Goal: Information Seeking & Learning: Learn about a topic

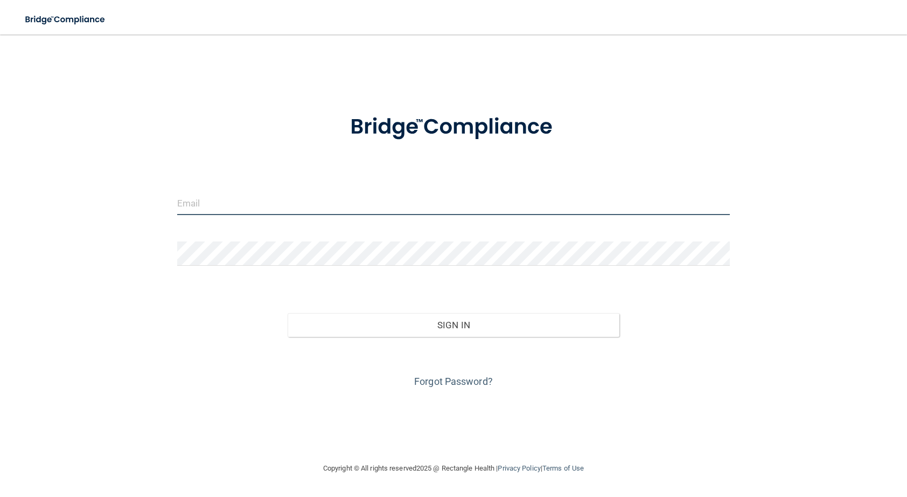
click at [237, 215] on input "email" at bounding box center [453, 203] width 553 height 24
type input "[EMAIL_ADDRESS][DOMAIN_NAME]"
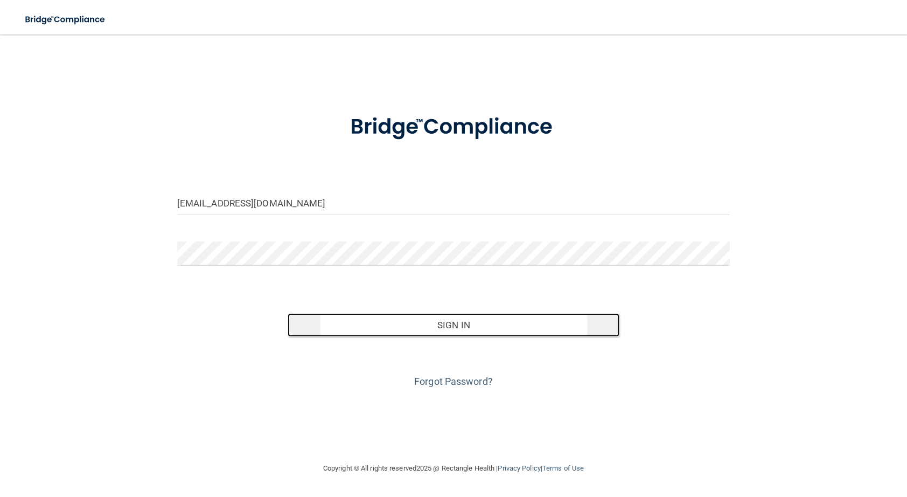
click at [449, 321] on button "Sign In" at bounding box center [454, 325] width 332 height 24
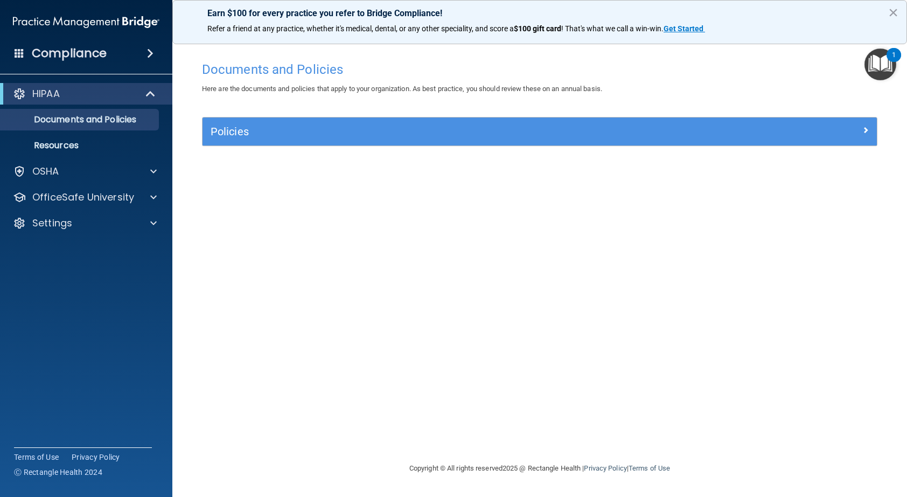
click at [882, 49] on img "Open Resource Center, 1 new notification" at bounding box center [881, 64] width 32 height 32
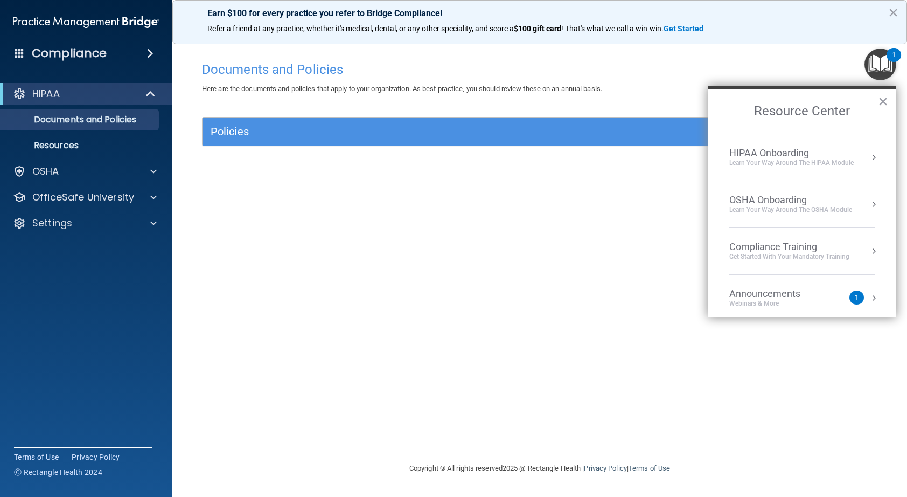
click at [854, 290] on div "Announcements Webinars & More 1" at bounding box center [801, 298] width 145 height 20
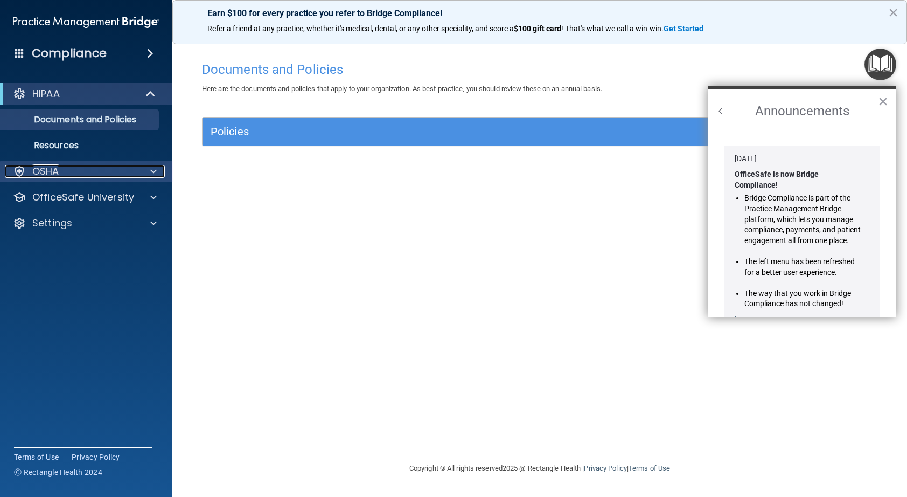
click at [155, 168] on span at bounding box center [153, 171] width 6 height 13
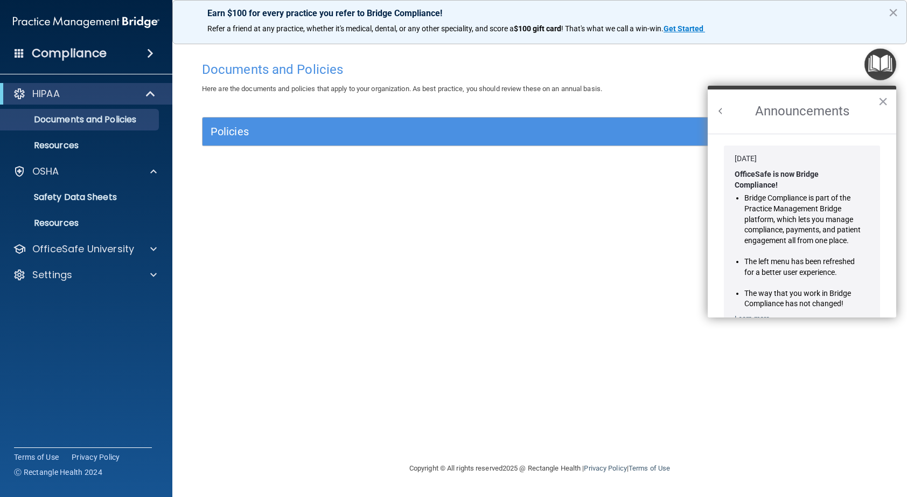
click at [136, 304] on accordion "HIPAA Documents and Policies Report an Incident Business Associates Emergency P…" at bounding box center [86, 218] width 173 height 279
click at [214, 256] on div "Documents and Policies Here are the documents and policies that apply to your o…" at bounding box center [540, 259] width 692 height 406
click at [153, 96] on span at bounding box center [151, 93] width 9 height 13
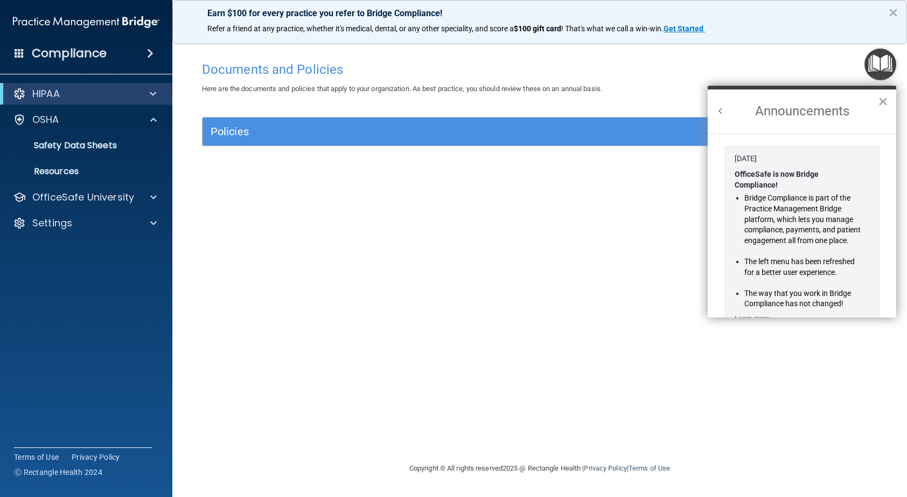
click at [884, 102] on button "×" at bounding box center [883, 101] width 10 height 17
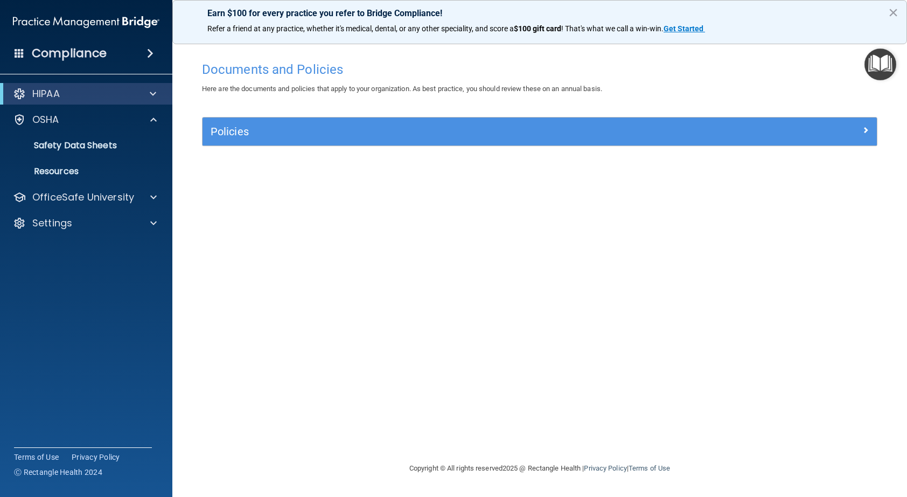
click at [147, 63] on div "Compliance" at bounding box center [86, 53] width 172 height 24
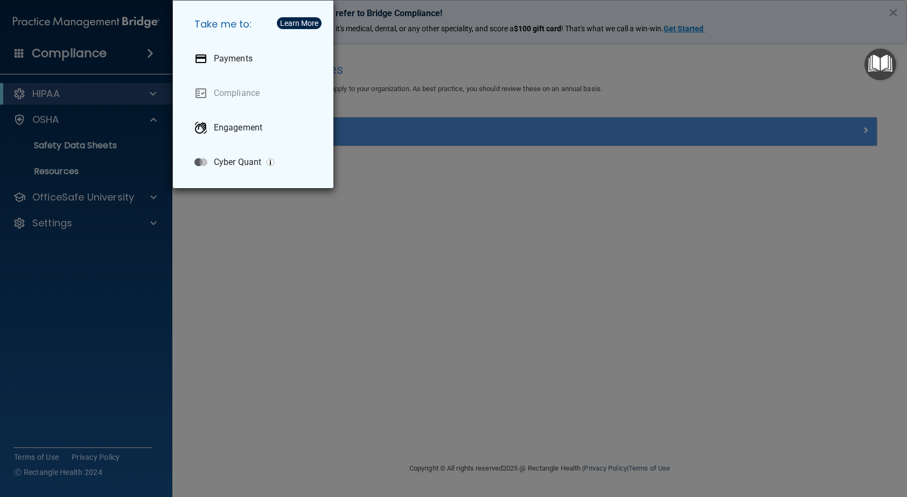
click at [343, 245] on div "Take me to: Payments Compliance Engagement Cyber Quant" at bounding box center [453, 248] width 907 height 497
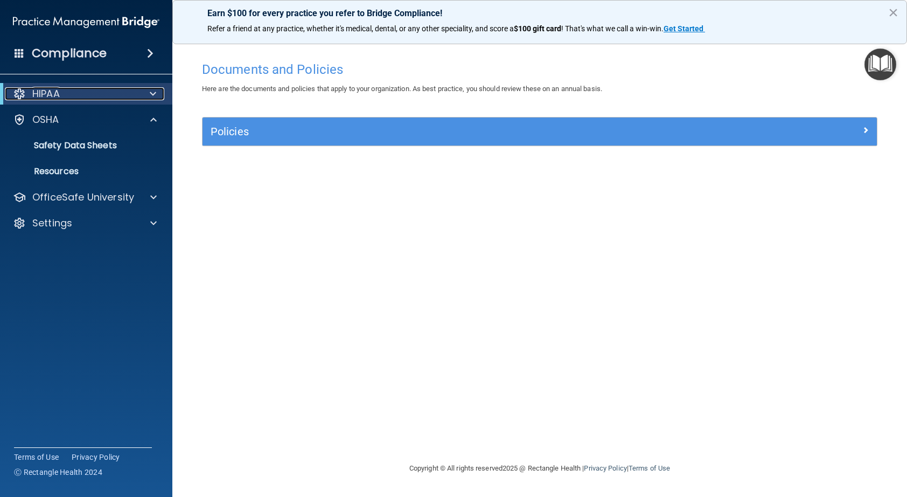
click at [132, 88] on div "HIPAA" at bounding box center [71, 93] width 133 height 13
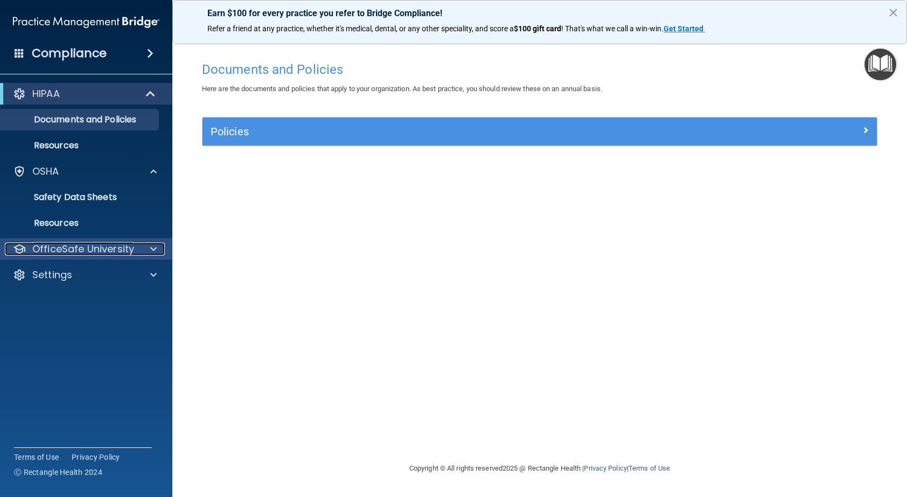
click at [113, 248] on p "OfficeSafe University" at bounding box center [83, 248] width 102 height 13
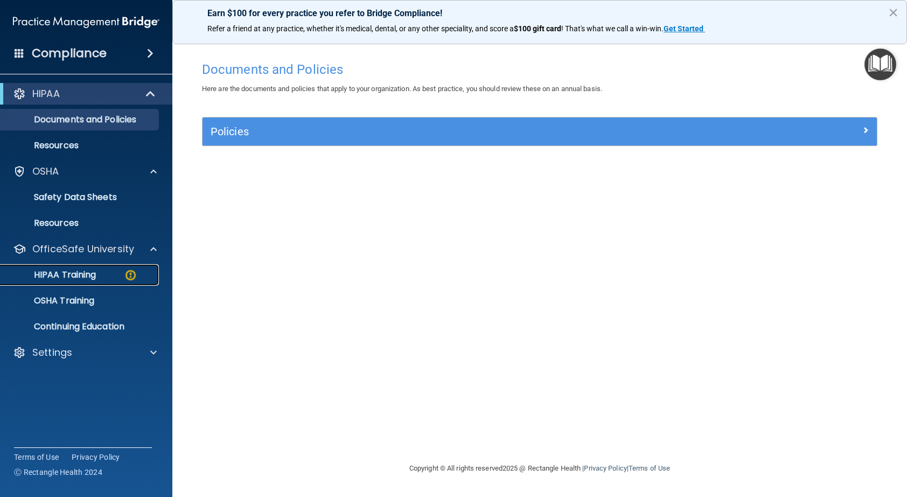
click at [106, 276] on div "HIPAA Training" at bounding box center [80, 274] width 147 height 11
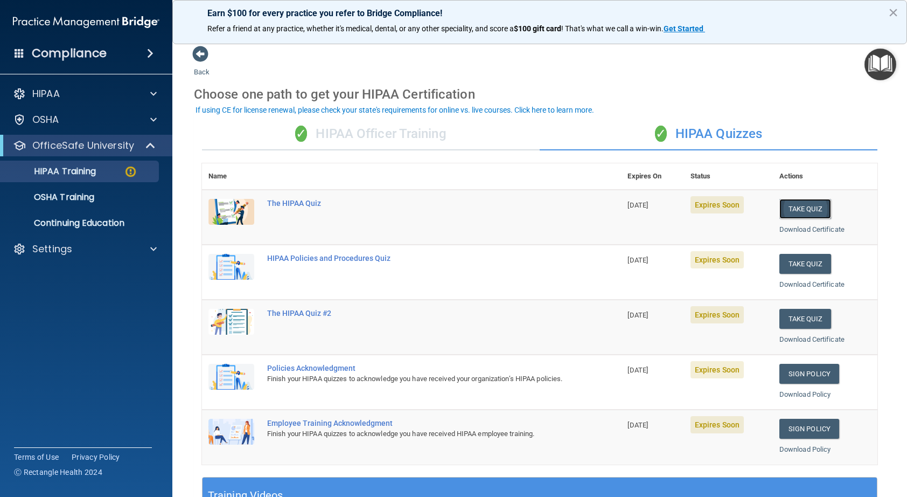
click at [799, 207] on button "Take Quiz" at bounding box center [806, 209] width 52 height 20
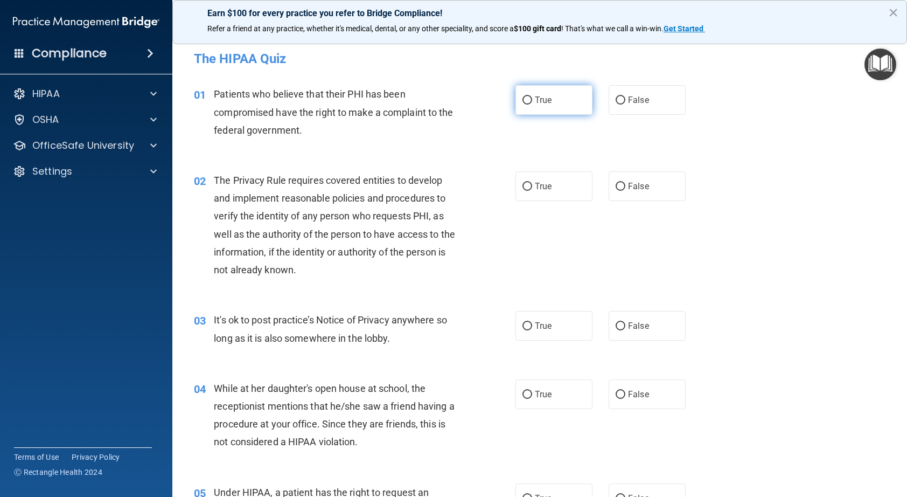
click at [546, 99] on span "True" at bounding box center [543, 100] width 17 height 10
click at [532, 99] on input "True" at bounding box center [528, 100] width 10 height 8
radio input "true"
click at [536, 197] on label "True" at bounding box center [554, 186] width 77 height 30
click at [532, 191] on input "True" at bounding box center [528, 187] width 10 height 8
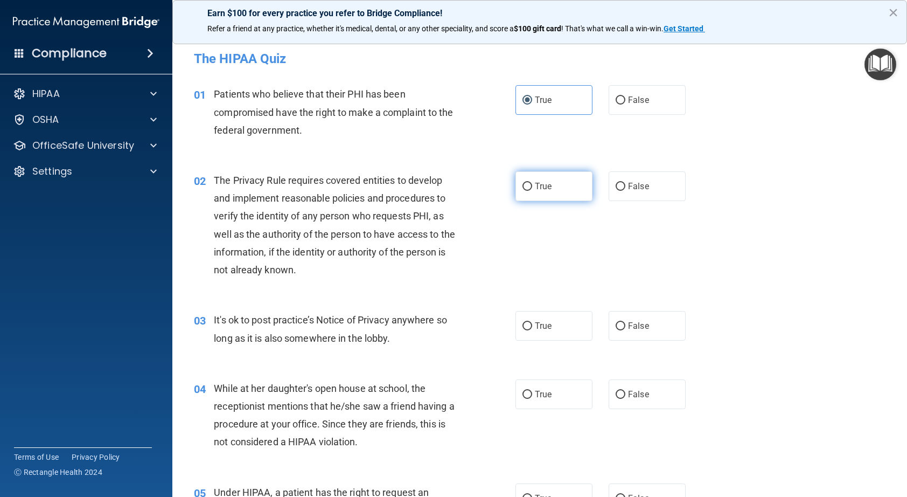
radio input "true"
click at [624, 325] on label "False" at bounding box center [647, 326] width 77 height 30
click at [624, 325] on input "False" at bounding box center [621, 326] width 10 height 8
radio input "true"
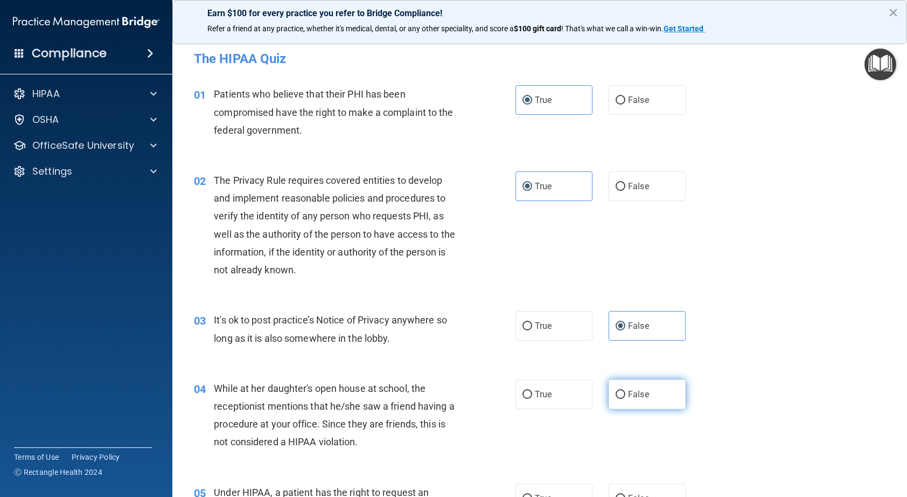
click at [617, 394] on input "False" at bounding box center [621, 395] width 10 height 8
radio input "true"
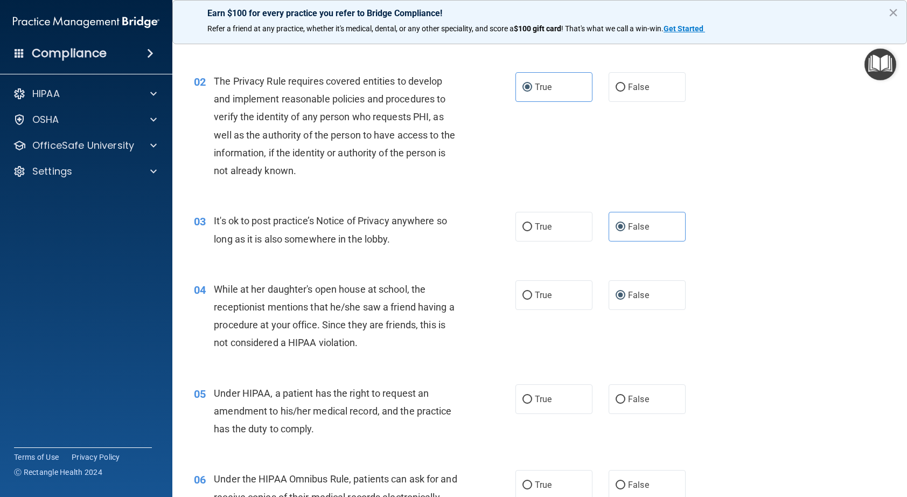
scroll to position [108, 0]
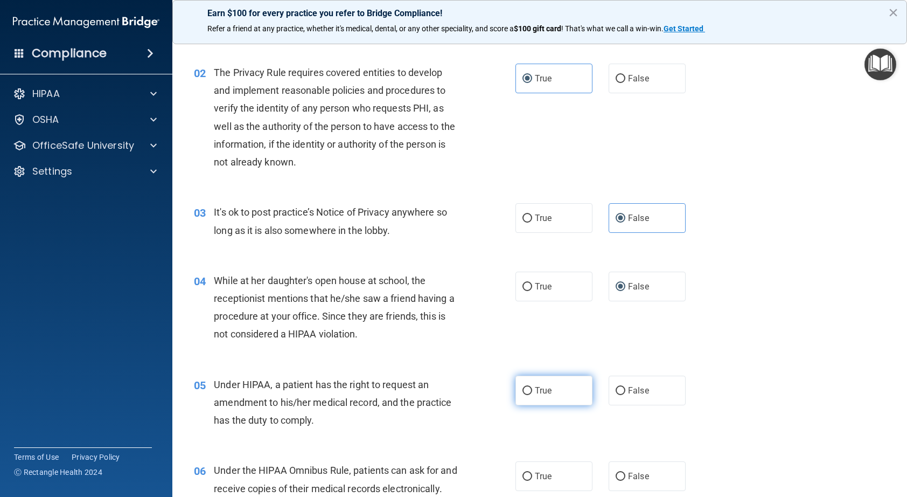
click at [528, 386] on label "True" at bounding box center [554, 390] width 77 height 30
click at [528, 387] on input "True" at bounding box center [528, 391] width 10 height 8
radio input "true"
drag, startPoint x: 525, startPoint y: 471, endPoint x: 540, endPoint y: 458, distance: 19.5
click at [524, 470] on label "True" at bounding box center [554, 476] width 77 height 30
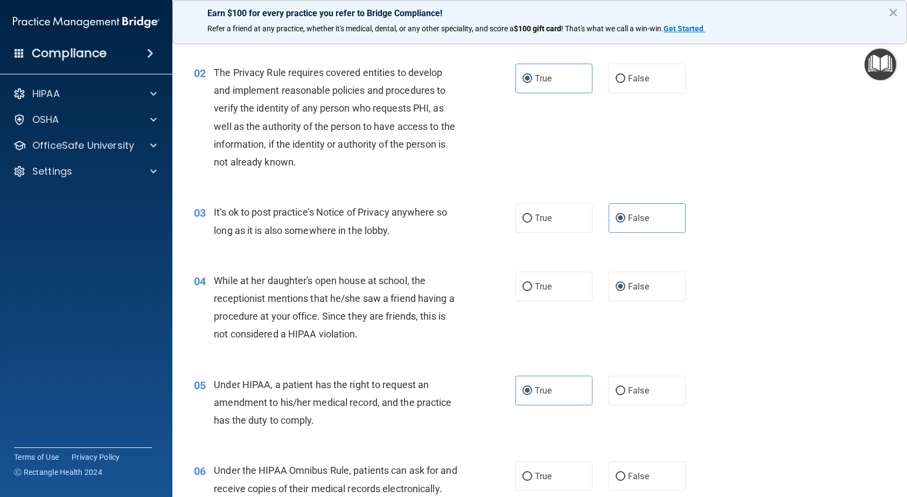
click at [524, 472] on input "True" at bounding box center [528, 476] width 10 height 8
radio input "true"
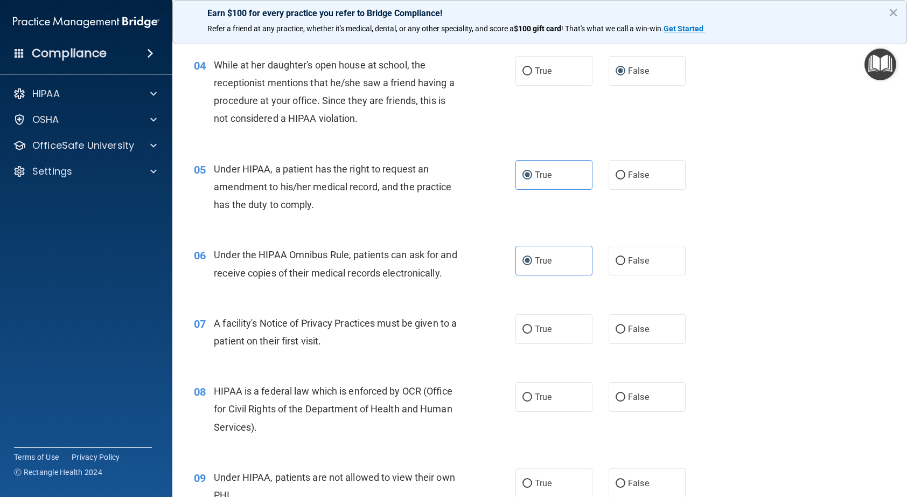
scroll to position [377, 0]
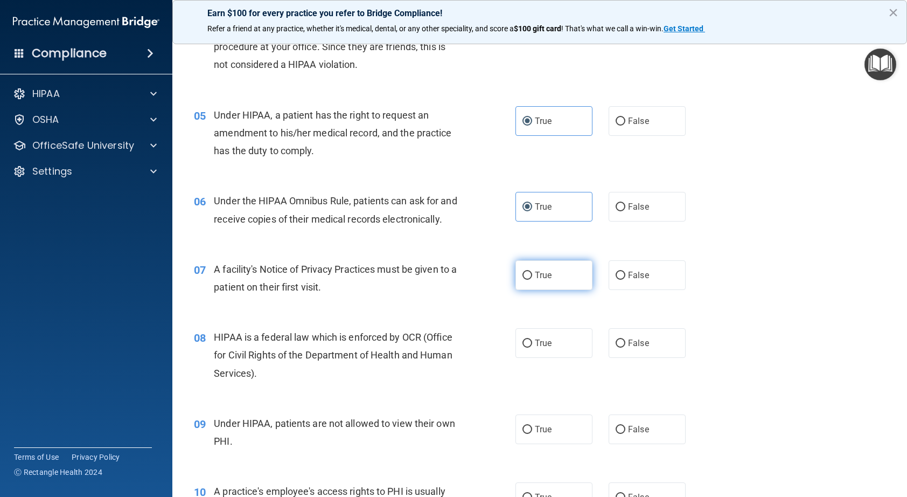
click at [530, 290] on label "True" at bounding box center [554, 275] width 77 height 30
click at [530, 280] on input "True" at bounding box center [528, 276] width 10 height 8
radio input "true"
click at [535, 348] on span "True" at bounding box center [543, 343] width 17 height 10
click at [532, 347] on input "True" at bounding box center [528, 343] width 10 height 8
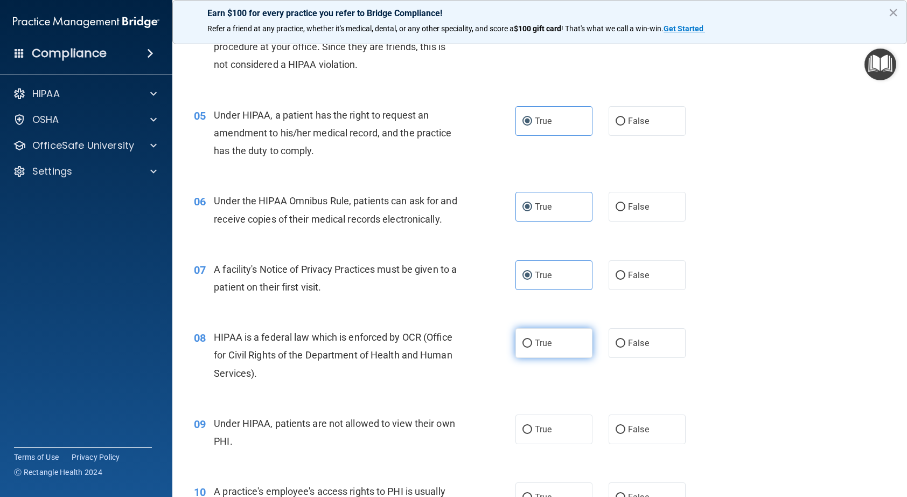
radio input "true"
click at [621, 434] on input "False" at bounding box center [621, 430] width 10 height 8
radio input "true"
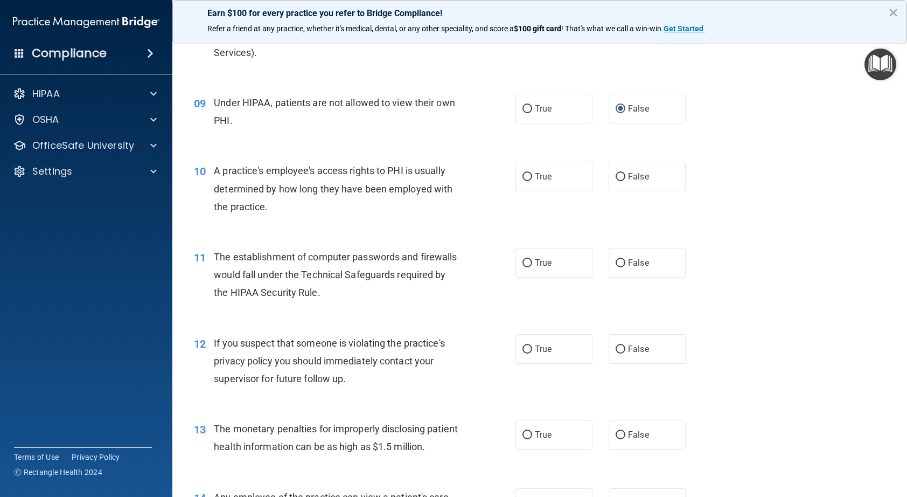
scroll to position [700, 0]
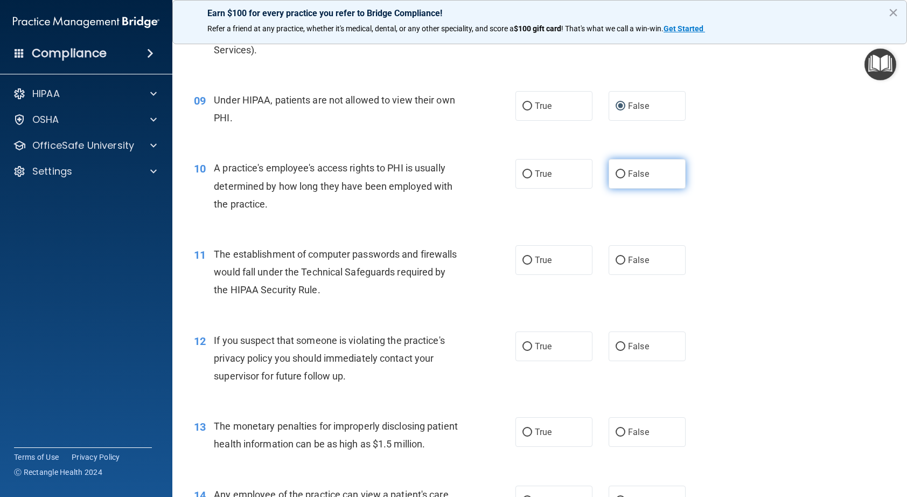
click at [617, 189] on label "False" at bounding box center [647, 174] width 77 height 30
click at [617, 178] on input "False" at bounding box center [621, 174] width 10 height 8
radio input "true"
drag, startPoint x: 524, startPoint y: 275, endPoint x: 538, endPoint y: 269, distance: 15.2
click at [524, 265] on input "True" at bounding box center [528, 260] width 10 height 8
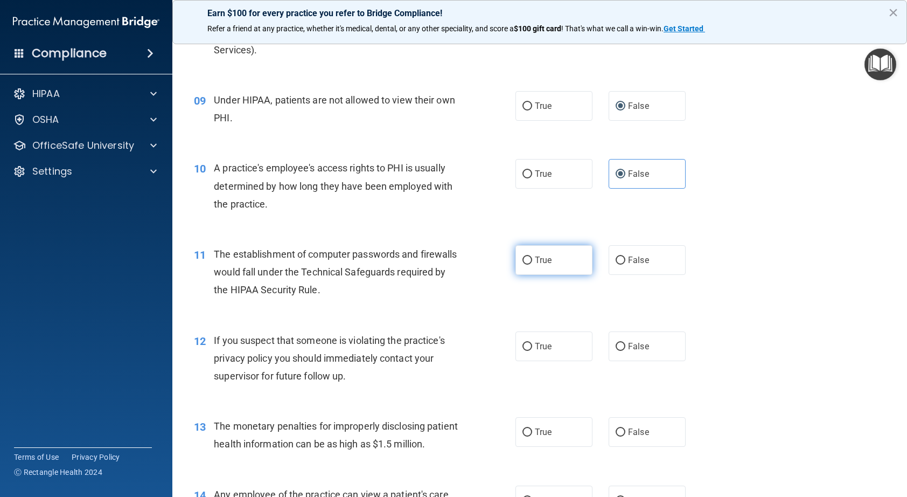
radio input "true"
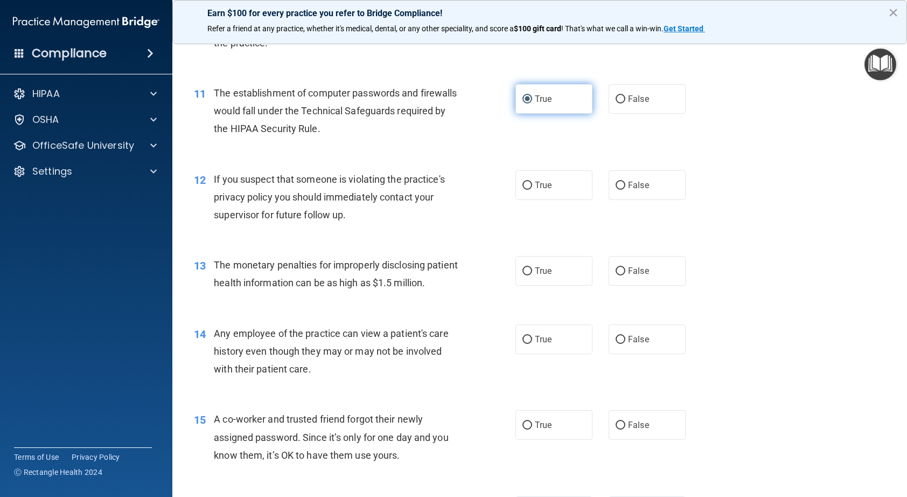
scroll to position [862, 0]
click at [535, 190] on span "True" at bounding box center [543, 184] width 17 height 10
click at [532, 189] on input "True" at bounding box center [528, 185] width 10 height 8
radio input "true"
click at [535, 275] on span "True" at bounding box center [543, 270] width 17 height 10
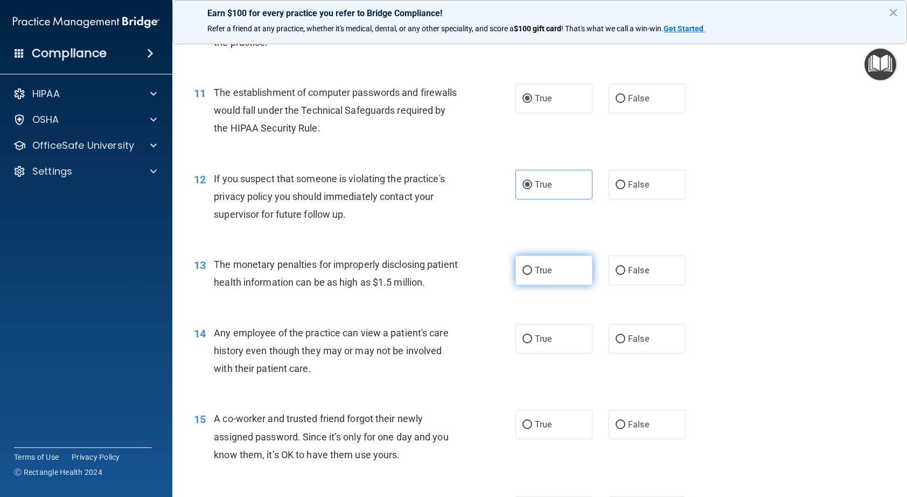
click at [532, 275] on input "True" at bounding box center [528, 271] width 10 height 8
radio input "true"
click at [610, 353] on label "False" at bounding box center [647, 339] width 77 height 30
click at [616, 343] on input "False" at bounding box center [621, 339] width 10 height 8
radio input "true"
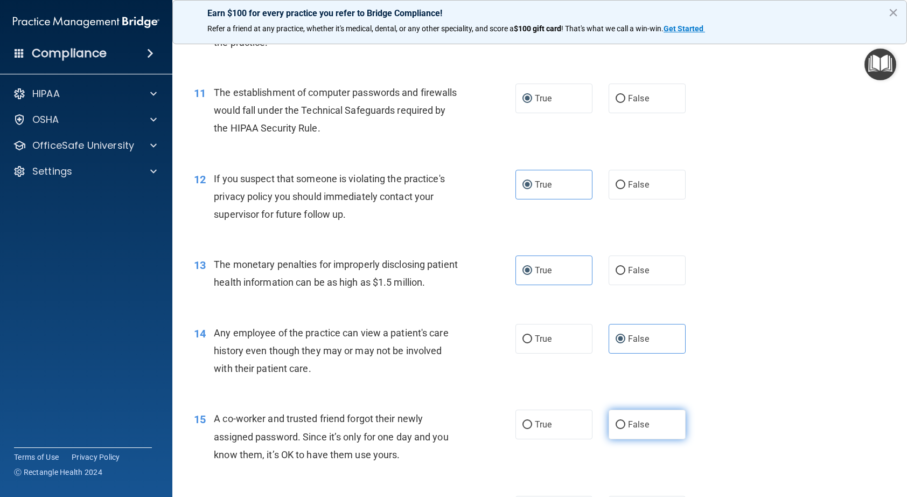
drag, startPoint x: 614, startPoint y: 462, endPoint x: 615, endPoint y: 457, distance: 5.5
click at [616, 429] on input "False" at bounding box center [621, 425] width 10 height 8
radio input "true"
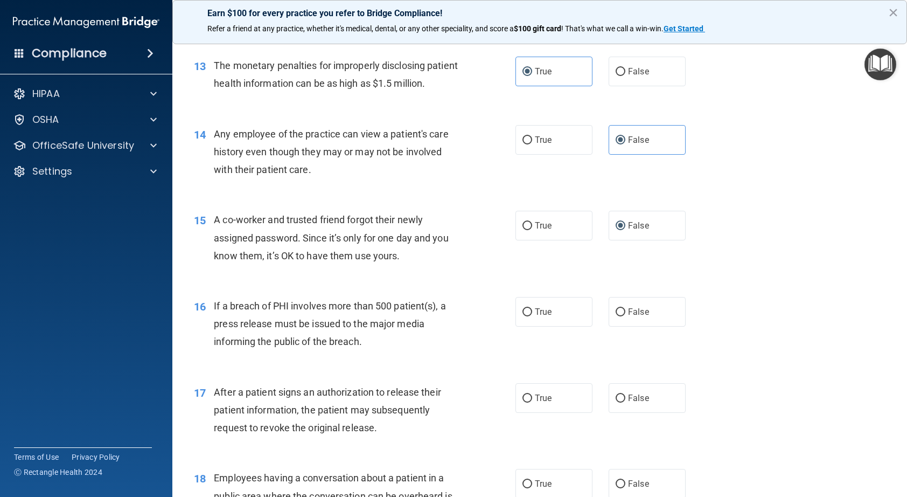
scroll to position [1077, 0]
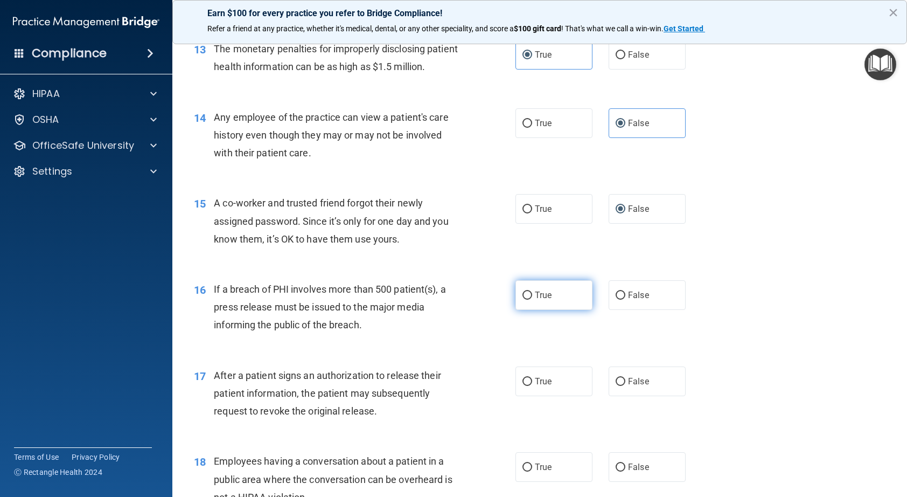
click at [528, 310] on label "True" at bounding box center [554, 295] width 77 height 30
click at [528, 300] on input "True" at bounding box center [528, 295] width 10 height 8
radio input "true"
drag, startPoint x: 523, startPoint y: 414, endPoint x: 544, endPoint y: 401, distance: 24.2
click at [524, 386] on input "True" at bounding box center [528, 382] width 10 height 8
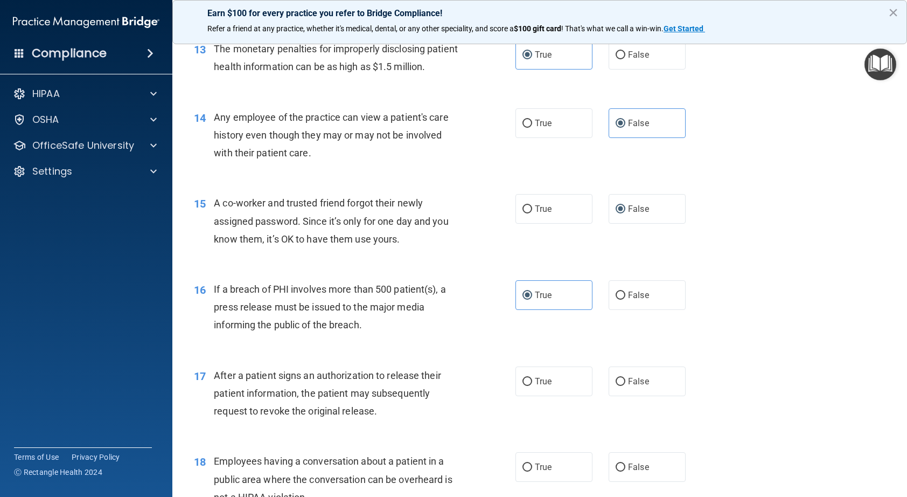
radio input "true"
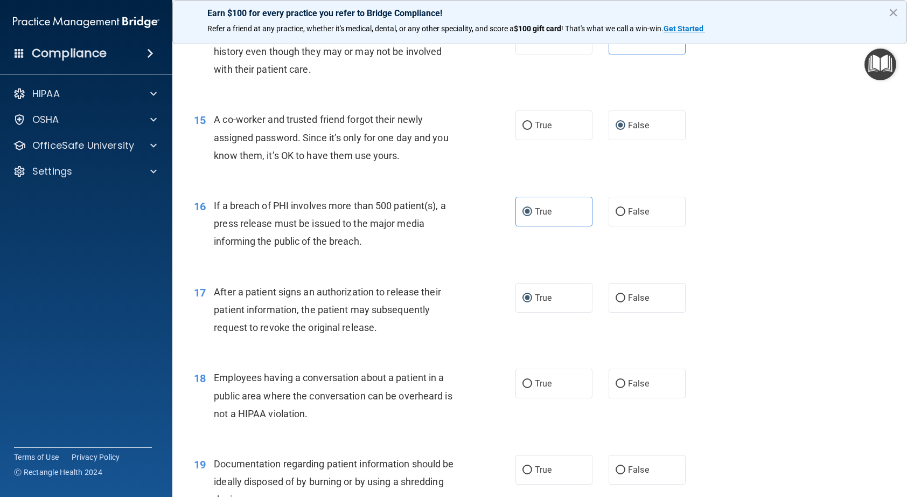
scroll to position [1185, 0]
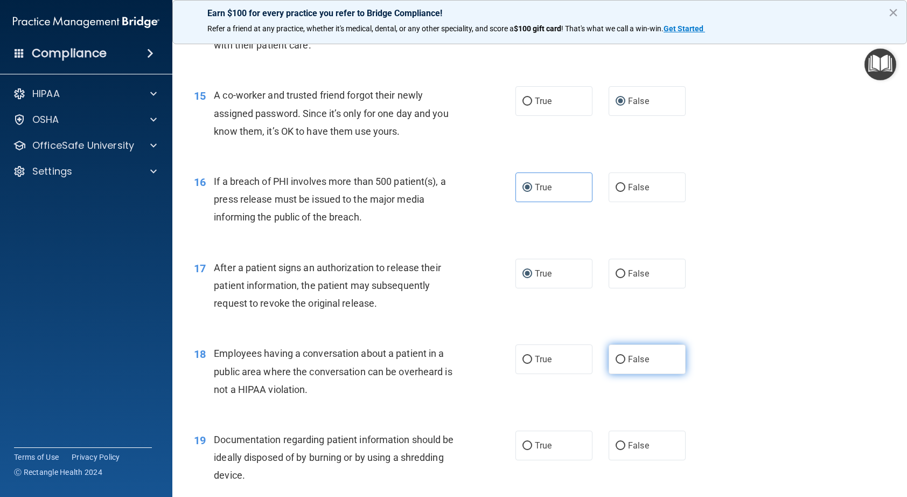
click at [622, 374] on label "False" at bounding box center [647, 359] width 77 height 30
click at [622, 364] on input "False" at bounding box center [621, 360] width 10 height 8
radio input "true"
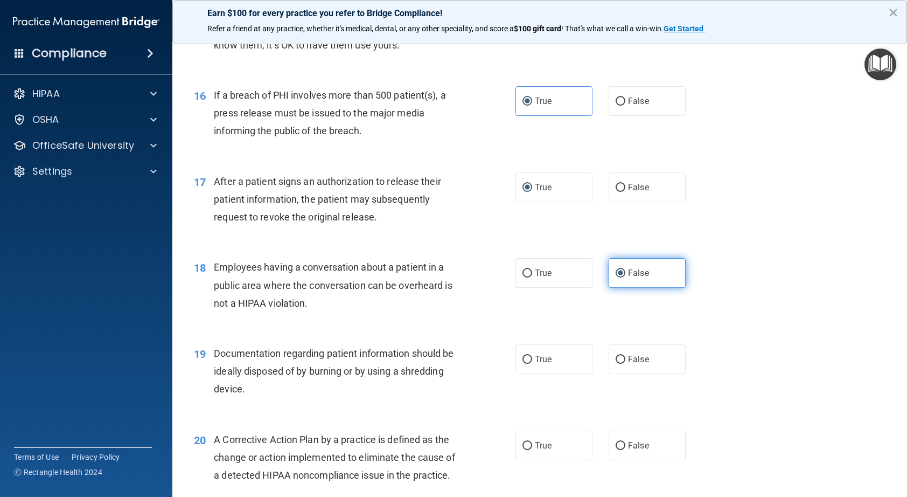
scroll to position [1293, 0]
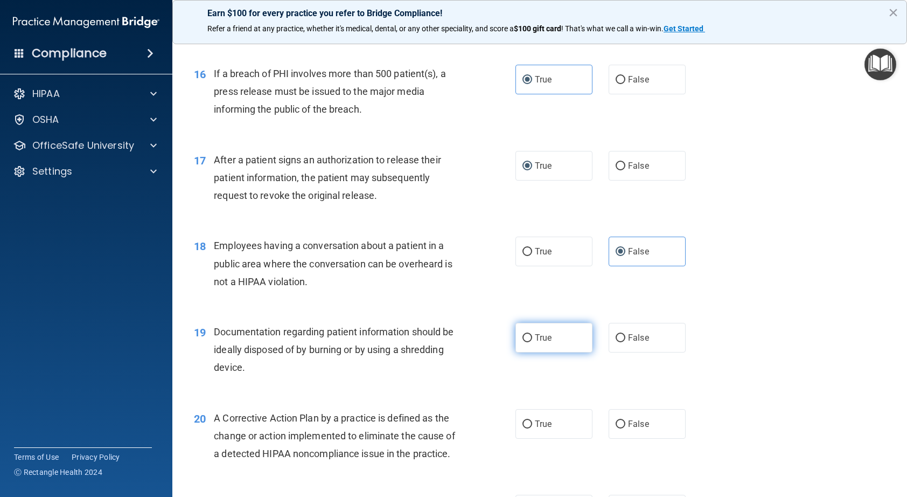
click at [523, 342] on input "True" at bounding box center [528, 338] width 10 height 8
radio input "true"
drag, startPoint x: 525, startPoint y: 454, endPoint x: 533, endPoint y: 451, distance: 8.5
click at [525, 439] on label "True" at bounding box center [554, 424] width 77 height 30
click at [525, 428] on input "True" at bounding box center [528, 424] width 10 height 8
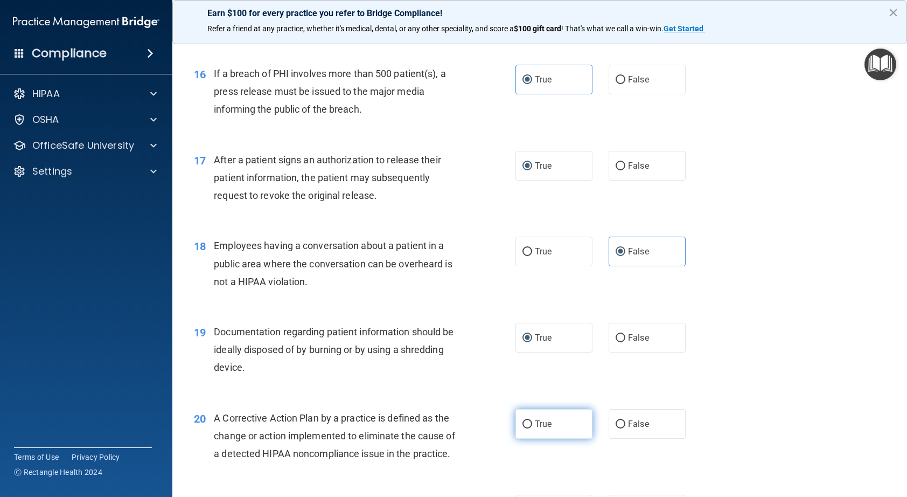
radio input "true"
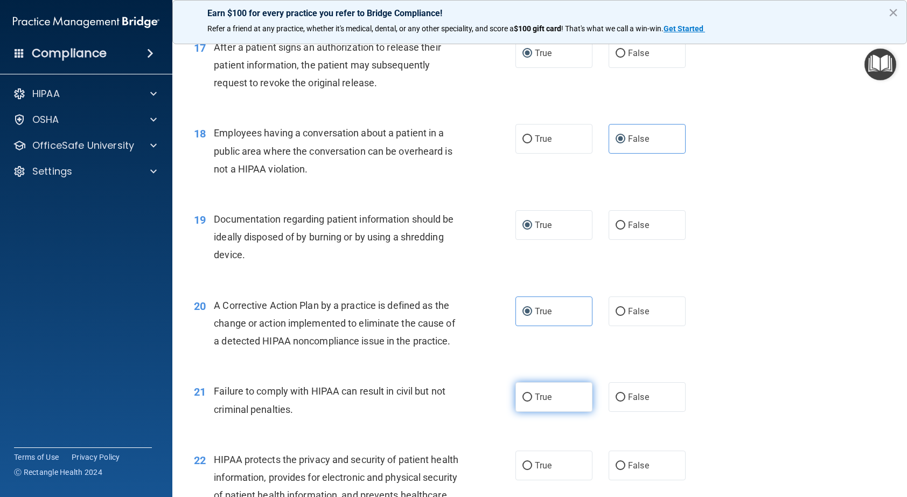
scroll to position [1455, 0]
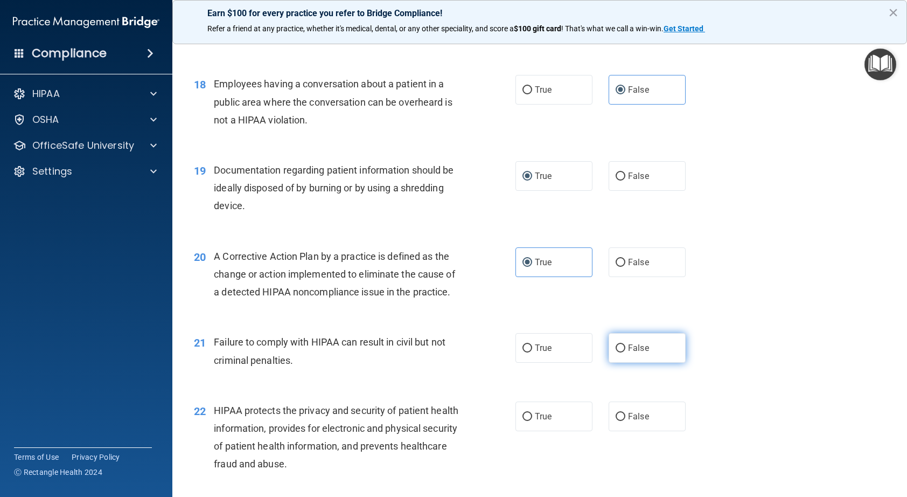
click at [617, 352] on input "False" at bounding box center [621, 348] width 10 height 8
radio input "true"
drag, startPoint x: 525, startPoint y: 466, endPoint x: 529, endPoint y: 457, distance: 9.6
click at [525, 421] on input "True" at bounding box center [528, 417] width 10 height 8
radio input "true"
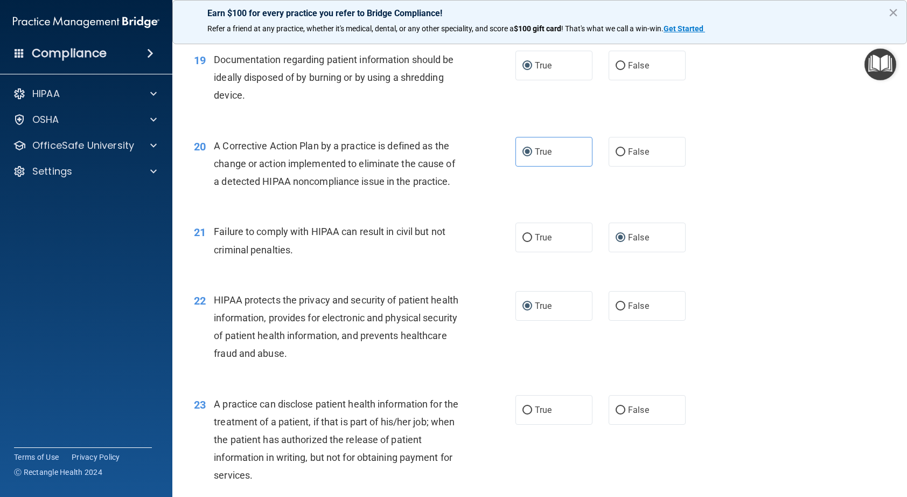
scroll to position [1616, 0]
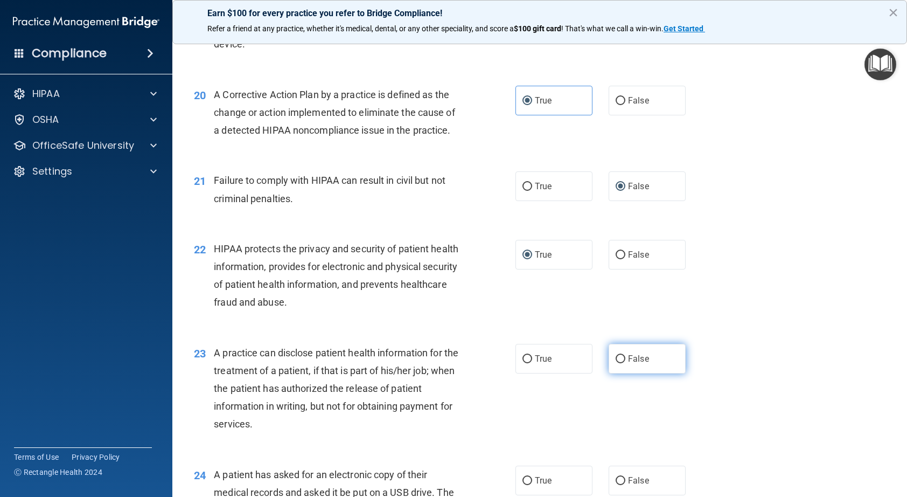
click at [621, 373] on label "False" at bounding box center [647, 359] width 77 height 30
click at [621, 363] on input "False" at bounding box center [621, 359] width 10 height 8
radio input "true"
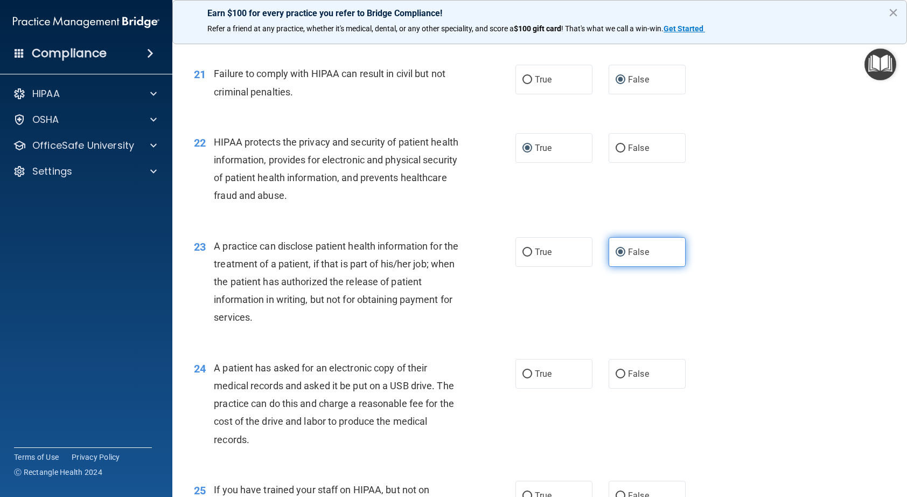
scroll to position [1724, 0]
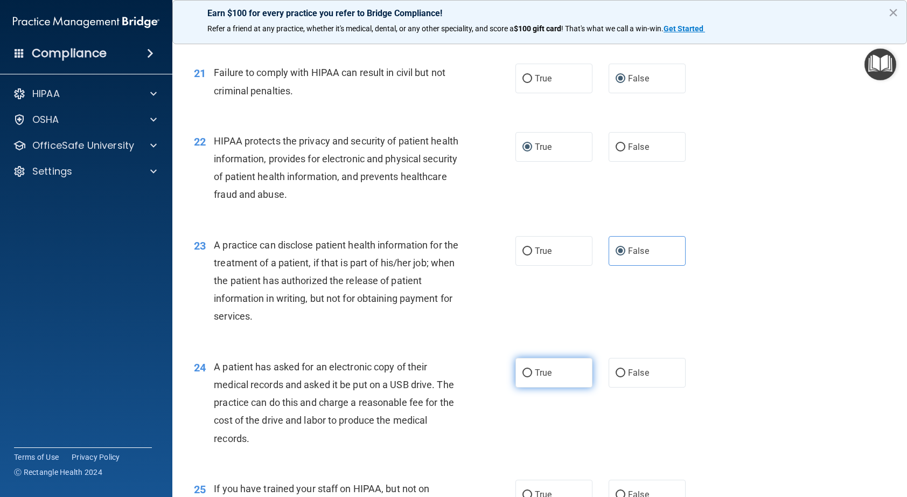
click at [529, 387] on label "True" at bounding box center [554, 373] width 77 height 30
click at [529, 377] on input "True" at bounding box center [528, 373] width 10 height 8
radio input "true"
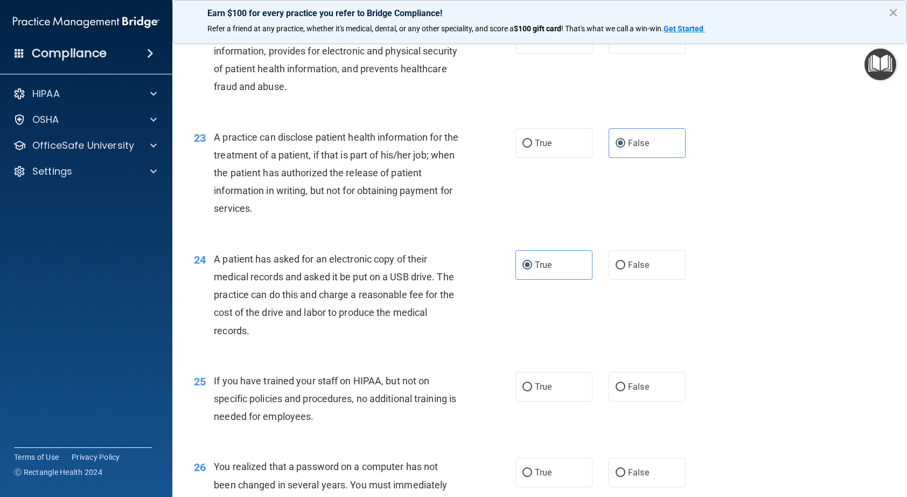
scroll to position [1886, 0]
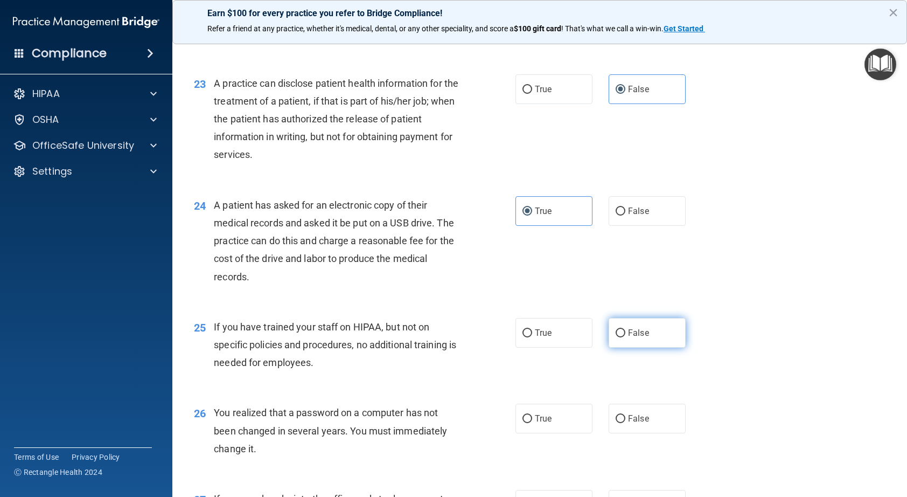
click at [623, 347] on label "False" at bounding box center [647, 333] width 77 height 30
click at [623, 337] on input "False" at bounding box center [621, 333] width 10 height 8
radio input "true"
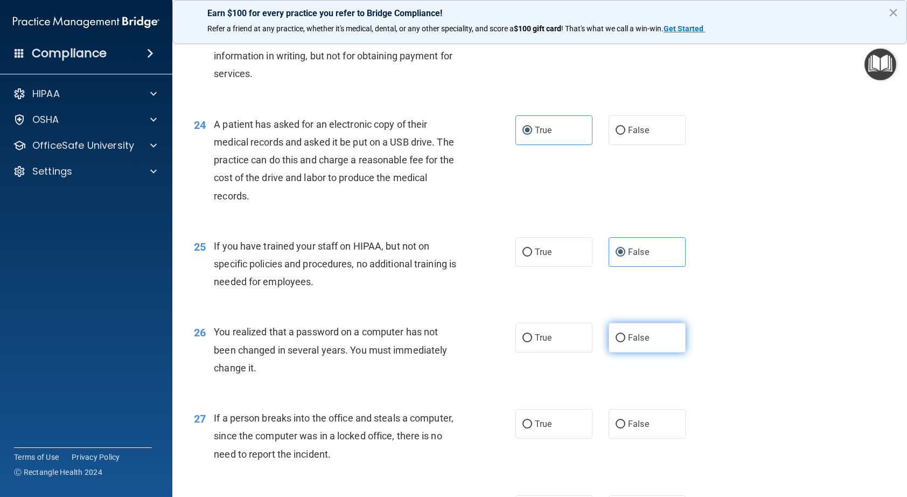
scroll to position [1993, 0]
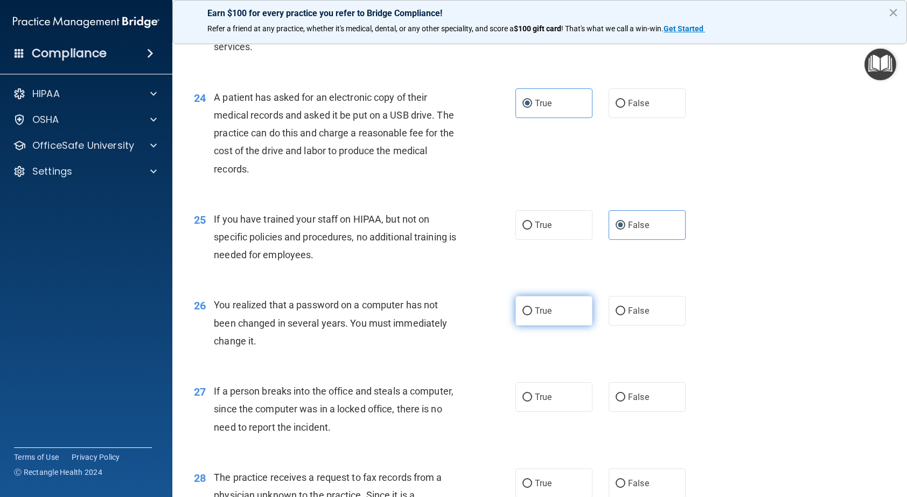
click at [523, 315] on input "True" at bounding box center [528, 311] width 10 height 8
radio input "true"
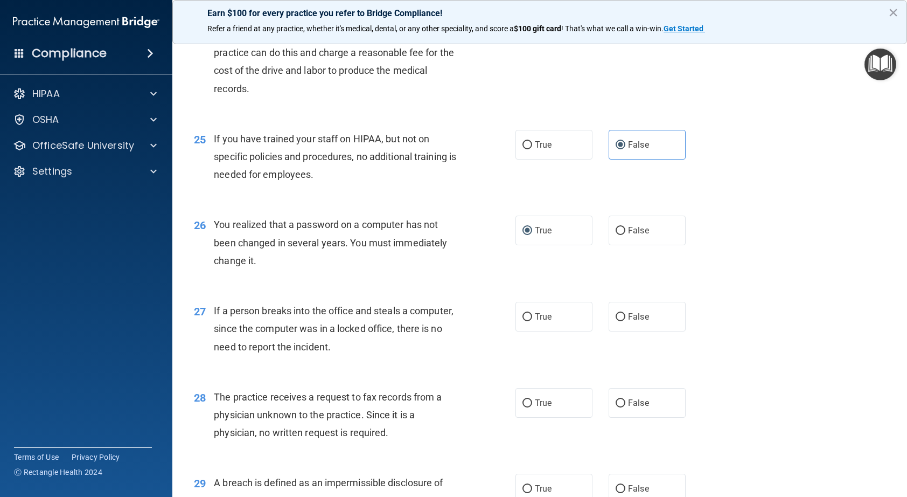
scroll to position [2101, 0]
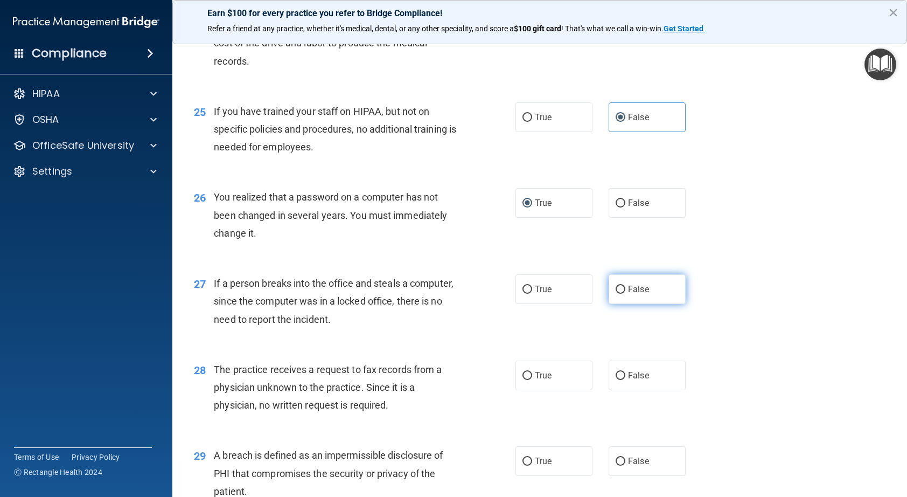
click at [619, 304] on label "False" at bounding box center [647, 289] width 77 height 30
click at [619, 294] on input "False" at bounding box center [621, 290] width 10 height 8
radio input "true"
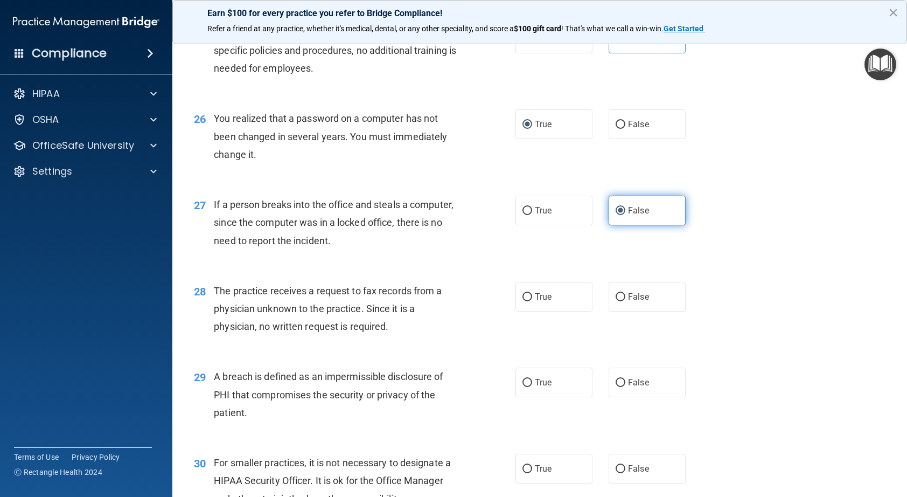
scroll to position [2209, 0]
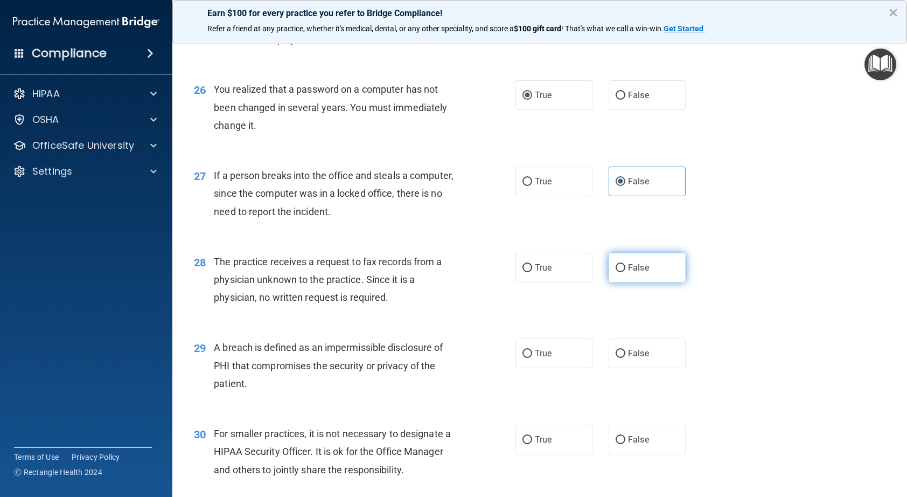
click at [620, 272] on input "False" at bounding box center [621, 268] width 10 height 8
radio input "true"
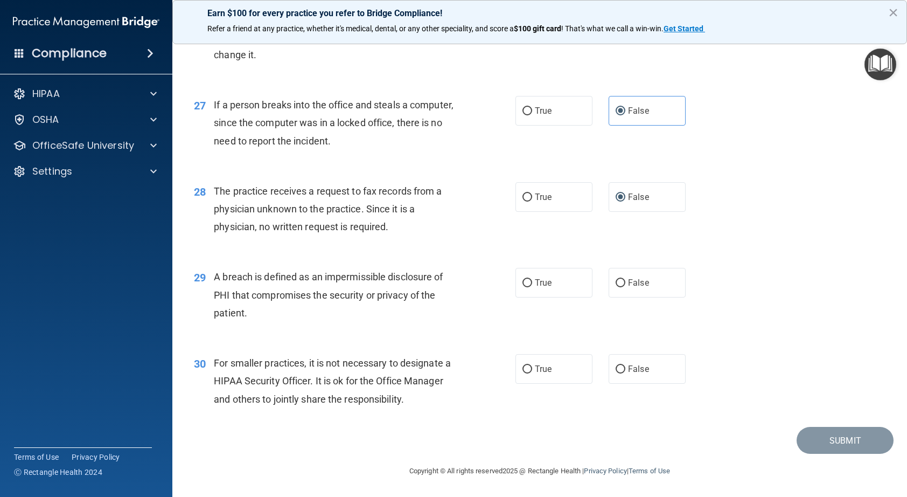
scroll to position [2263, 0]
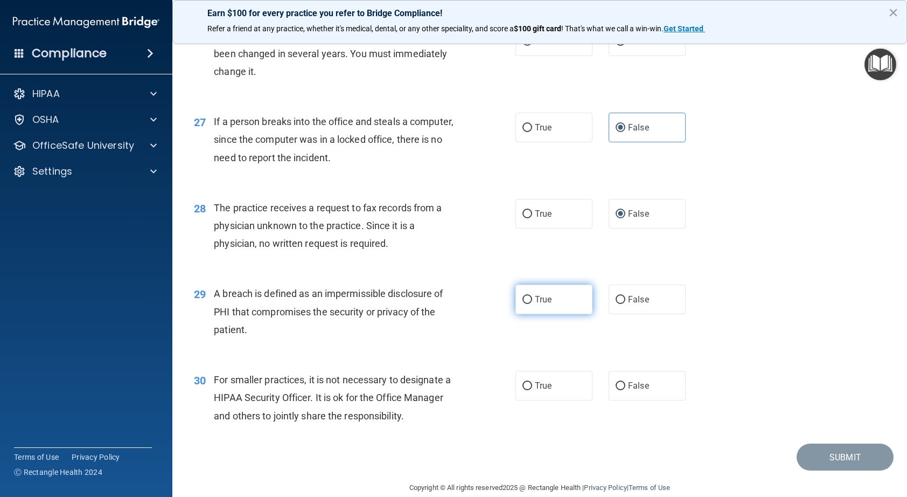
drag, startPoint x: 525, startPoint y: 358, endPoint x: 540, endPoint y: 350, distance: 16.6
click at [526, 304] on input "True" at bounding box center [528, 300] width 10 height 8
radio input "true"
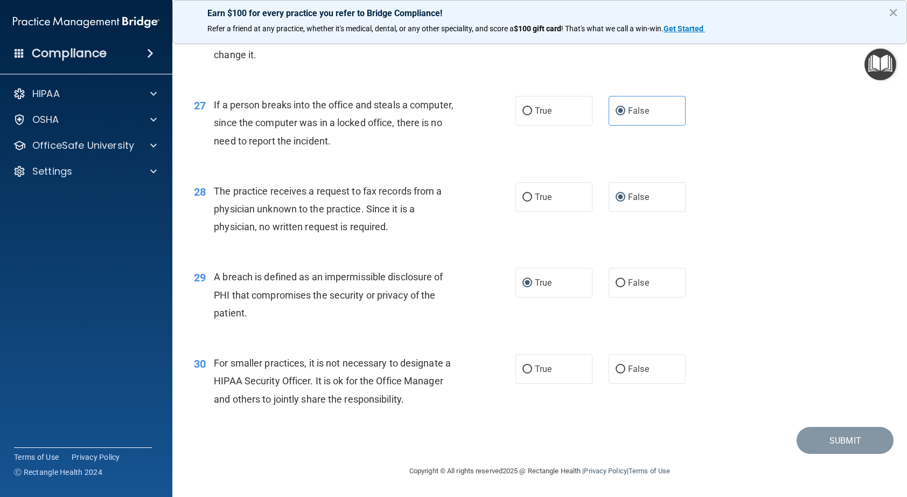
scroll to position [2333, 0]
click at [615, 374] on label "False" at bounding box center [647, 369] width 77 height 30
click at [616, 373] on input "False" at bounding box center [621, 369] width 10 height 8
radio input "true"
click at [839, 442] on button "Submit" at bounding box center [845, 440] width 97 height 27
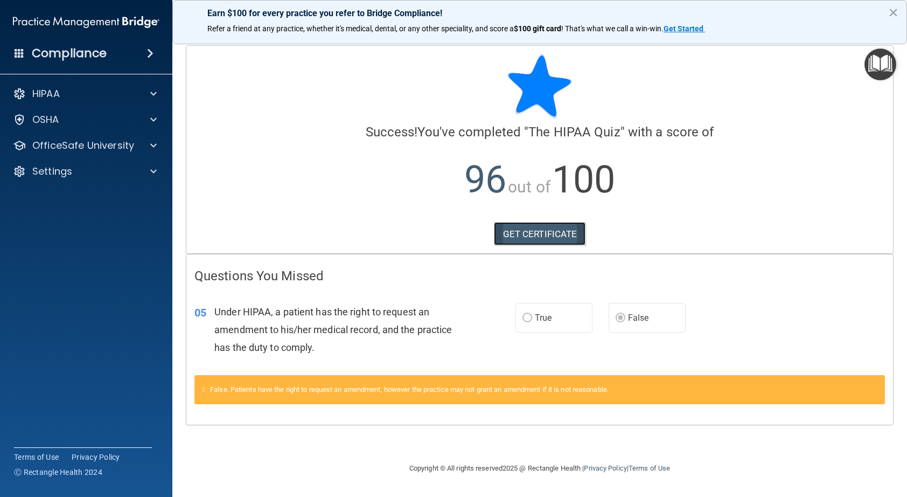
click at [560, 231] on link "GET CERTIFICATE" at bounding box center [540, 234] width 92 height 24
click at [360, 382] on div "False. Patients have the right to request an amendment, however the practice ma…" at bounding box center [539, 389] width 691 height 29
click at [126, 146] on p "OfficeSafe University" at bounding box center [83, 145] width 102 height 13
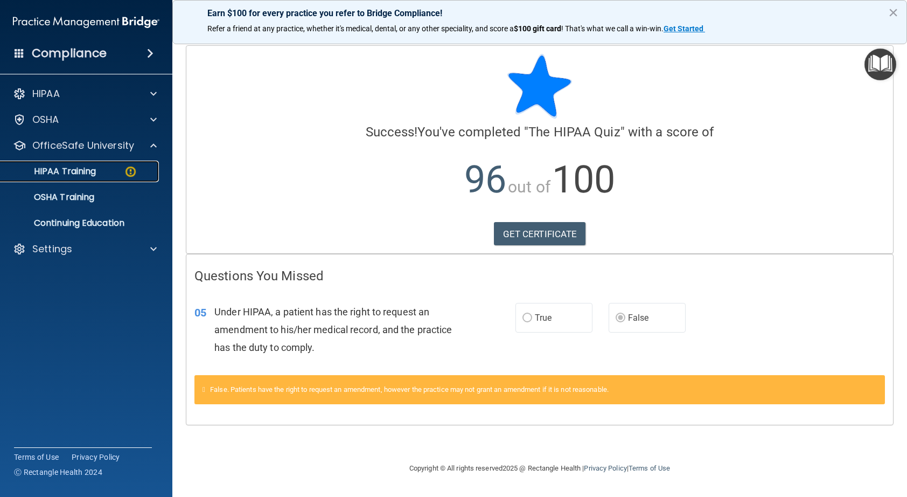
click at [93, 175] on p "HIPAA Training" at bounding box center [51, 171] width 89 height 11
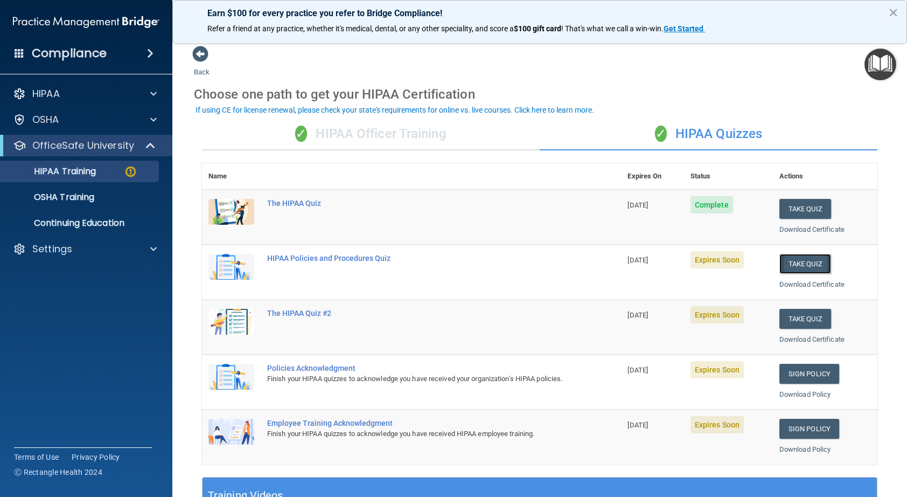
click at [787, 262] on button "Take Quiz" at bounding box center [806, 264] width 52 height 20
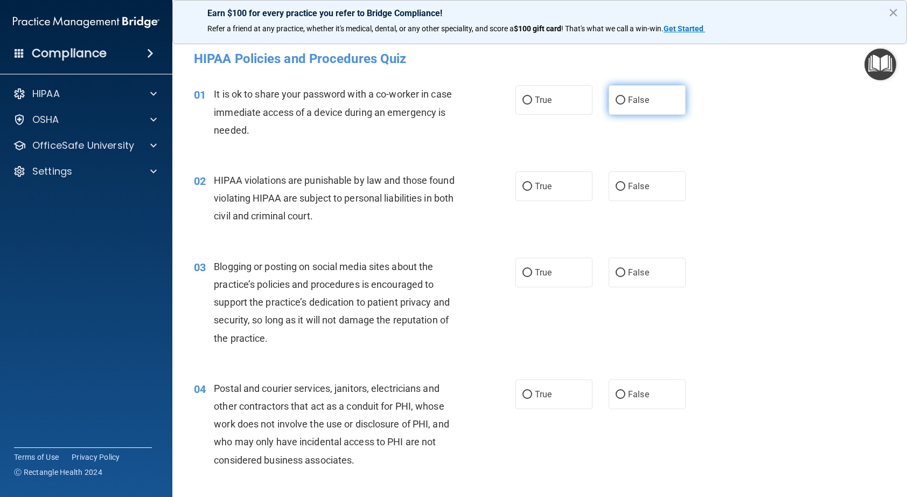
click at [623, 102] on label "False" at bounding box center [647, 100] width 77 height 30
click at [623, 102] on input "False" at bounding box center [621, 100] width 10 height 8
radio input "true"
click at [535, 190] on span "True" at bounding box center [543, 186] width 17 height 10
click at [532, 190] on input "True" at bounding box center [528, 187] width 10 height 8
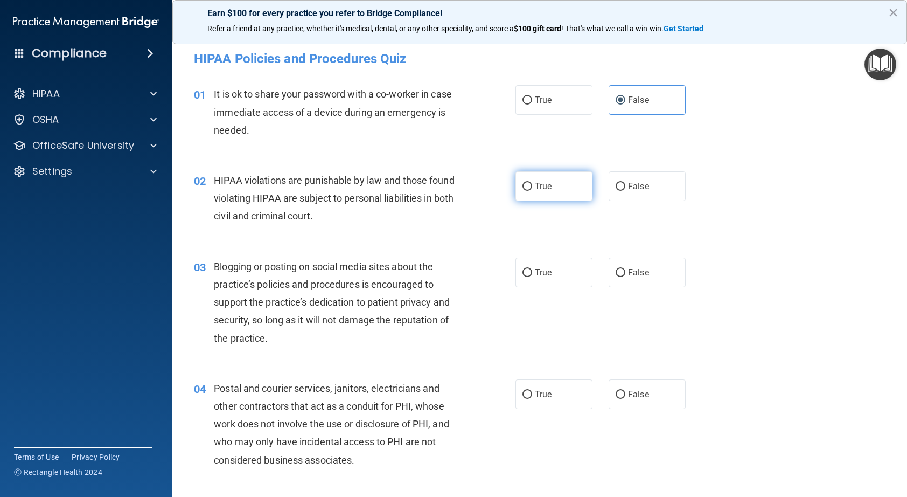
radio input "true"
drag, startPoint x: 623, startPoint y: 271, endPoint x: 602, endPoint y: 308, distance: 42.5
click at [622, 272] on label "False" at bounding box center [647, 273] width 77 height 30
click at [622, 272] on input "False" at bounding box center [621, 273] width 10 height 8
radio input "true"
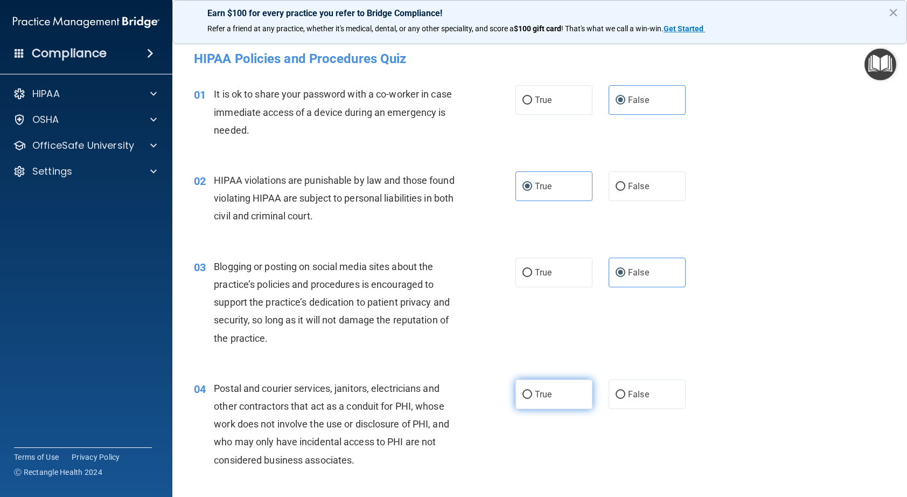
click at [528, 393] on label "True" at bounding box center [554, 394] width 77 height 30
click at [528, 393] on input "True" at bounding box center [528, 395] width 10 height 8
radio input "true"
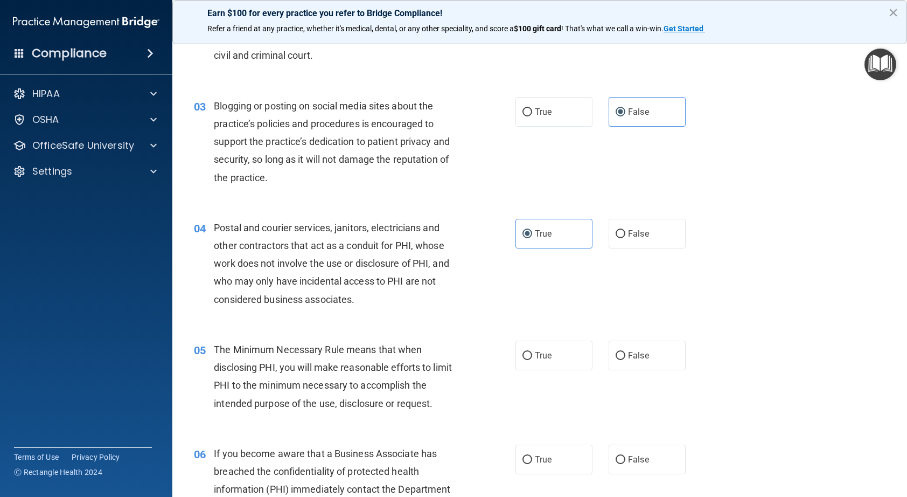
scroll to position [162, 0]
click at [525, 358] on input "True" at bounding box center [528, 355] width 10 height 8
radio input "true"
click at [616, 455] on input "False" at bounding box center [621, 459] width 10 height 8
radio input "true"
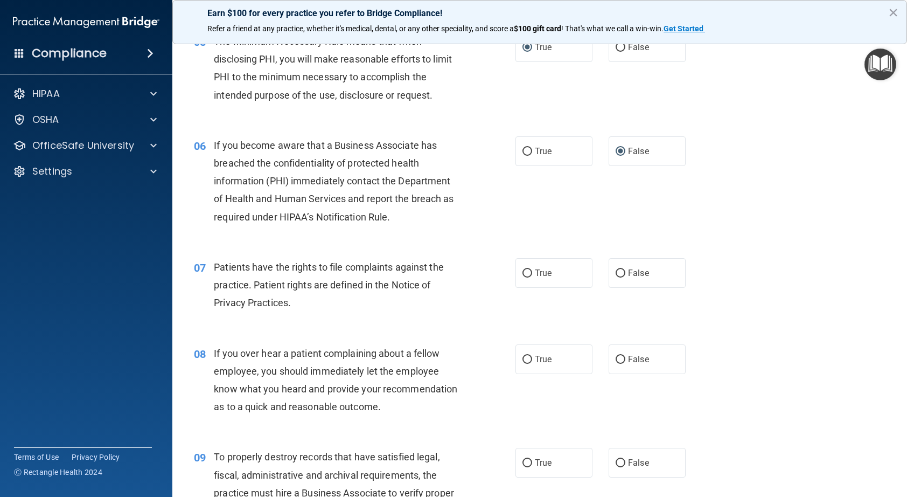
scroll to position [485, 0]
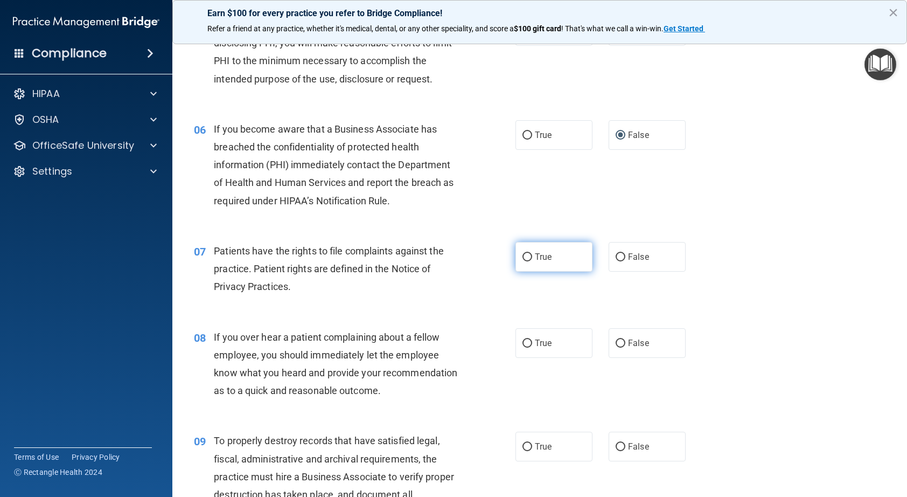
click at [530, 259] on label "True" at bounding box center [554, 257] width 77 height 30
click at [530, 259] on input "True" at bounding box center [528, 257] width 10 height 8
radio input "true"
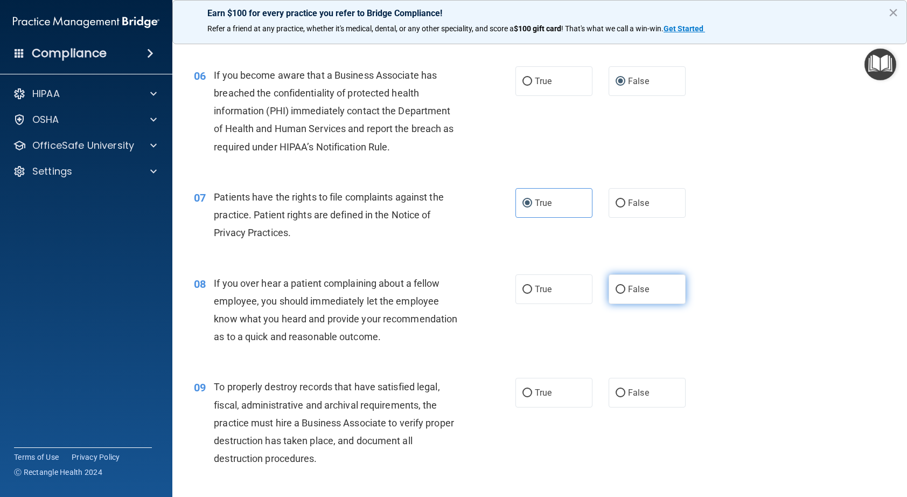
click at [616, 291] on input "False" at bounding box center [621, 290] width 10 height 8
radio input "true"
click at [616, 397] on input "False" at bounding box center [621, 393] width 10 height 8
radio input "true"
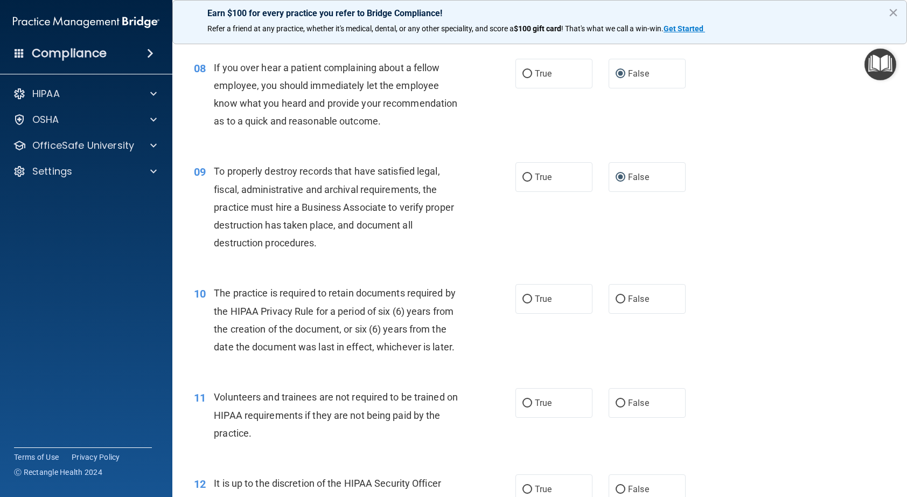
scroll to position [808, 0]
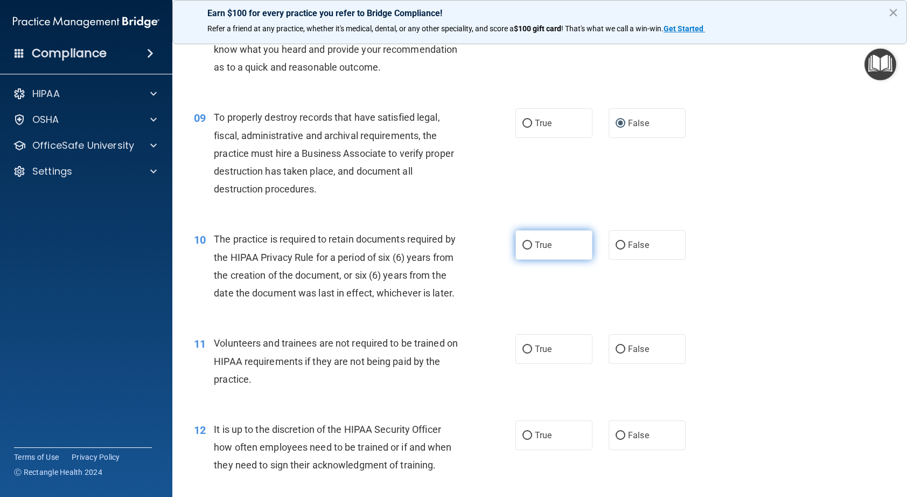
click at [528, 260] on label "True" at bounding box center [554, 245] width 77 height 30
click at [528, 249] on input "True" at bounding box center [528, 245] width 10 height 8
radio input "true"
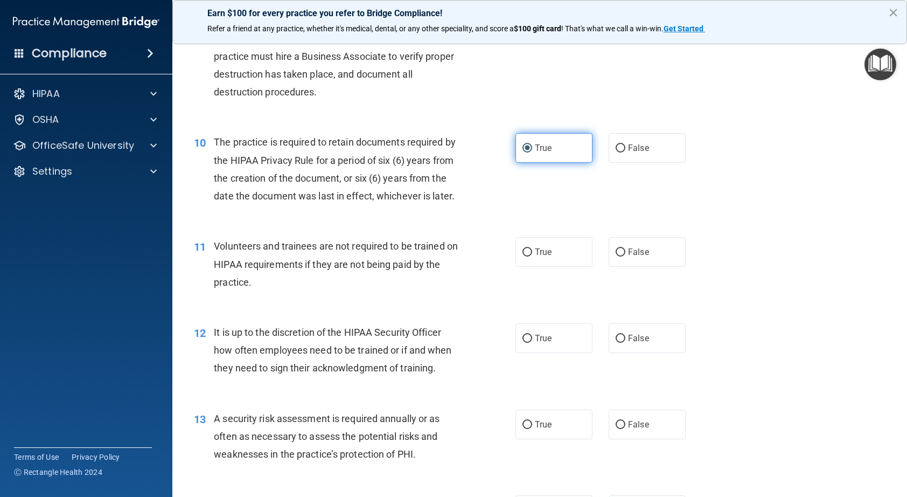
scroll to position [916, 0]
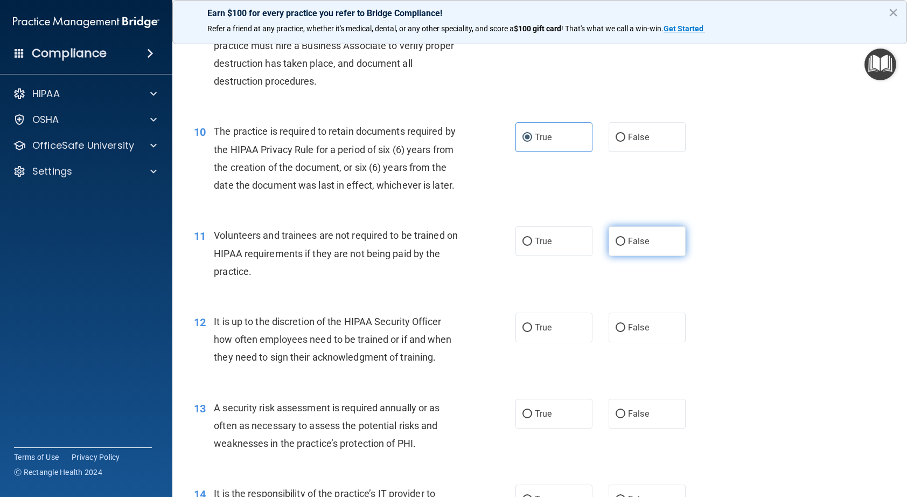
click at [617, 246] on input "False" at bounding box center [621, 242] width 10 height 8
radio input "true"
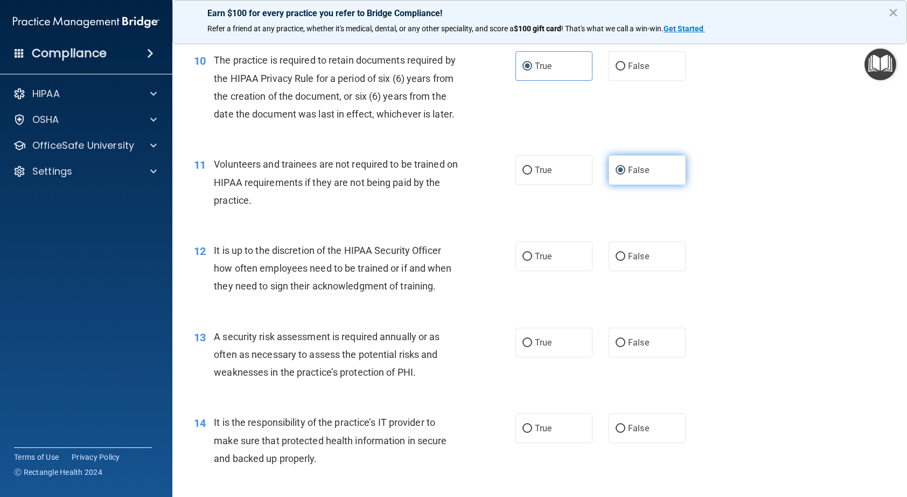
scroll to position [1024, 0]
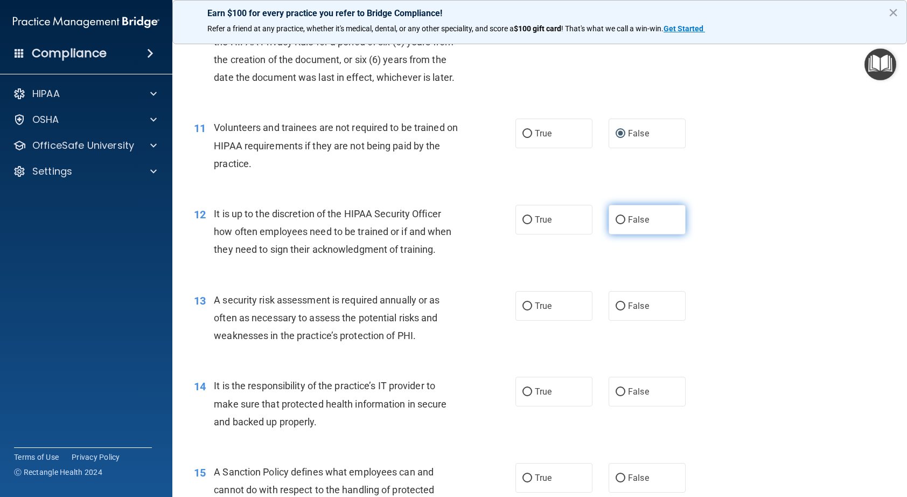
click at [615, 234] on label "False" at bounding box center [647, 220] width 77 height 30
click at [616, 224] on input "False" at bounding box center [621, 220] width 10 height 8
radio input "true"
click at [525, 310] on input "True" at bounding box center [528, 306] width 10 height 8
radio input "true"
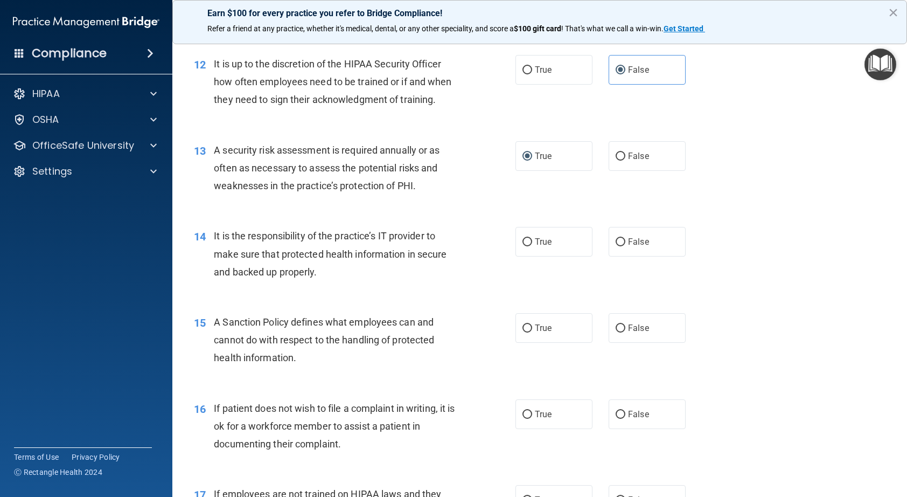
scroll to position [1185, 0]
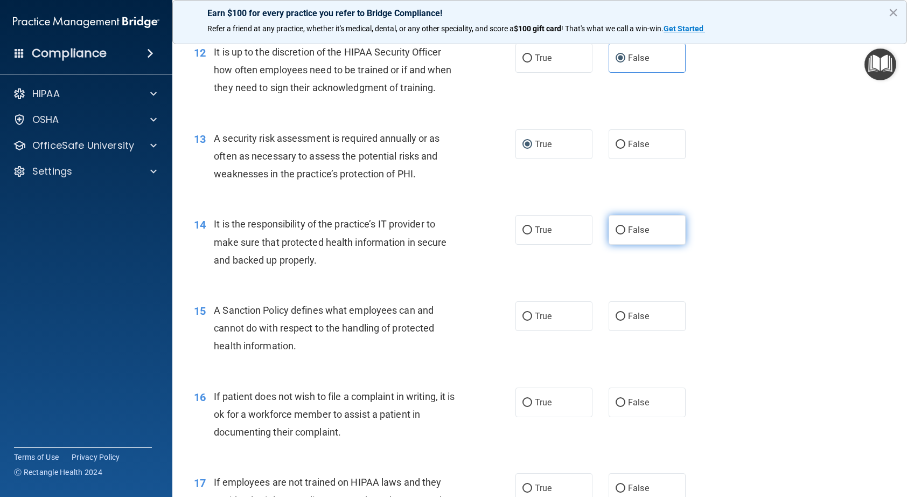
click at [618, 234] on input "False" at bounding box center [621, 230] width 10 height 8
radio input "true"
click at [614, 331] on label "False" at bounding box center [647, 316] width 77 height 30
click at [616, 321] on input "False" at bounding box center [621, 316] width 10 height 8
radio input "true"
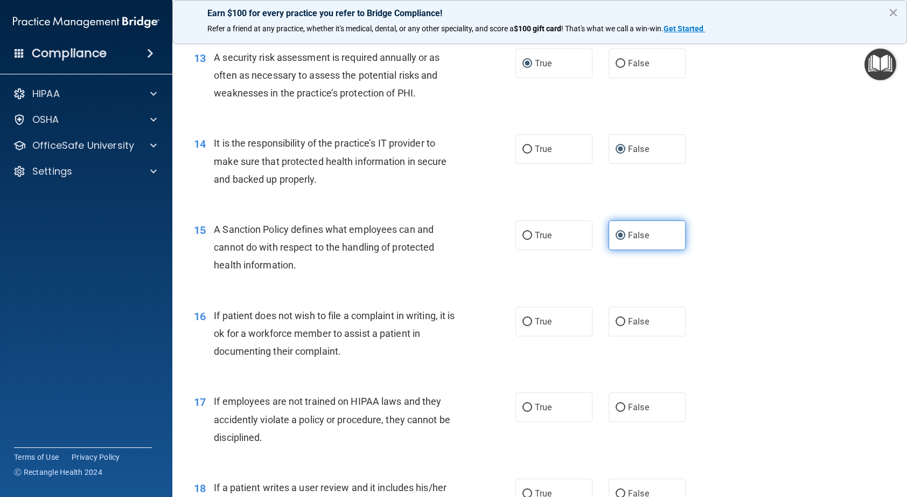
scroll to position [1293, 0]
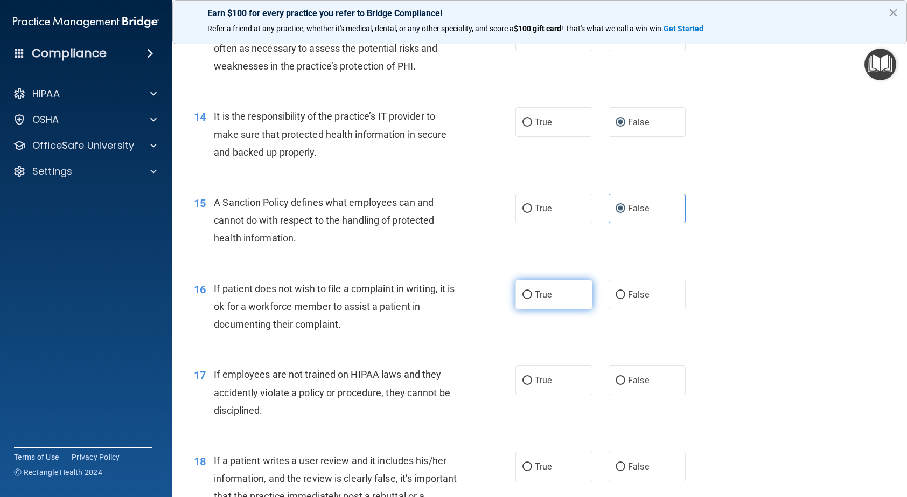
click at [525, 299] on input "True" at bounding box center [528, 295] width 10 height 8
radio input "true"
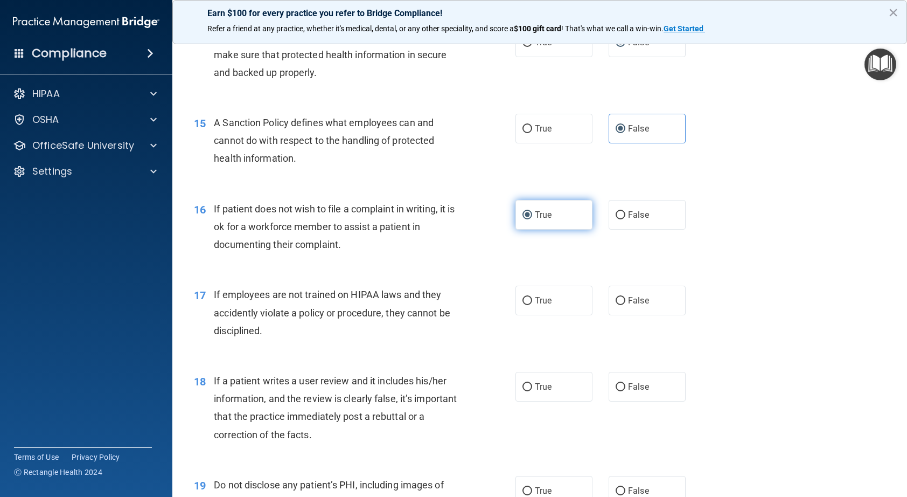
scroll to position [1401, 0]
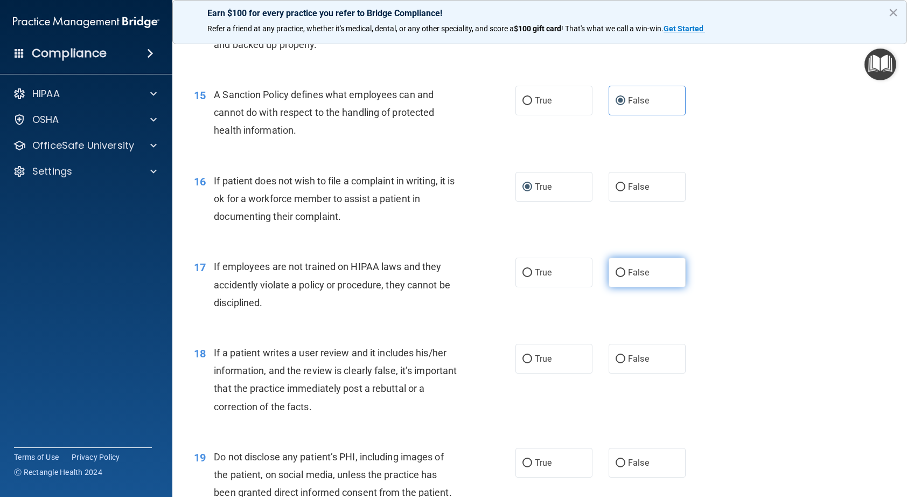
click at [622, 287] on label "False" at bounding box center [647, 273] width 77 height 30
click at [622, 277] on input "False" at bounding box center [621, 273] width 10 height 8
radio input "true"
drag, startPoint x: 618, startPoint y: 398, endPoint x: 624, endPoint y: 387, distance: 12.0
click at [618, 363] on input "False" at bounding box center [621, 359] width 10 height 8
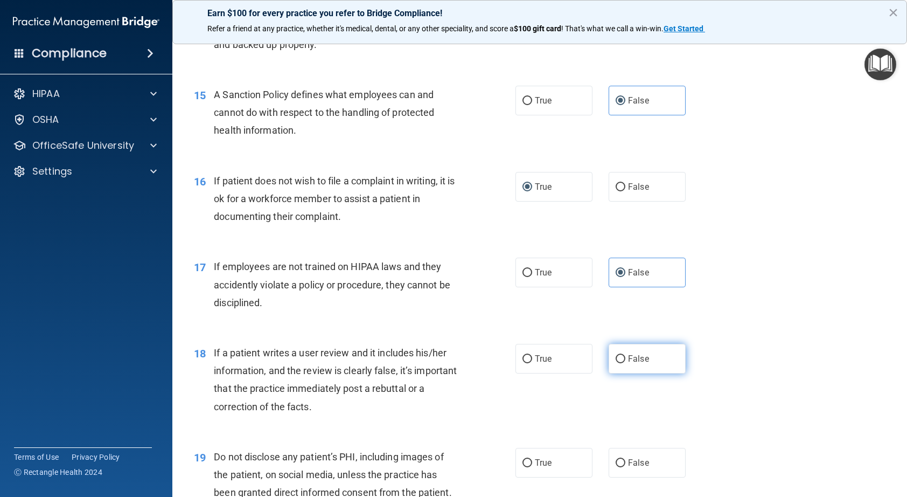
radio input "true"
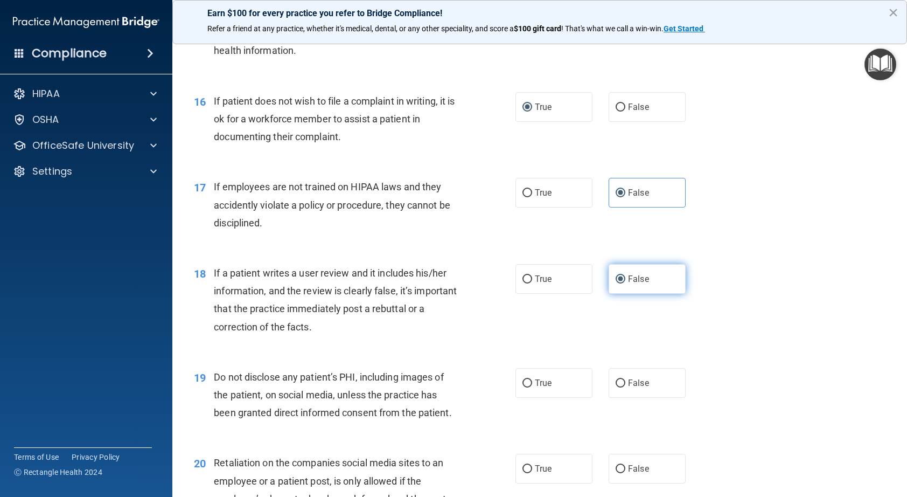
scroll to position [1508, 0]
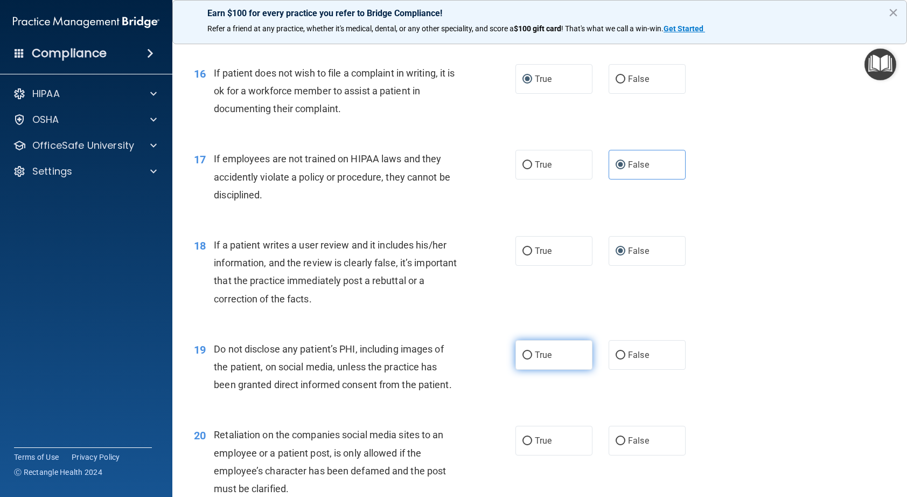
click at [524, 359] on input "True" at bounding box center [528, 355] width 10 height 8
radio input "true"
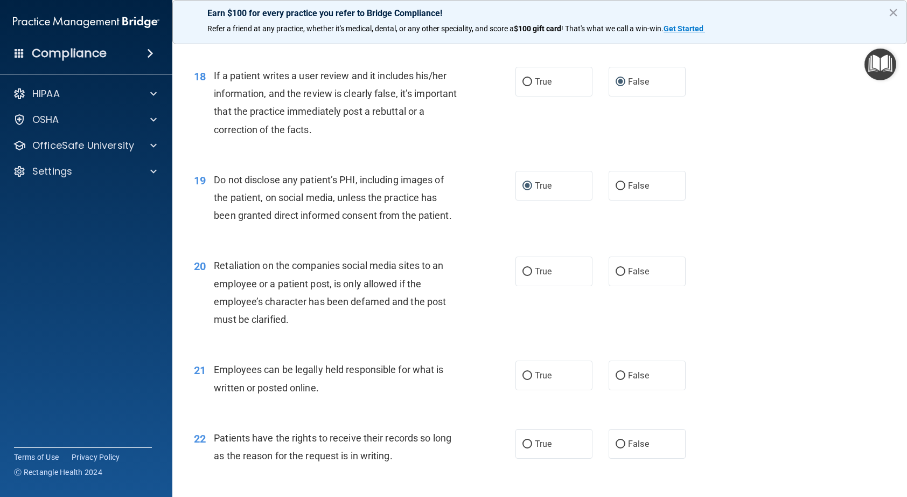
scroll to position [1724, 0]
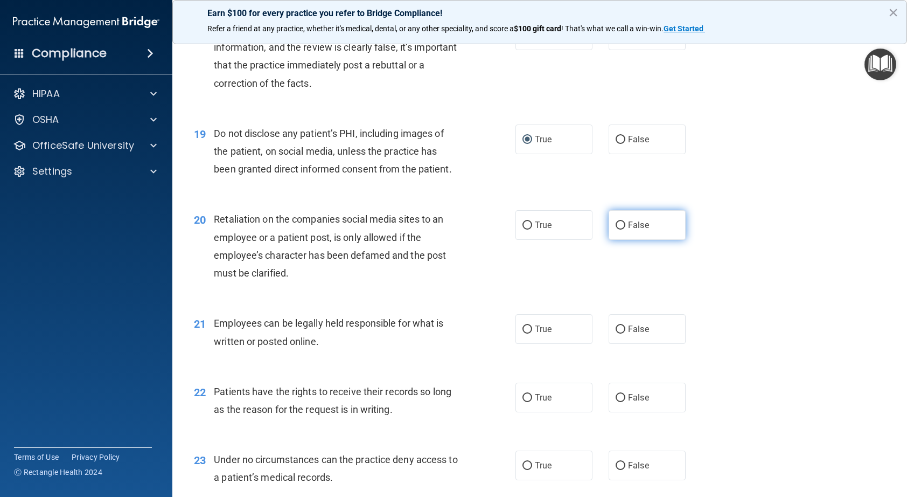
click at [616, 229] on input "False" at bounding box center [621, 225] width 10 height 8
radio input "true"
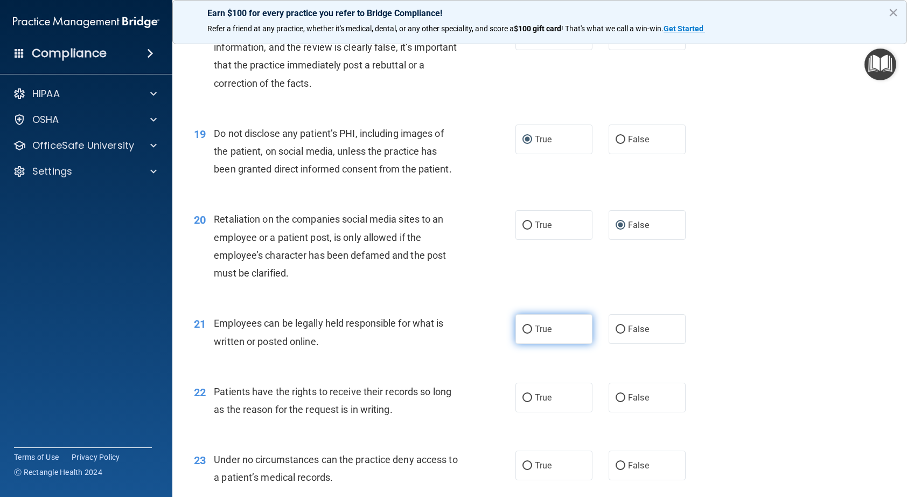
drag, startPoint x: 523, startPoint y: 361, endPoint x: 527, endPoint y: 357, distance: 6.1
click at [524, 333] on input "True" at bounding box center [528, 329] width 10 height 8
radio input "true"
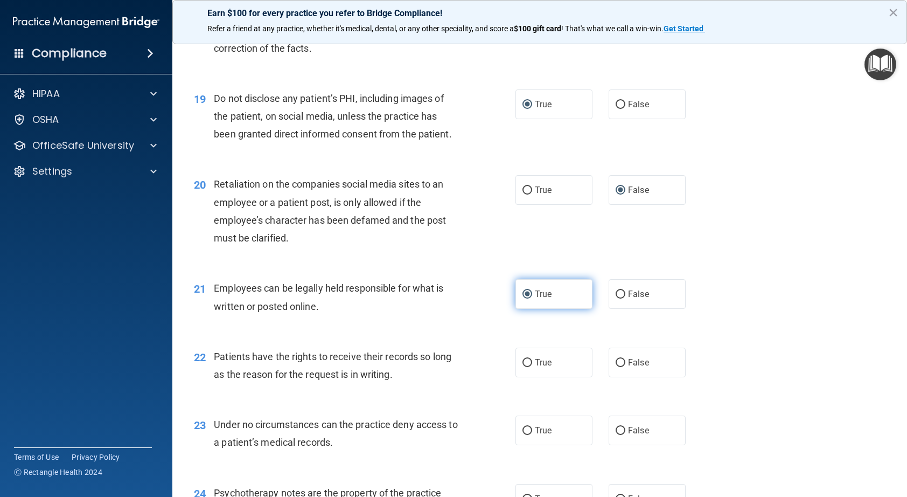
scroll to position [1778, 0]
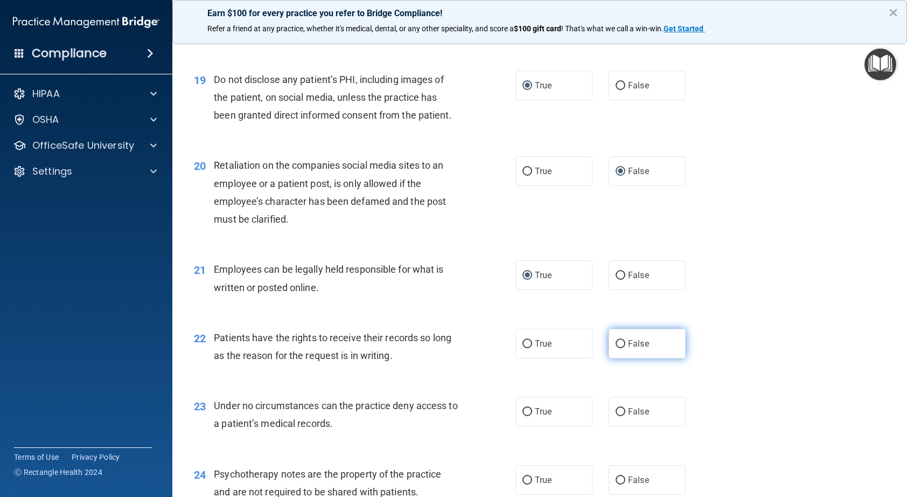
click at [618, 348] on input "False" at bounding box center [621, 344] width 10 height 8
radio input "true"
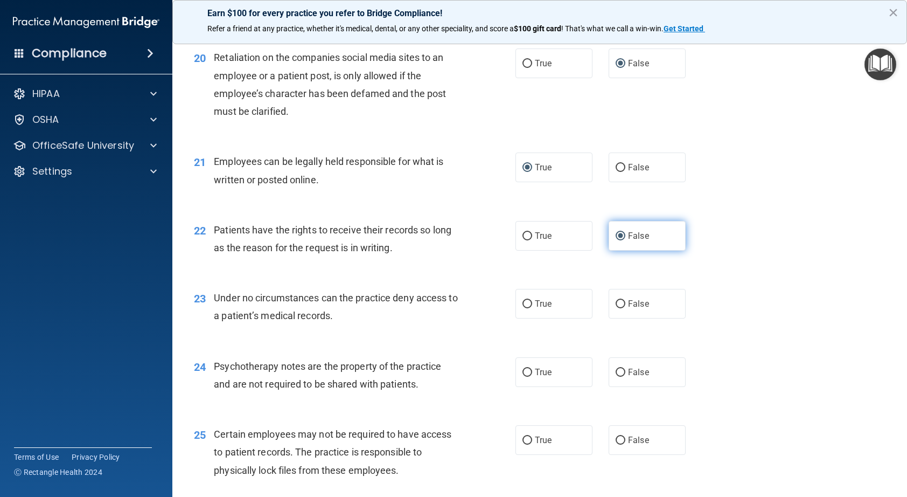
scroll to position [1939, 0]
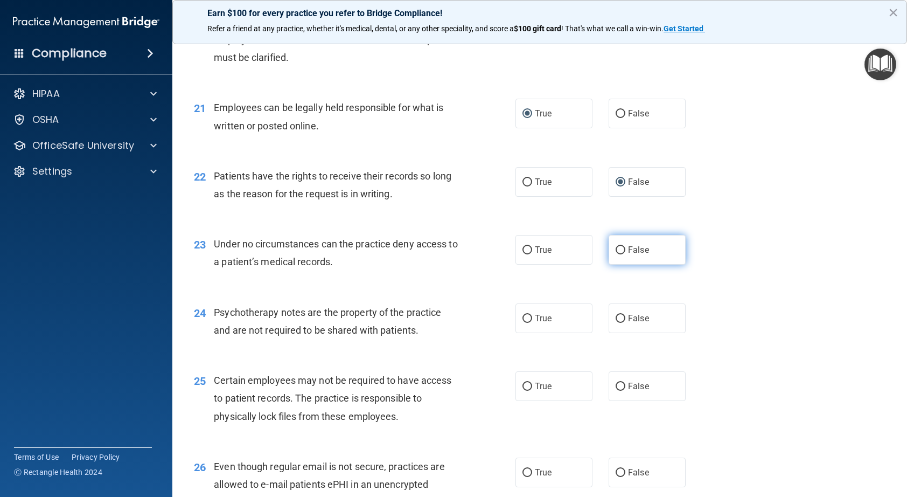
click at [617, 254] on input "False" at bounding box center [621, 250] width 10 height 8
radio input "true"
click at [524, 323] on input "True" at bounding box center [528, 319] width 10 height 8
radio input "true"
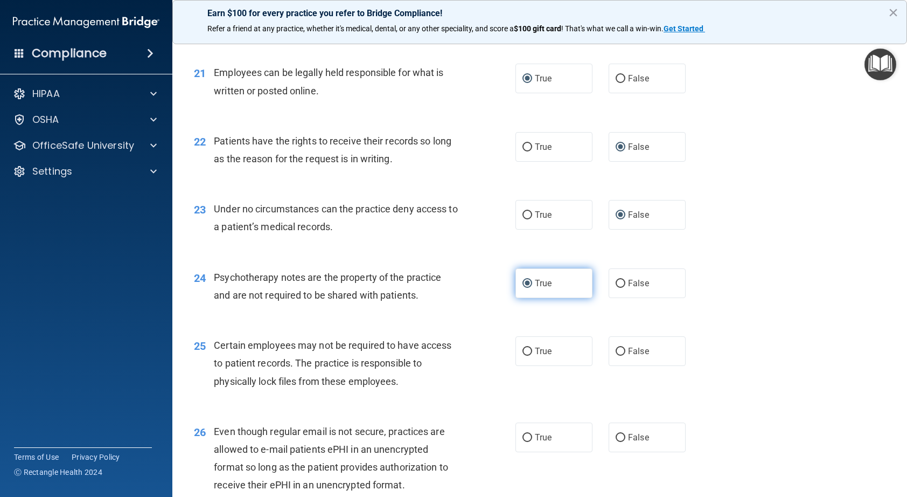
scroll to position [1993, 0]
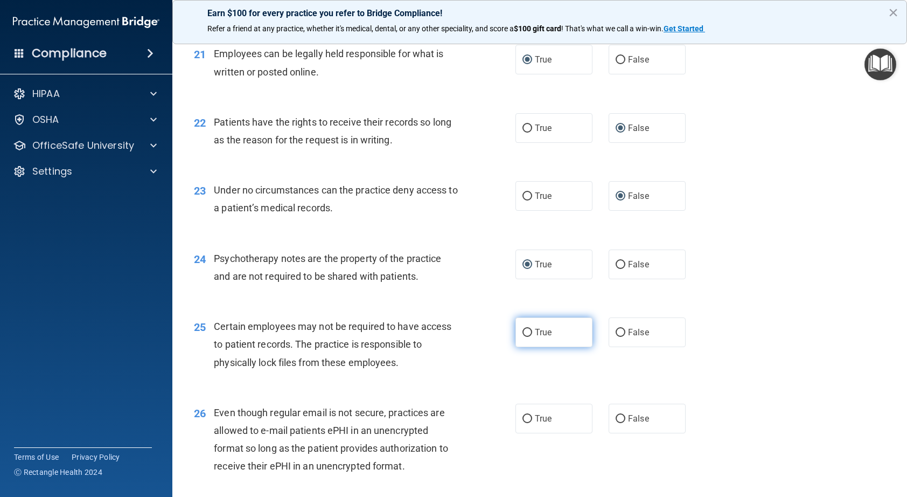
click at [530, 347] on label "True" at bounding box center [554, 332] width 77 height 30
click at [530, 337] on input "True" at bounding box center [528, 333] width 10 height 8
radio input "true"
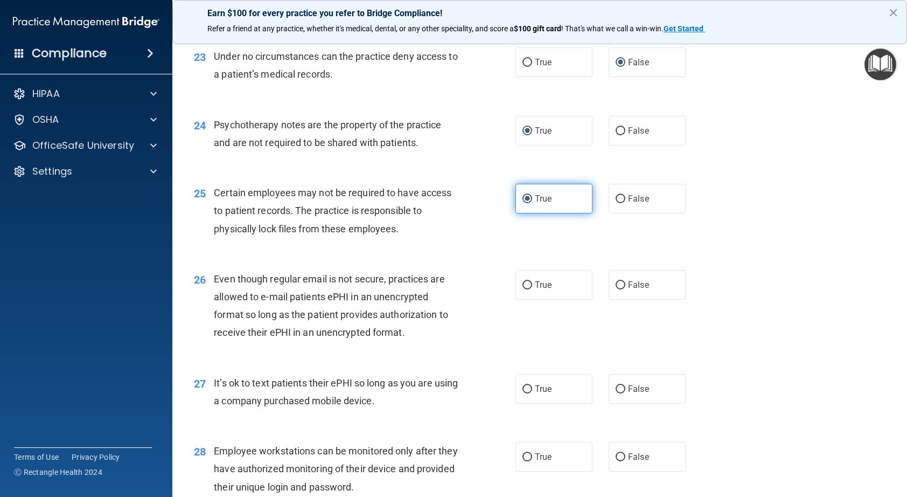
scroll to position [2155, 0]
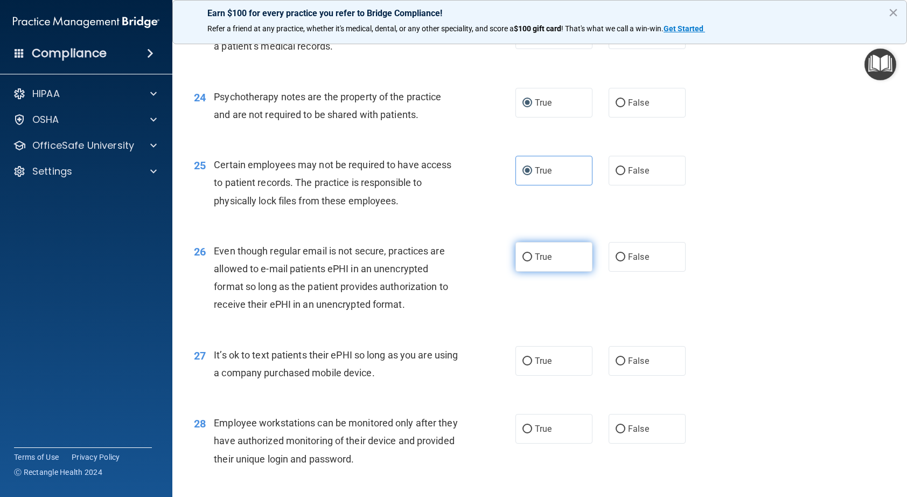
click at [529, 272] on label "True" at bounding box center [554, 257] width 77 height 30
click at [529, 261] on input "True" at bounding box center [528, 257] width 10 height 8
radio input "true"
click at [616, 365] on input "False" at bounding box center [621, 361] width 10 height 8
radio input "true"
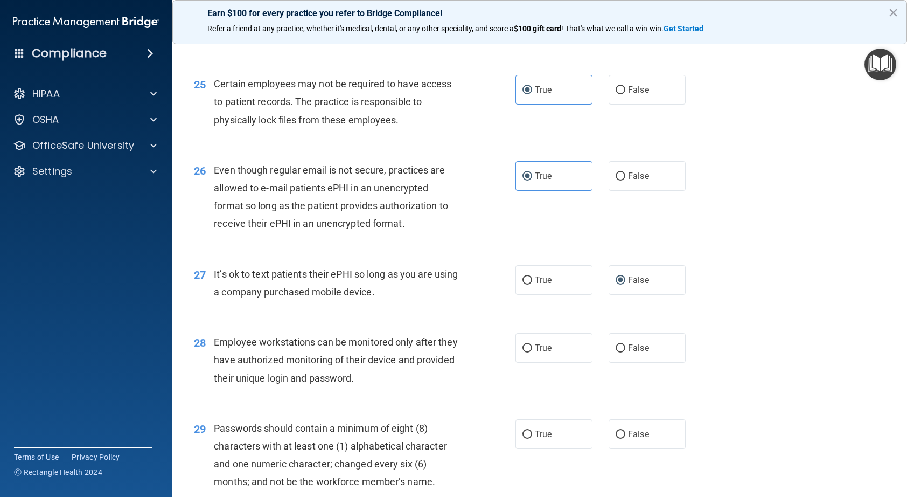
scroll to position [2263, 0]
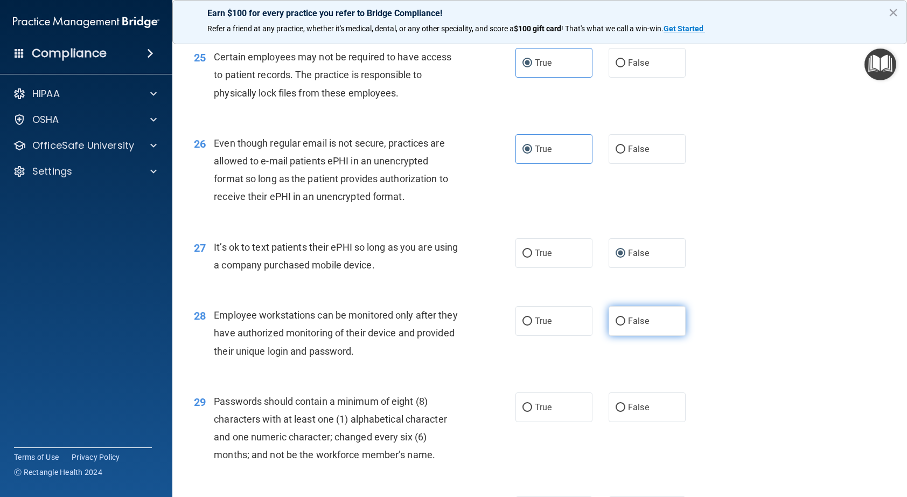
click at [620, 325] on input "False" at bounding box center [621, 321] width 10 height 8
radio input "true"
click at [536, 412] on span "True" at bounding box center [543, 407] width 17 height 10
click at [532, 412] on input "True" at bounding box center [528, 408] width 10 height 8
radio input "true"
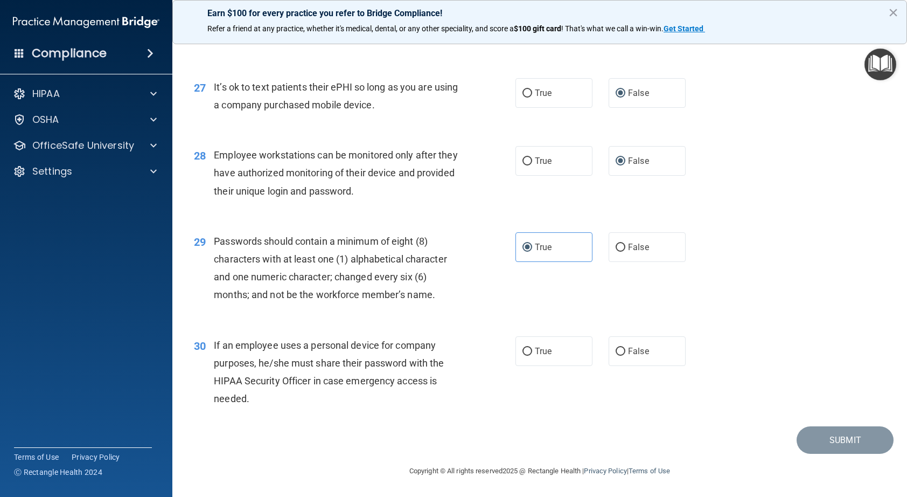
scroll to position [2458, 0]
click at [616, 350] on input "False" at bounding box center [621, 351] width 10 height 8
radio input "true"
drag, startPoint x: 805, startPoint y: 440, endPoint x: 802, endPoint y: 434, distance: 6.8
click at [804, 439] on button "Submit" at bounding box center [845, 439] width 97 height 27
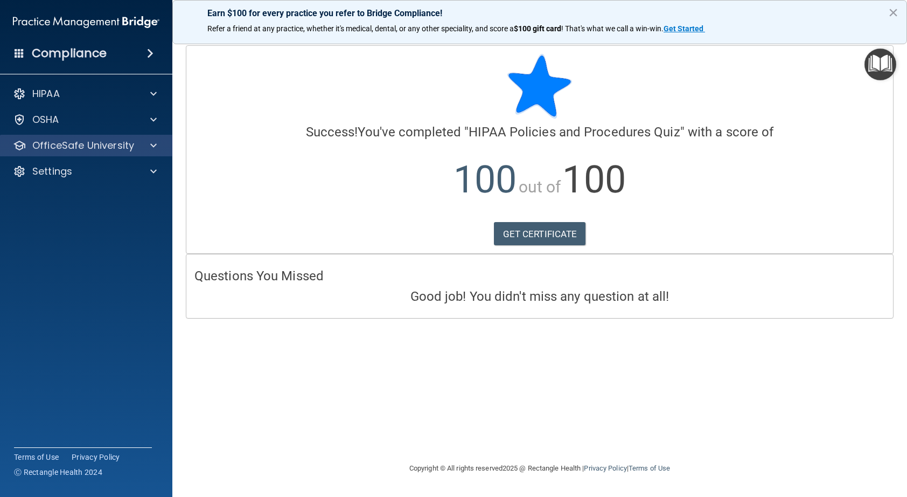
click at [58, 153] on div "OfficeSafe University" at bounding box center [86, 146] width 173 height 22
click at [137, 146] on div "OfficeSafe University" at bounding box center [72, 145] width 134 height 13
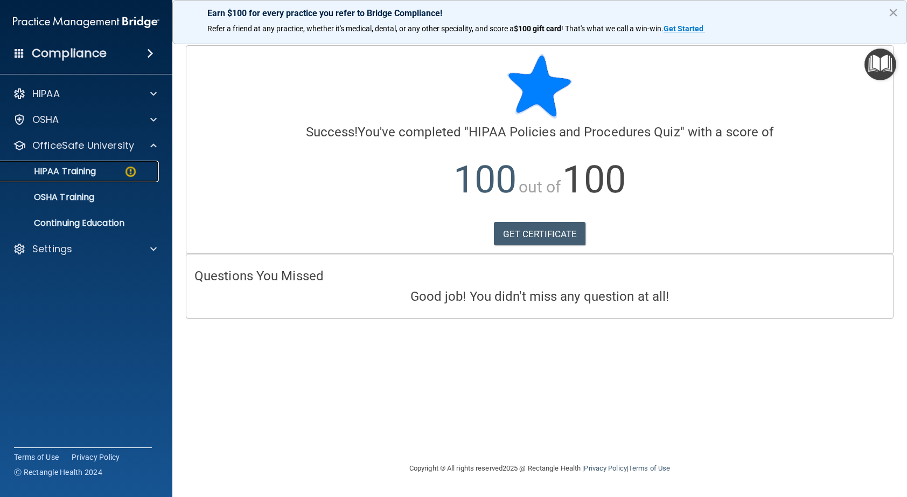
click at [120, 172] on div "HIPAA Training" at bounding box center [80, 171] width 147 height 11
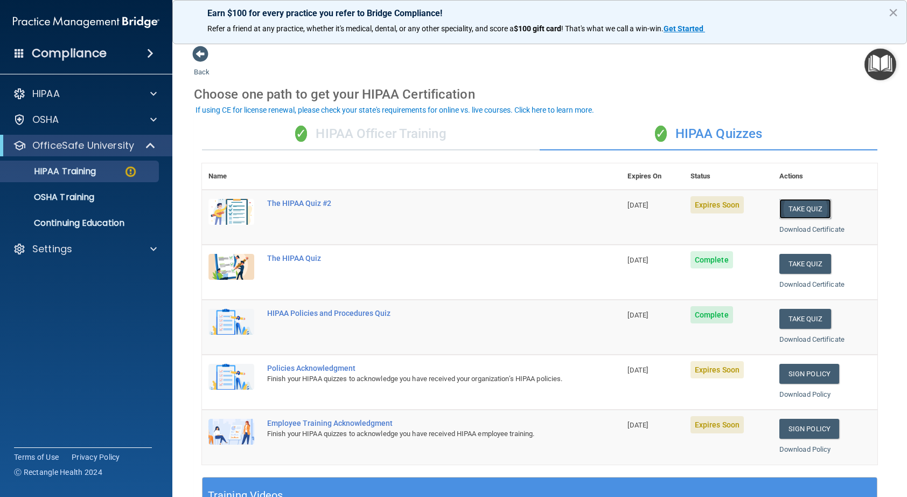
click at [806, 208] on button "Take Quiz" at bounding box center [806, 209] width 52 height 20
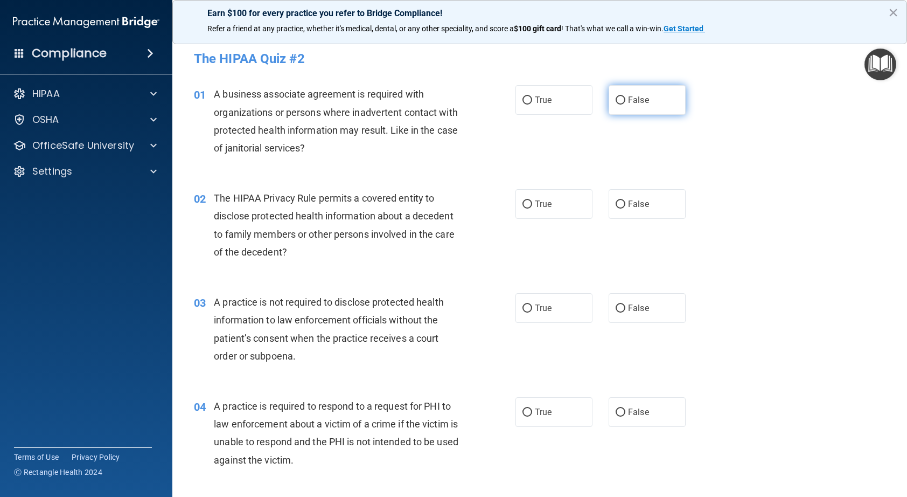
click at [616, 102] on input "False" at bounding box center [621, 100] width 10 height 8
radio input "true"
click at [526, 205] on input "True" at bounding box center [528, 204] width 10 height 8
radio input "true"
click at [616, 308] on input "False" at bounding box center [621, 308] width 10 height 8
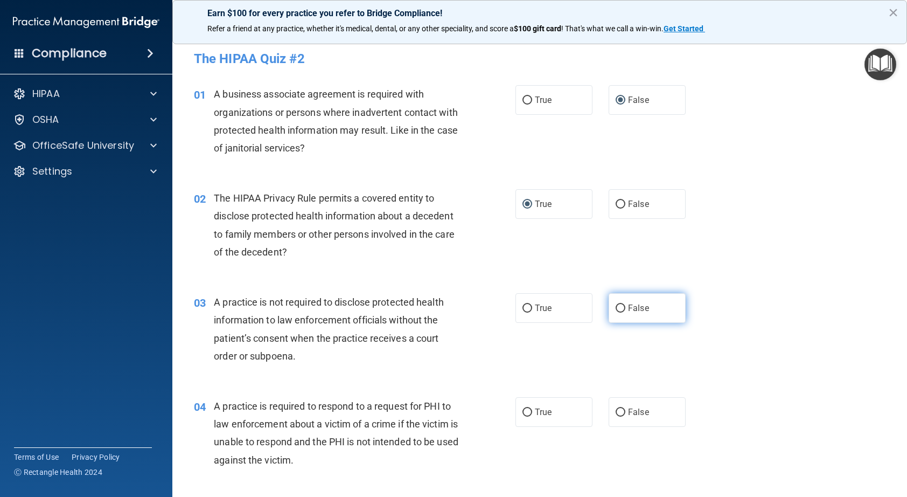
radio input "true"
click at [527, 412] on input "True" at bounding box center [528, 412] width 10 height 8
radio input "true"
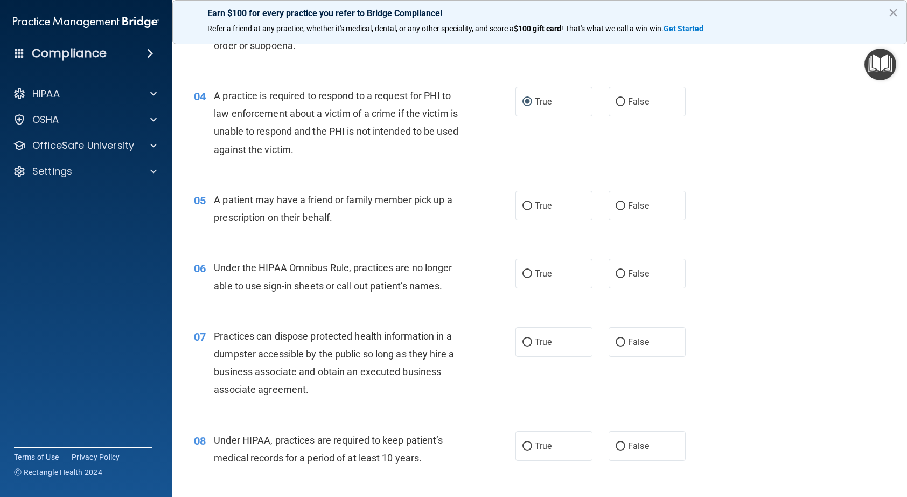
scroll to position [323, 0]
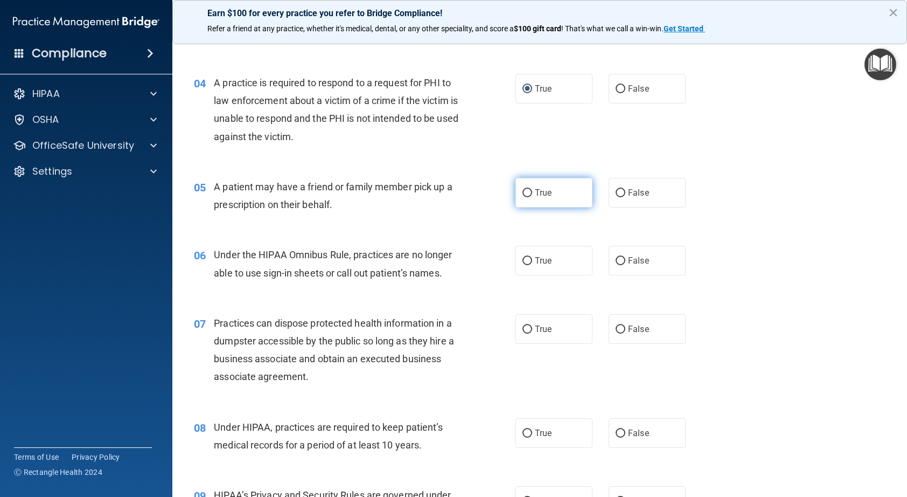
click at [524, 198] on label "True" at bounding box center [554, 193] width 77 height 30
click at [524, 197] on input "True" at bounding box center [528, 193] width 10 height 8
radio input "true"
click at [616, 263] on input "False" at bounding box center [621, 261] width 10 height 8
radio input "true"
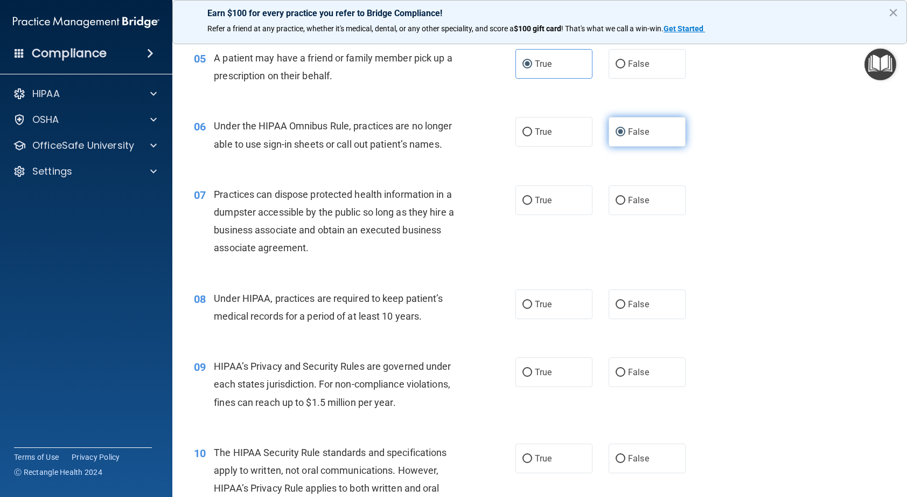
scroll to position [485, 0]
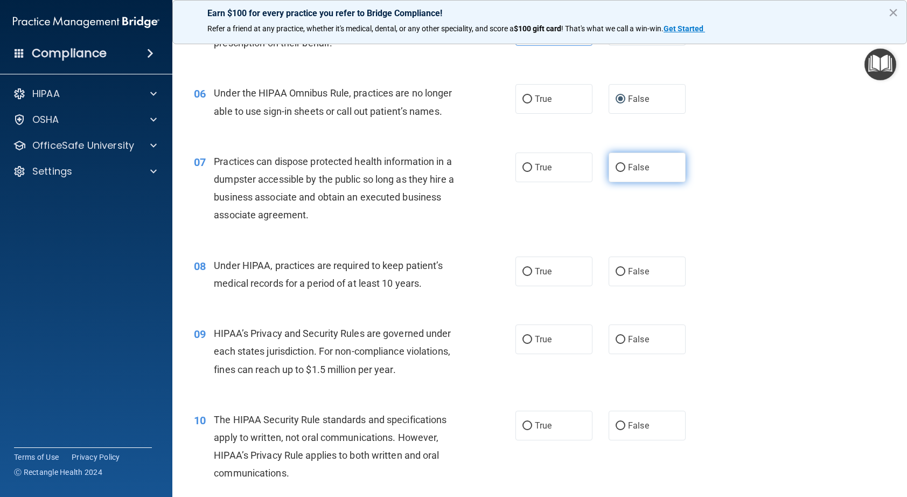
click at [617, 169] on input "False" at bounding box center [621, 168] width 10 height 8
radio input "true"
click at [621, 266] on label "False" at bounding box center [647, 271] width 77 height 30
click at [621, 268] on input "False" at bounding box center [621, 272] width 10 height 8
radio input "true"
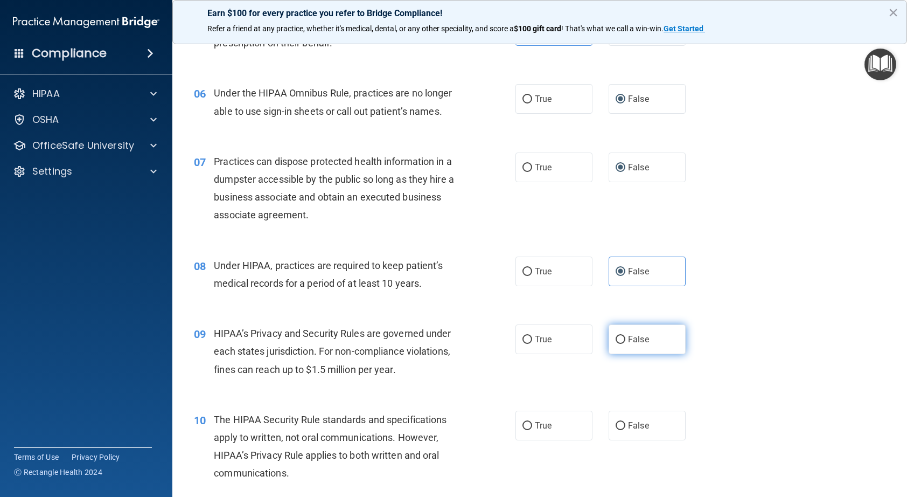
click at [618, 341] on input "False" at bounding box center [621, 340] width 10 height 8
radio input "true"
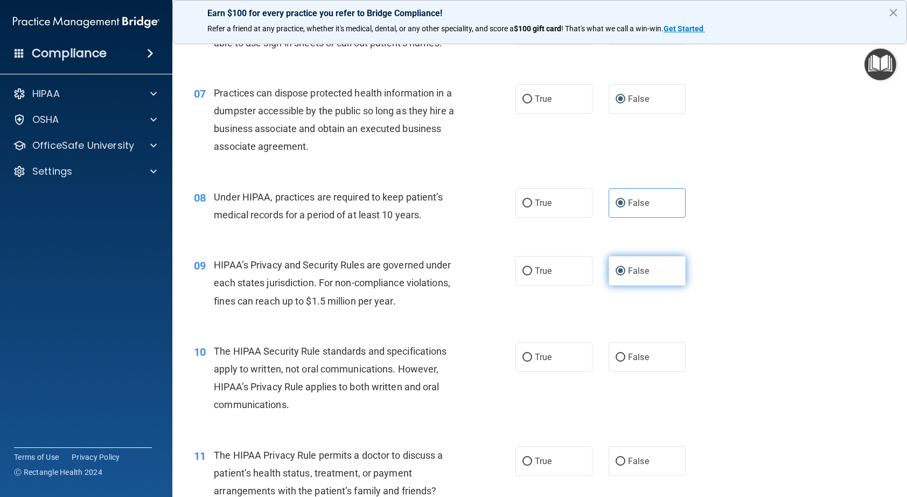
scroll to position [593, 0]
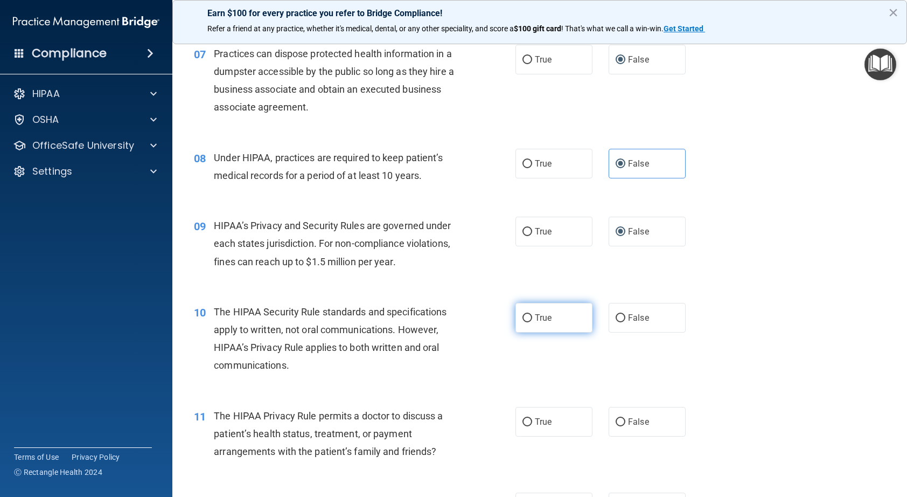
click at [528, 317] on label "True" at bounding box center [554, 318] width 77 height 30
click at [528, 317] on input "True" at bounding box center [528, 318] width 10 height 8
radio input "true"
click at [523, 415] on label "True" at bounding box center [554, 422] width 77 height 30
click at [523, 418] on input "True" at bounding box center [528, 422] width 10 height 8
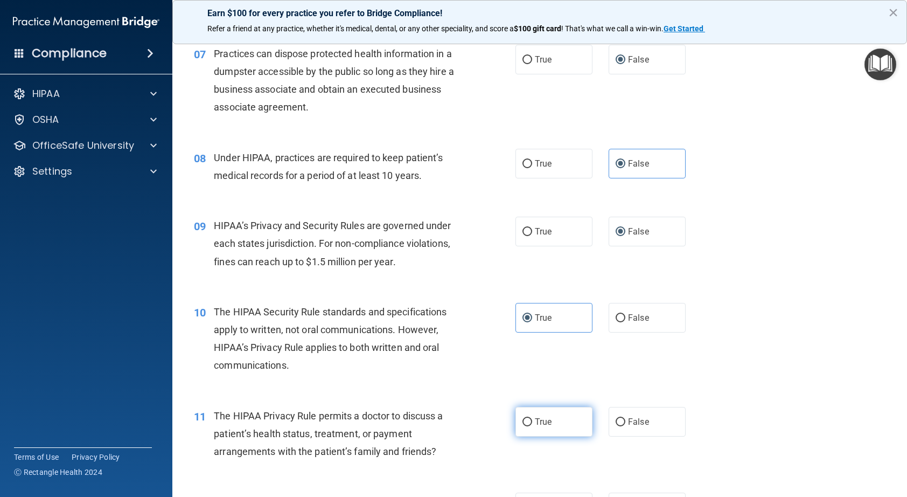
radio input "true"
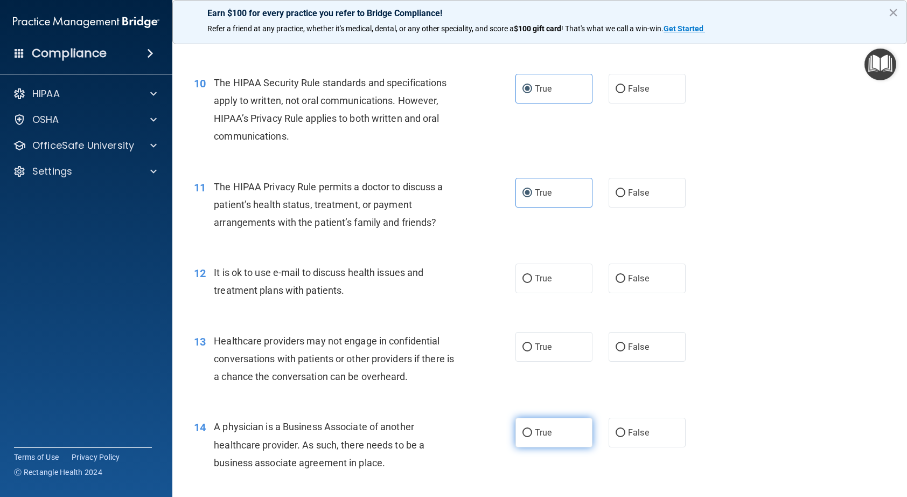
scroll to position [862, 0]
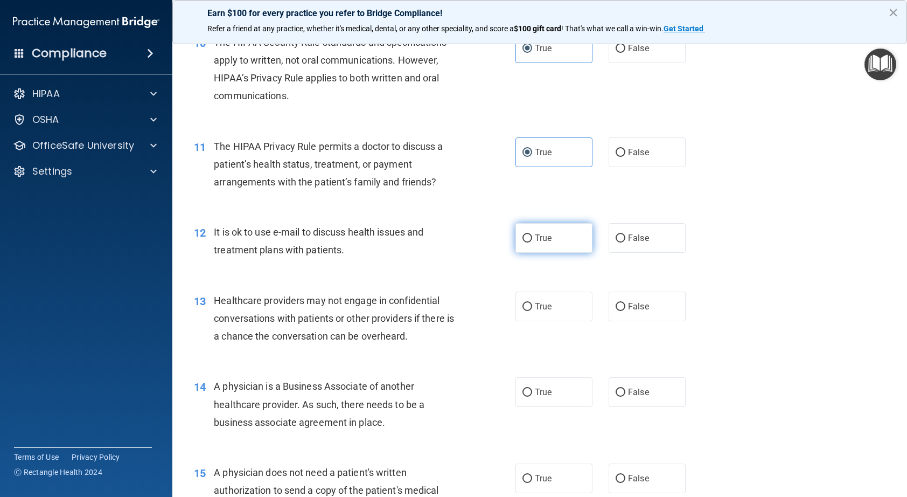
click at [524, 241] on input "True" at bounding box center [528, 238] width 10 height 8
radio input "true"
click at [617, 305] on input "False" at bounding box center [621, 307] width 10 height 8
radio input "true"
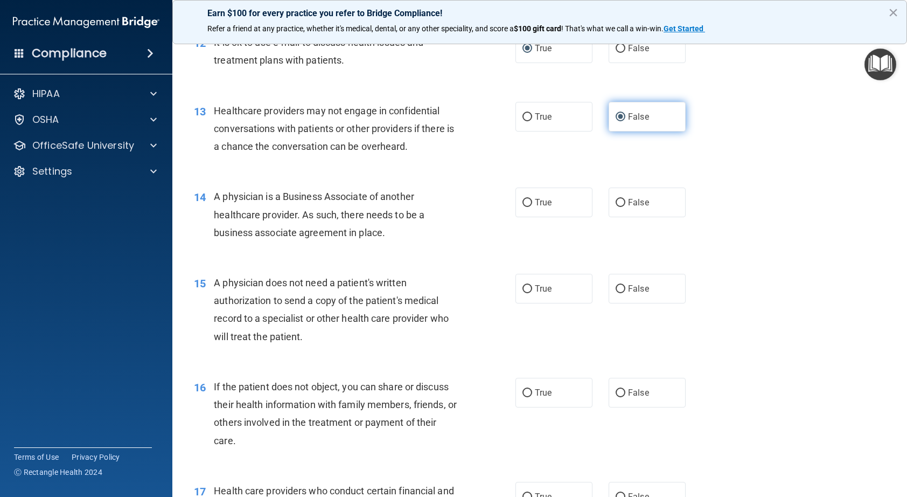
scroll to position [1077, 0]
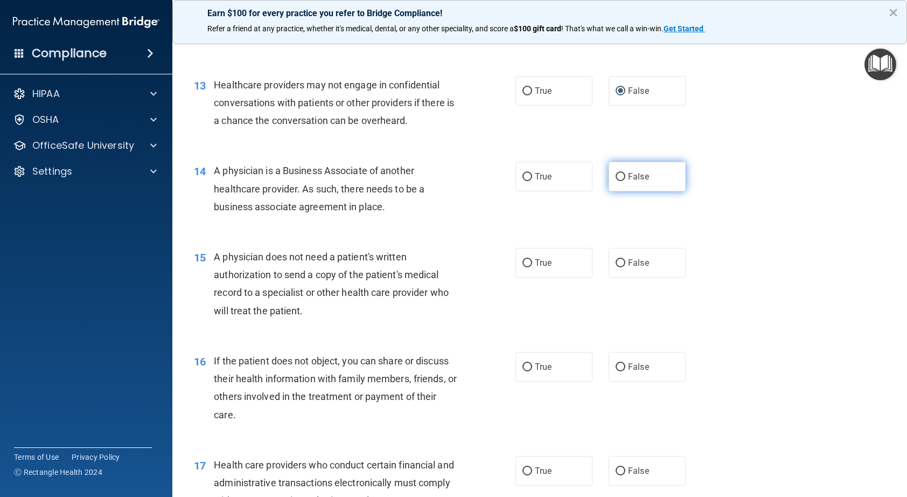
click at [618, 173] on input "False" at bounding box center [621, 177] width 10 height 8
radio input "true"
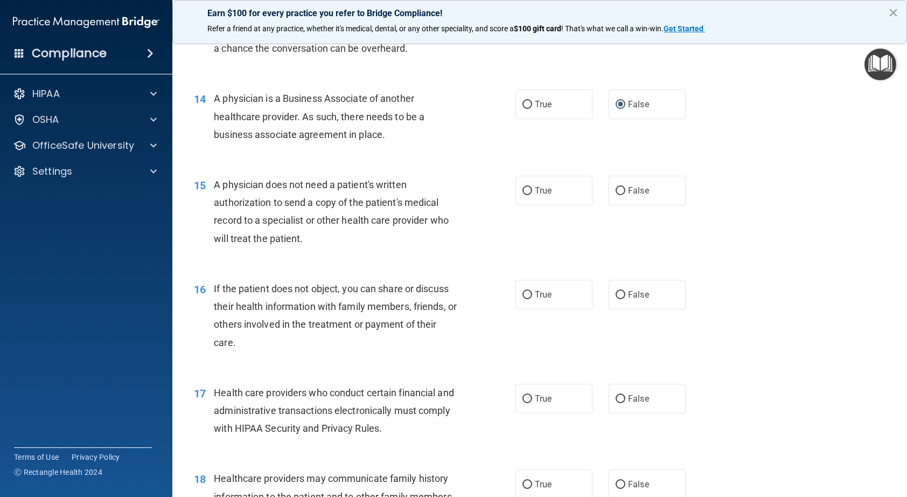
scroll to position [1185, 0]
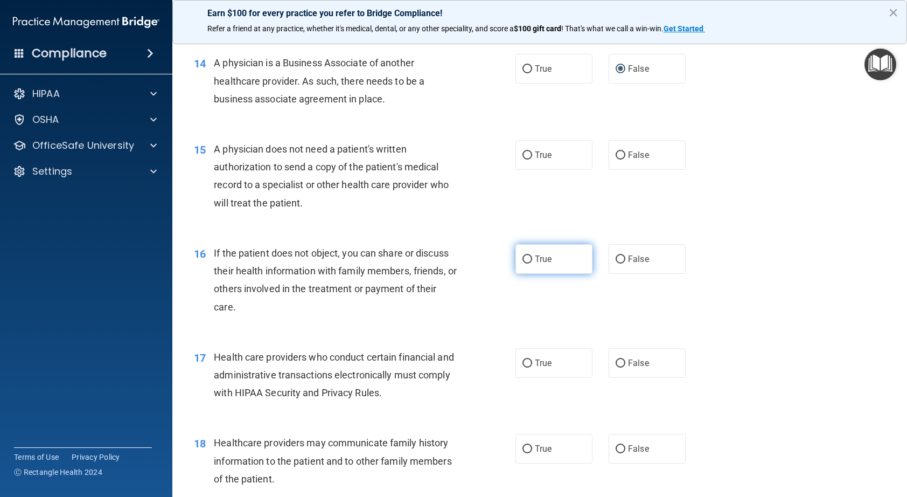
drag, startPoint x: 527, startPoint y: 260, endPoint x: 550, endPoint y: 252, distance: 23.3
click at [528, 260] on input "True" at bounding box center [528, 259] width 10 height 8
radio input "true"
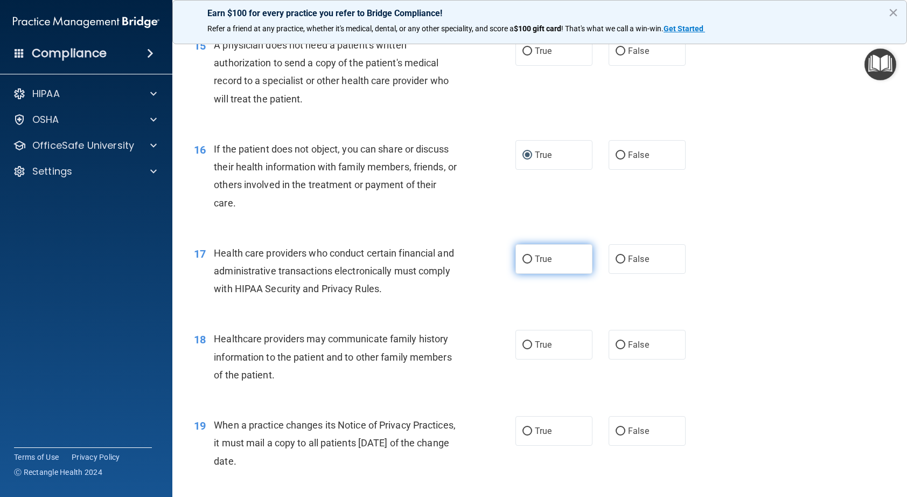
scroll to position [1293, 0]
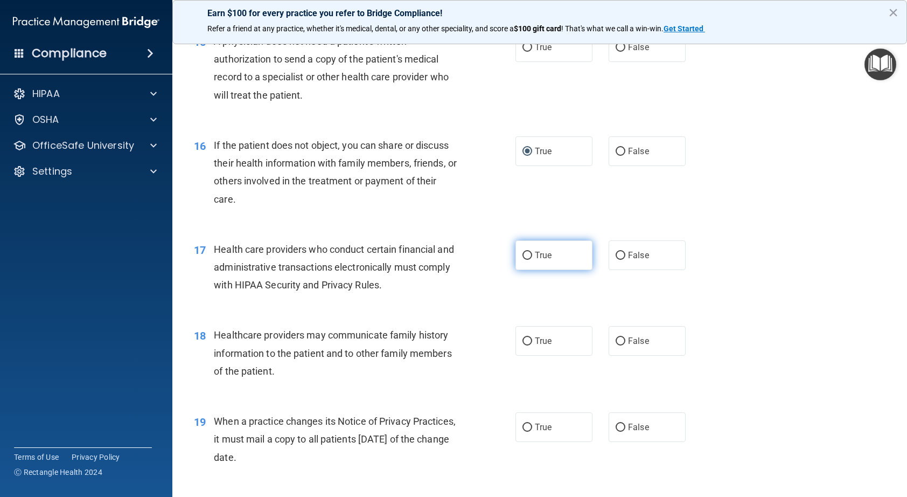
click at [524, 255] on input "True" at bounding box center [528, 256] width 10 height 8
radio input "true"
click at [525, 338] on input "True" at bounding box center [528, 341] width 10 height 8
radio input "true"
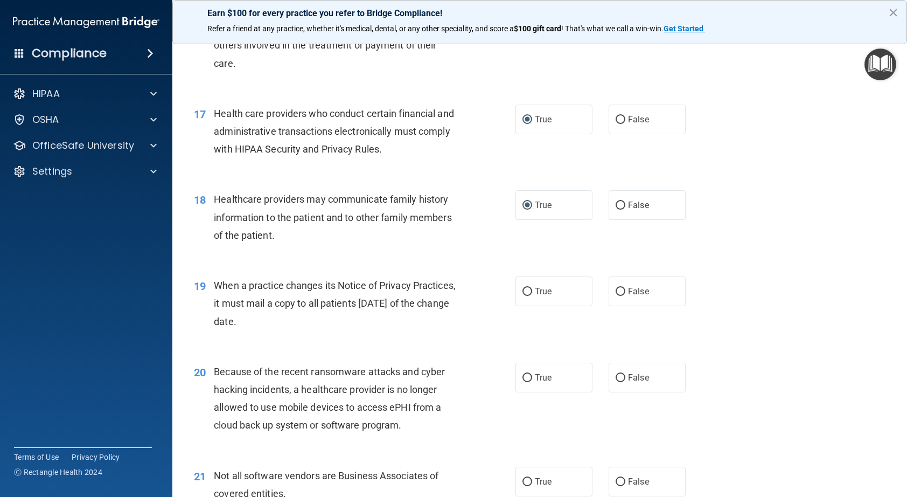
scroll to position [1455, 0]
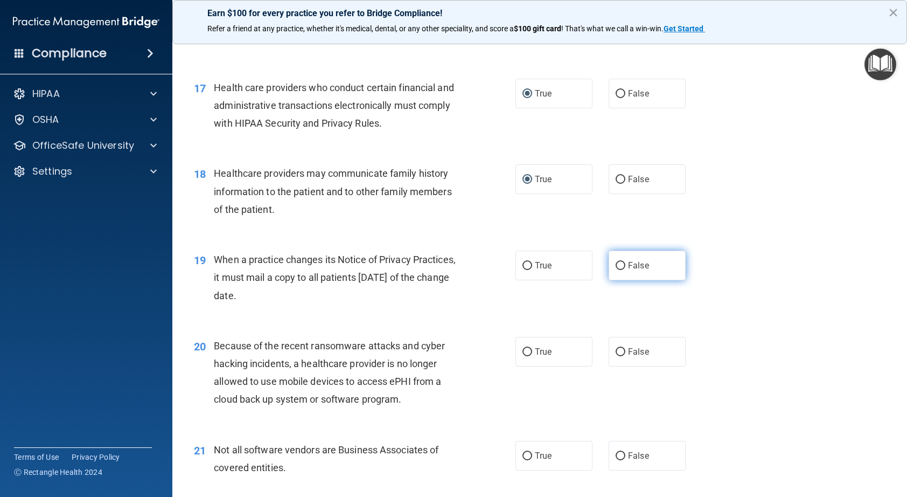
click at [621, 265] on input "False" at bounding box center [621, 266] width 10 height 8
radio input "true"
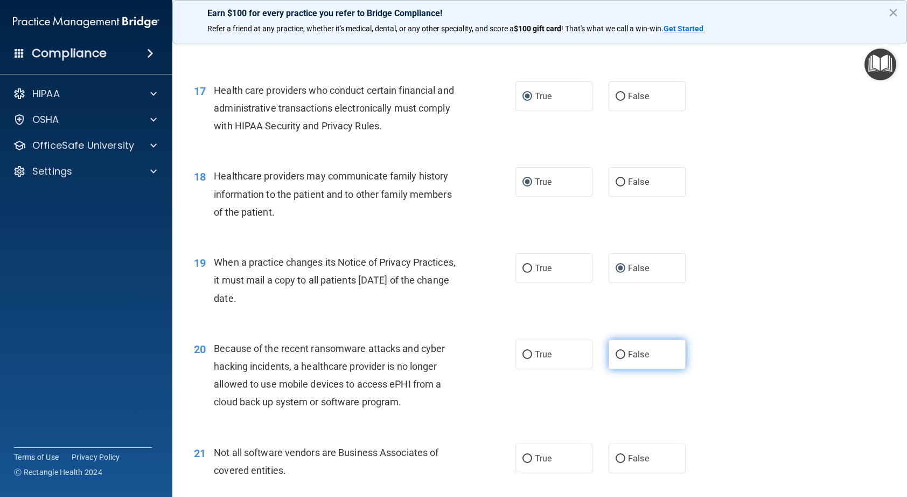
click at [620, 350] on label "False" at bounding box center [647, 354] width 77 height 30
click at [620, 350] on input "False" at bounding box center [621, 354] width 10 height 8
radio input "true"
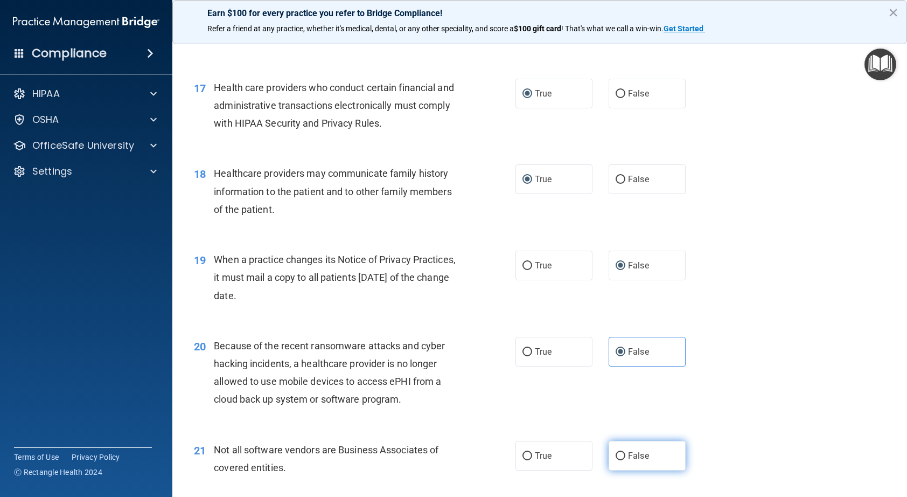
click at [616, 456] on input "False" at bounding box center [621, 456] width 10 height 8
radio input "true"
click at [620, 357] on label "False" at bounding box center [647, 352] width 77 height 30
click at [620, 356] on input "False" at bounding box center [621, 352] width 10 height 8
drag, startPoint x: 523, startPoint y: 453, endPoint x: 530, endPoint y: 452, distance: 7.6
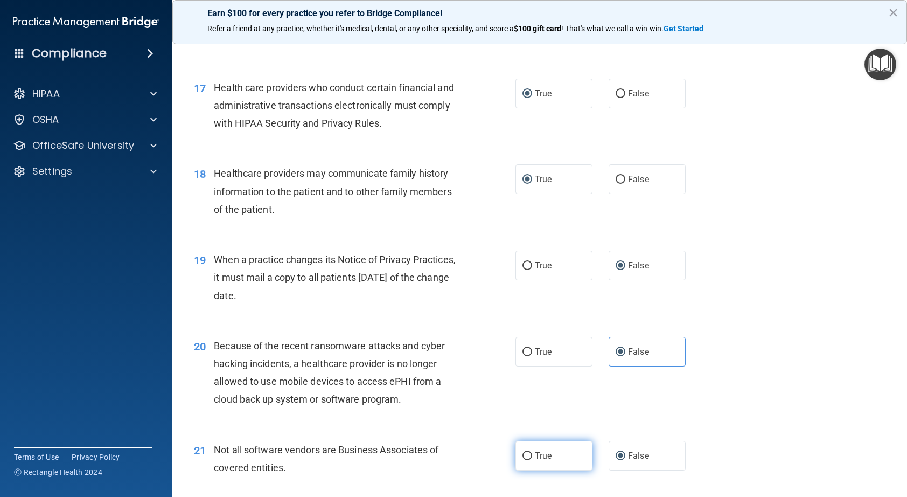
click at [523, 453] on input "True" at bounding box center [528, 456] width 10 height 8
radio input "true"
radio input "false"
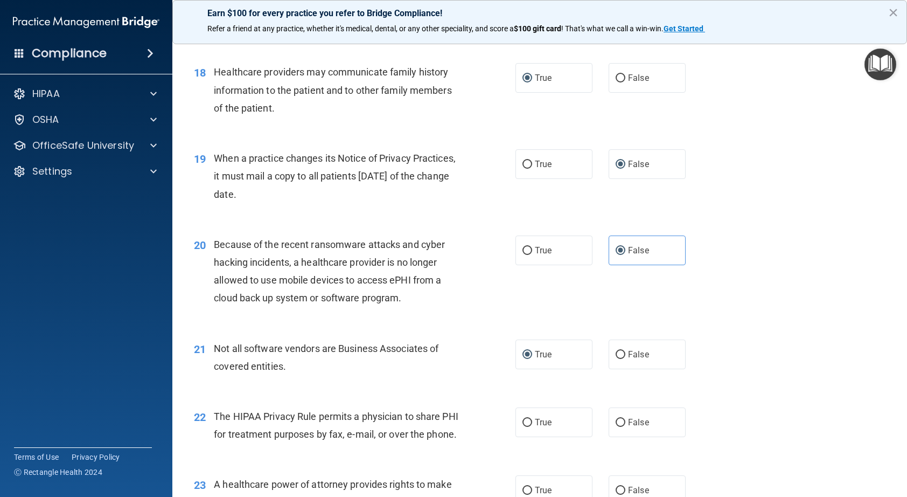
scroll to position [1562, 0]
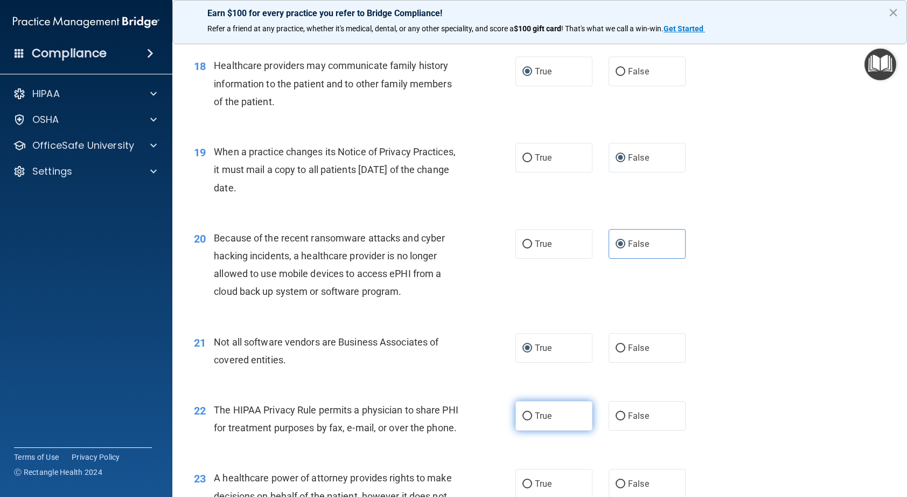
click at [526, 417] on input "True" at bounding box center [528, 416] width 10 height 8
radio input "true"
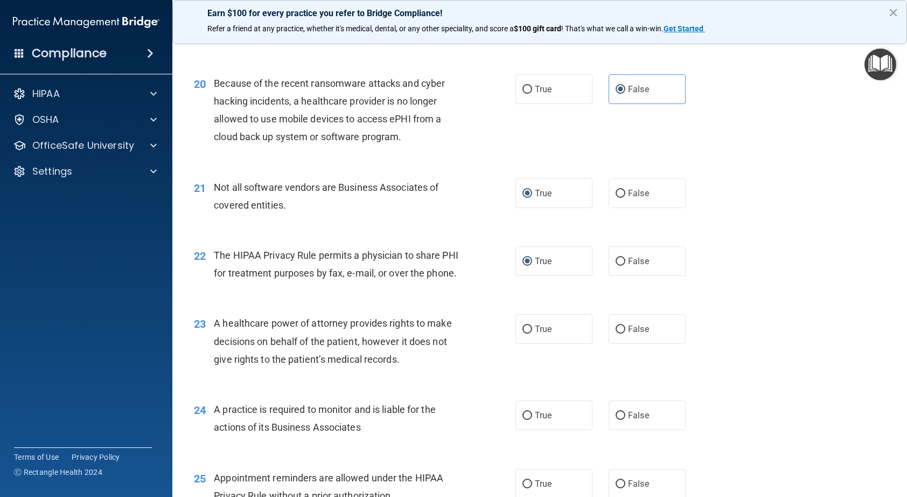
scroll to position [1724, 0]
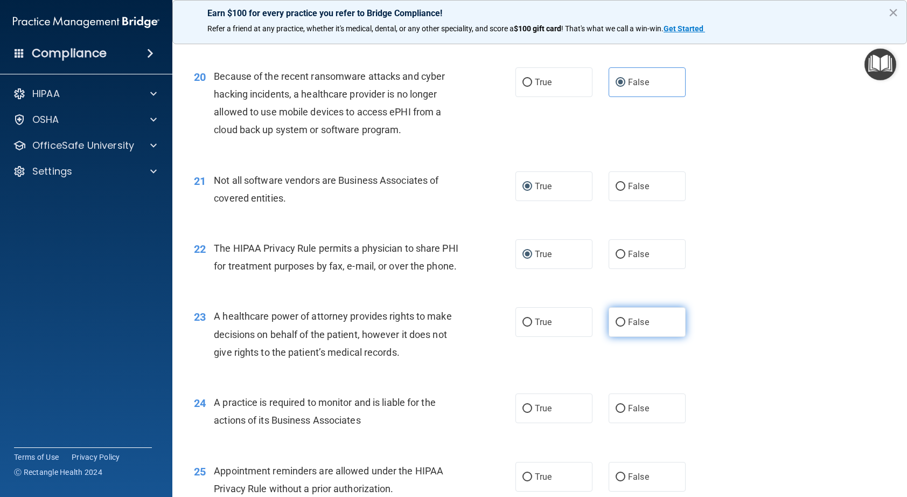
click at [616, 326] on input "False" at bounding box center [621, 322] width 10 height 8
radio input "true"
click at [616, 413] on input "False" at bounding box center [621, 409] width 10 height 8
radio input "true"
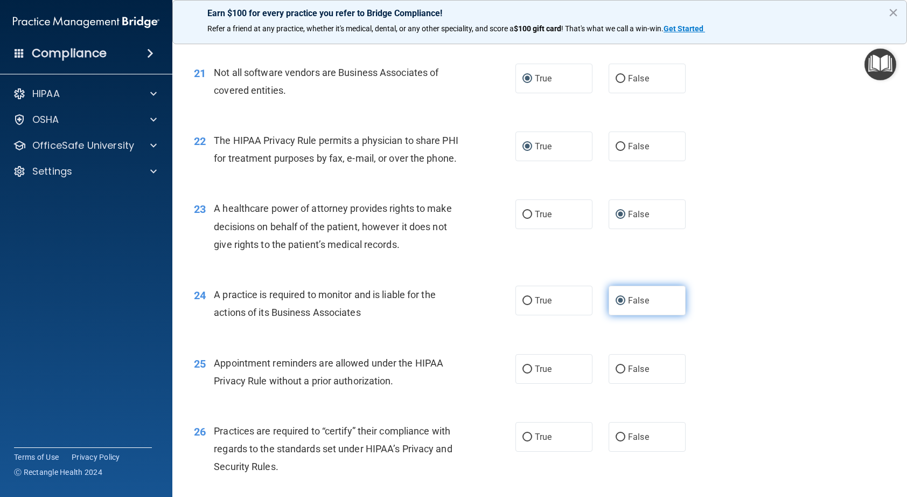
scroll to position [1886, 0]
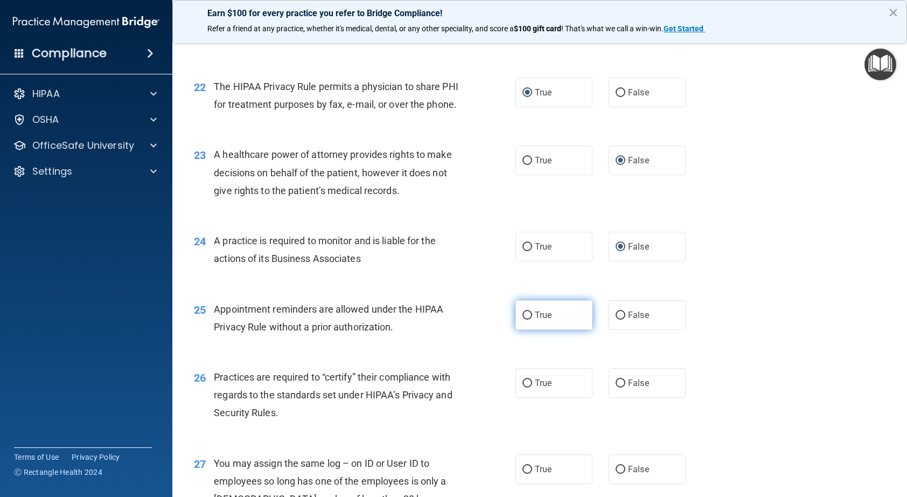
click at [524, 330] on label "True" at bounding box center [554, 315] width 77 height 30
click at [524, 319] on input "True" at bounding box center [528, 315] width 10 height 8
radio input "true"
click at [616, 387] on input "False" at bounding box center [621, 383] width 10 height 8
radio input "true"
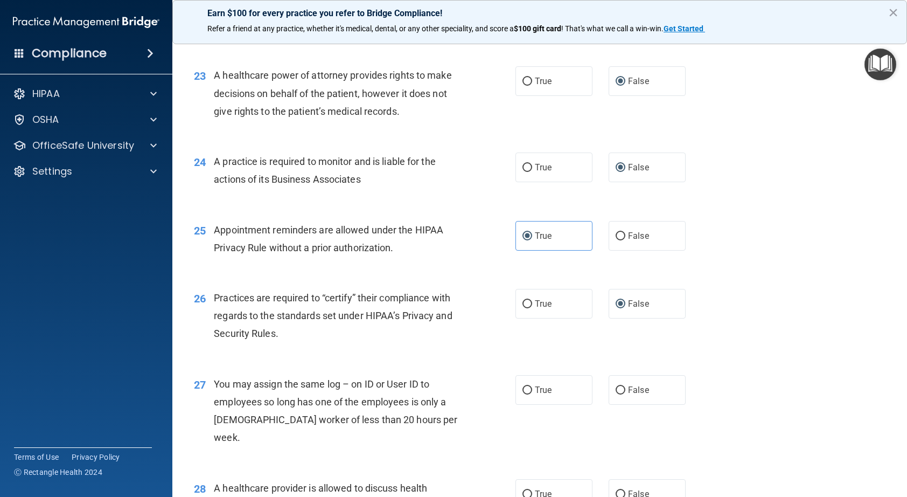
scroll to position [1993, 0]
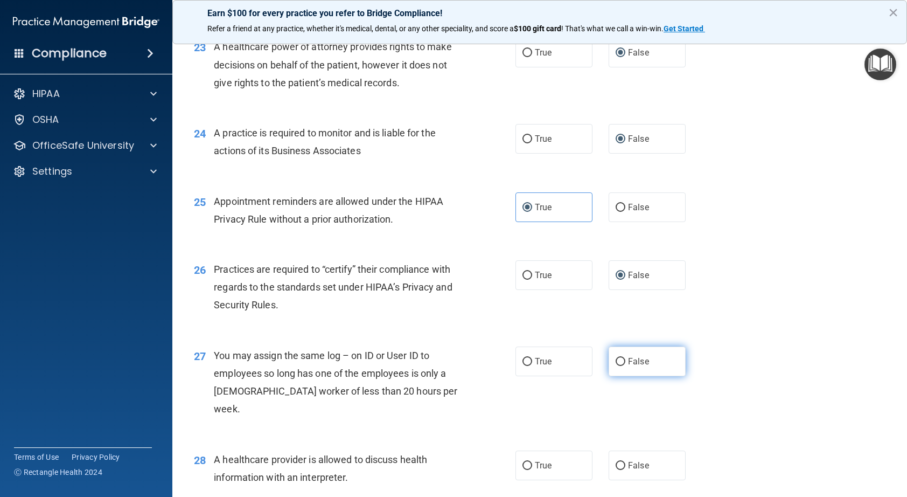
click at [616, 366] on input "False" at bounding box center [621, 362] width 10 height 8
radio input "true"
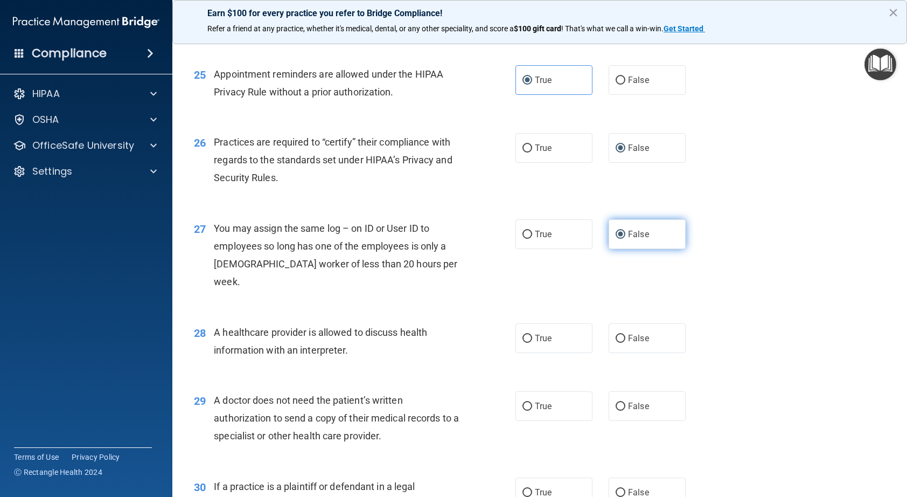
scroll to position [2155, 0]
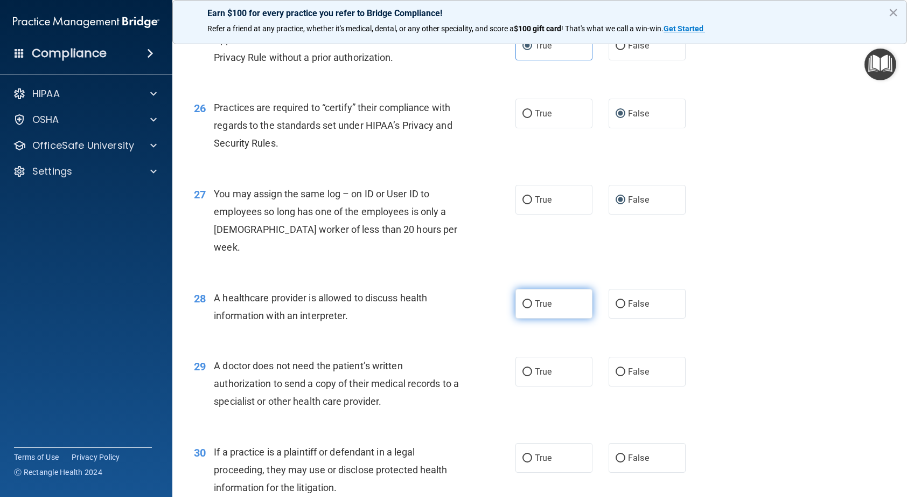
click at [530, 307] on label "True" at bounding box center [554, 304] width 77 height 30
click at [530, 307] on input "True" at bounding box center [528, 304] width 10 height 8
radio input "true"
drag, startPoint x: 525, startPoint y: 368, endPoint x: 541, endPoint y: 361, distance: 17.1
click at [526, 368] on input "True" at bounding box center [528, 372] width 10 height 8
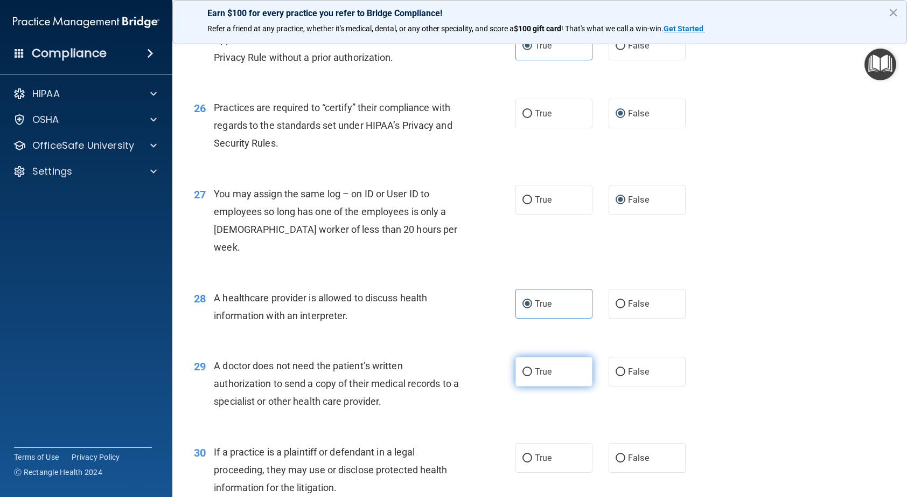
radio input "true"
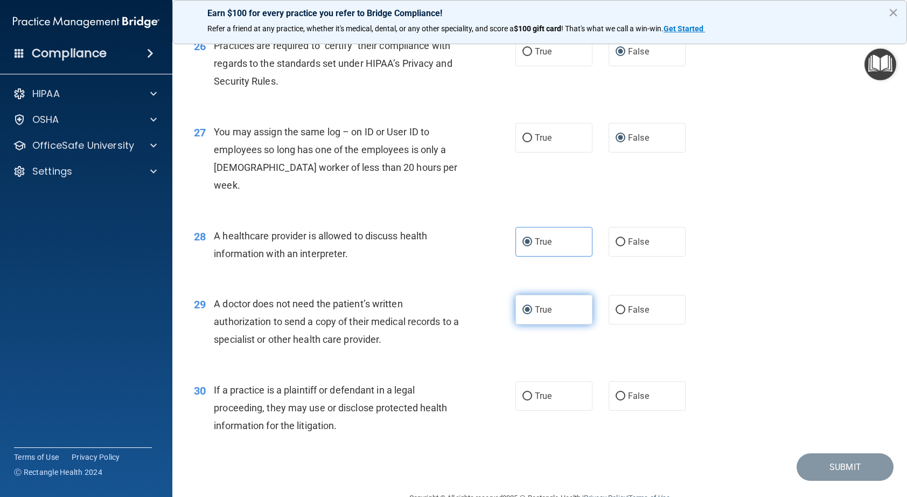
scroll to position [2244, 0]
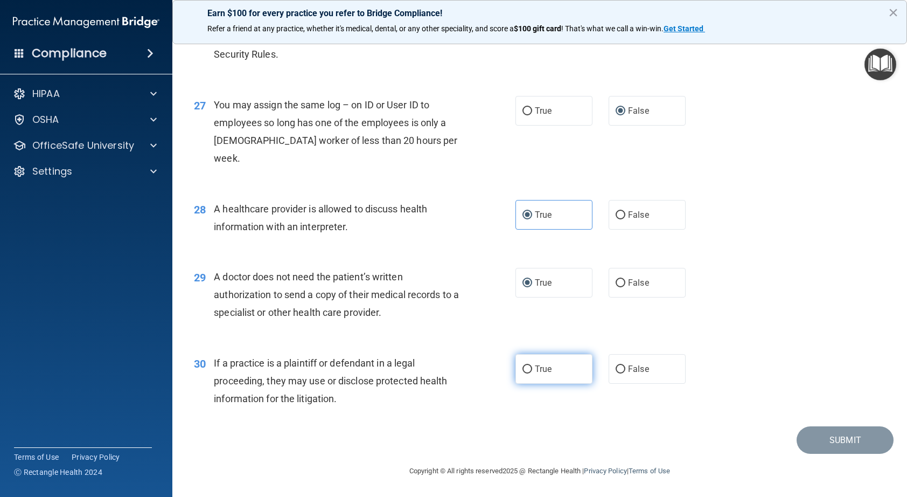
click at [526, 372] on input "True" at bounding box center [528, 369] width 10 height 8
radio input "true"
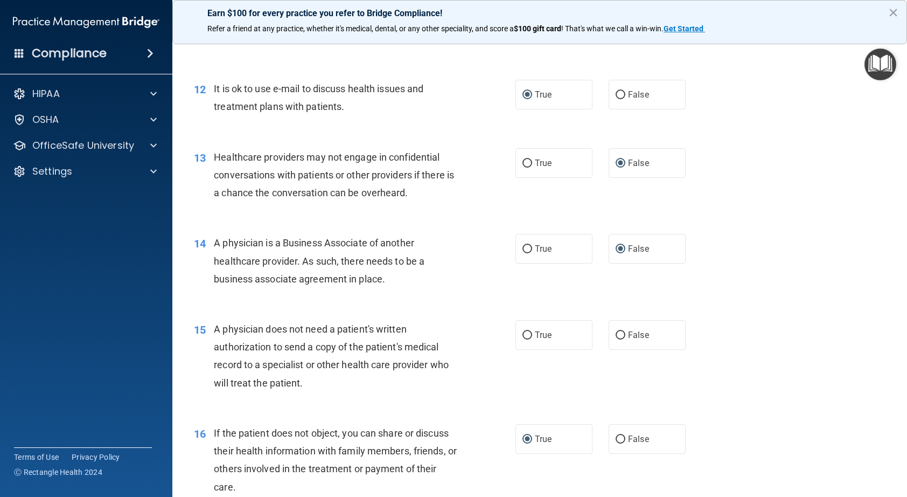
scroll to position [1024, 0]
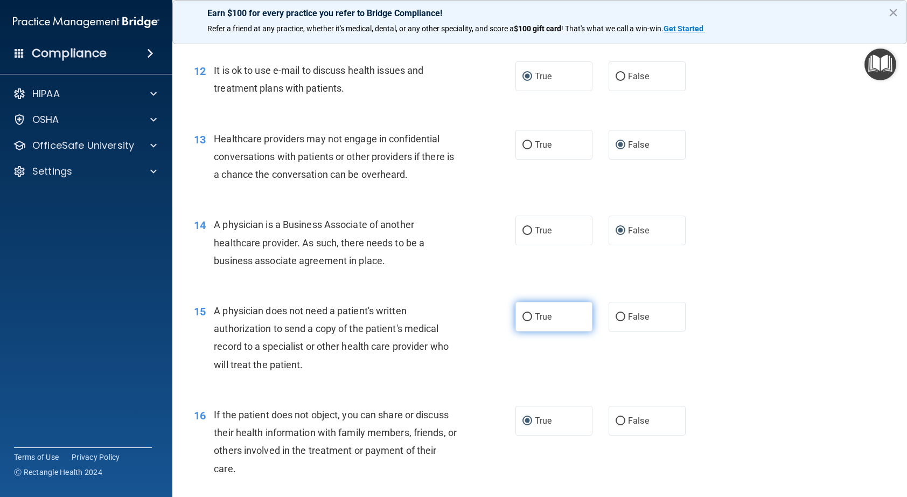
click at [525, 320] on input "True" at bounding box center [528, 317] width 10 height 8
radio input "true"
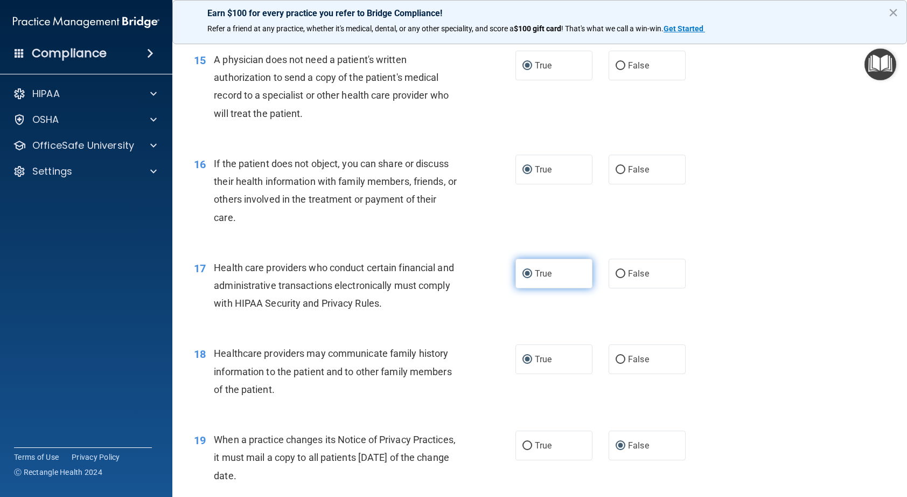
scroll to position [1293, 0]
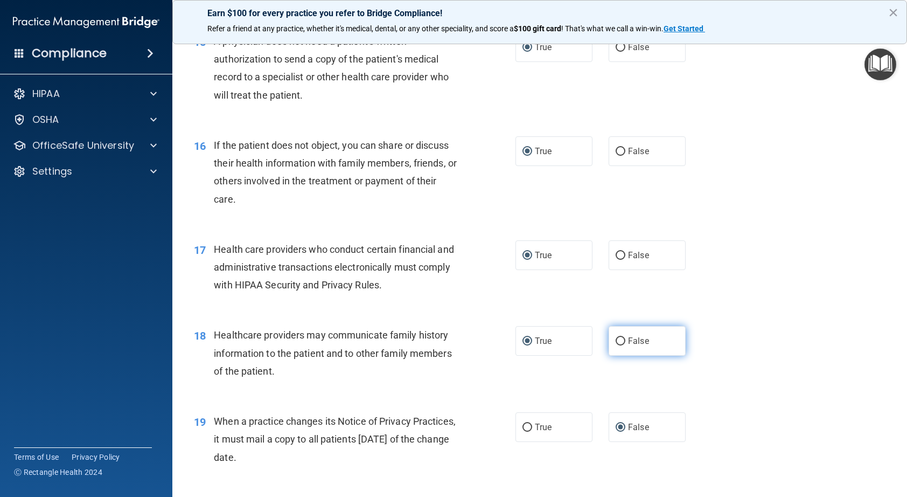
click at [618, 344] on input "False" at bounding box center [621, 341] width 10 height 8
radio input "true"
radio input "false"
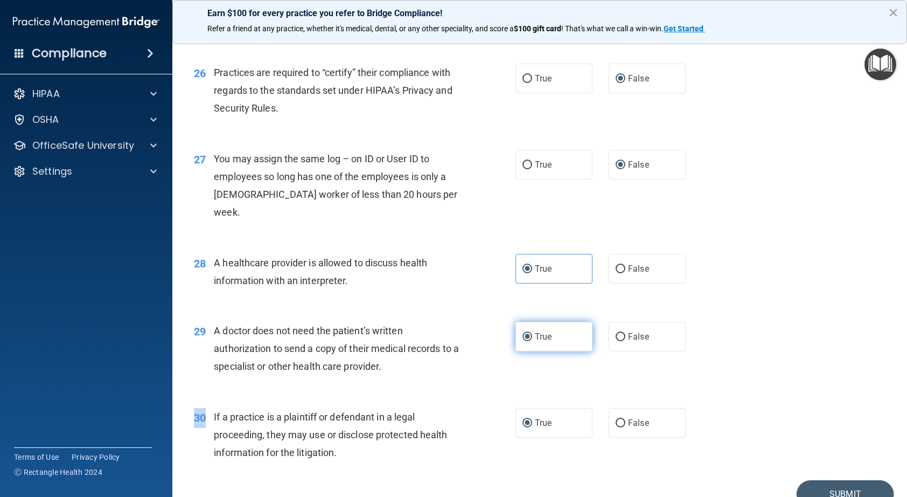
scroll to position [2209, 0]
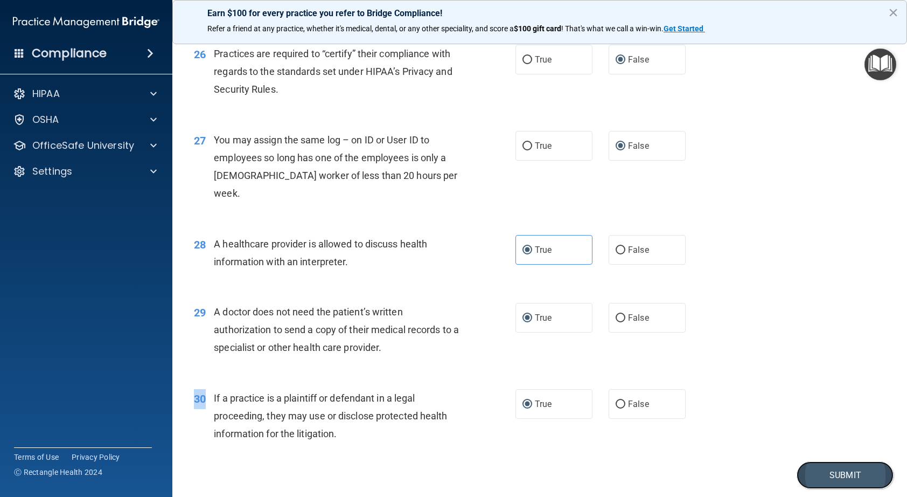
click at [843, 470] on button "Submit" at bounding box center [845, 474] width 97 height 27
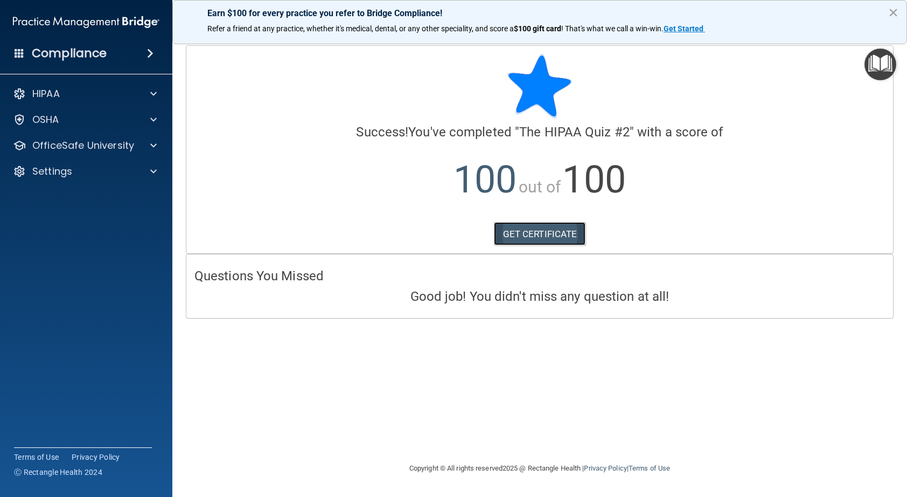
click at [549, 231] on link "GET CERTIFICATE" at bounding box center [540, 234] width 92 height 24
click at [121, 149] on p "OfficeSafe University" at bounding box center [83, 145] width 102 height 13
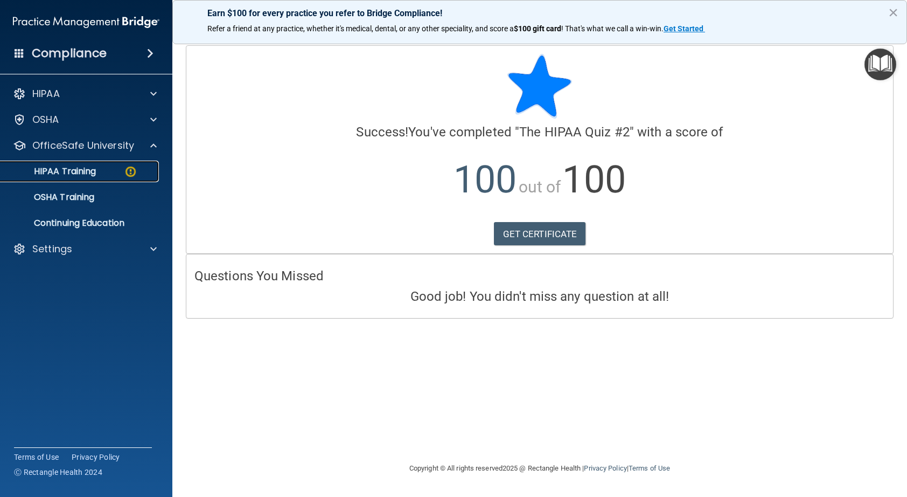
click at [110, 171] on div "HIPAA Training" at bounding box center [80, 171] width 147 height 11
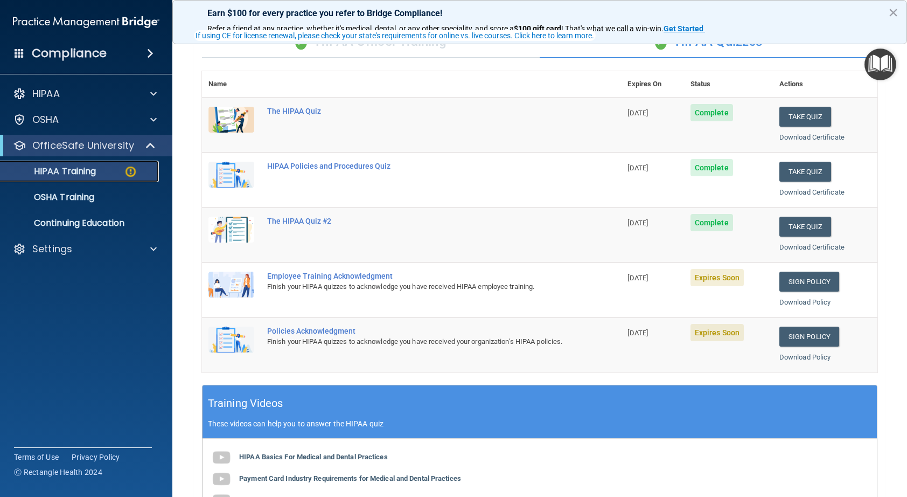
scroll to position [108, 0]
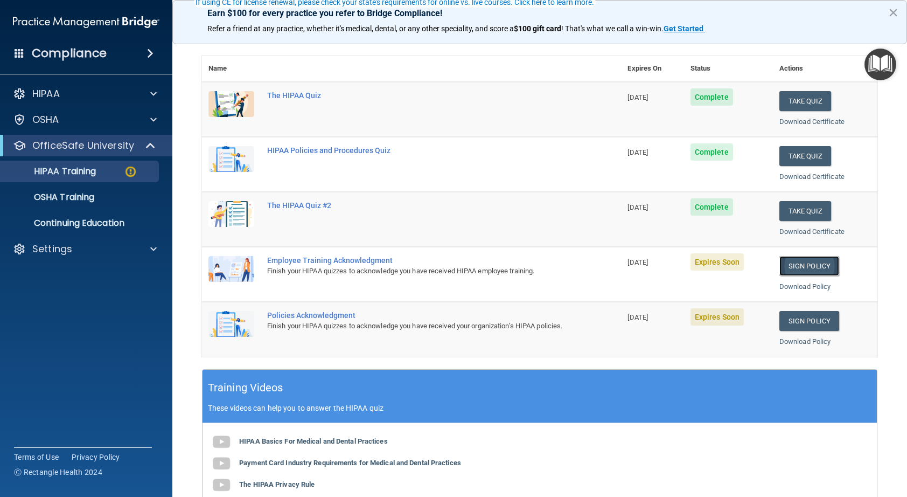
click at [822, 273] on link "Sign Policy" at bounding box center [810, 266] width 60 height 20
click at [138, 247] on div at bounding box center [151, 248] width 27 height 13
click at [59, 306] on p "Sign Out" at bounding box center [80, 300] width 147 height 11
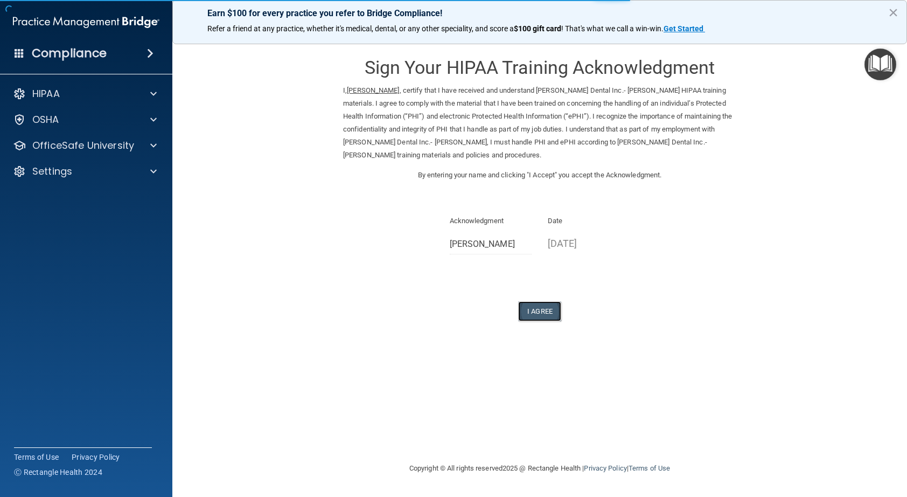
click at [549, 307] on button "I Agree" at bounding box center [539, 311] width 43 height 20
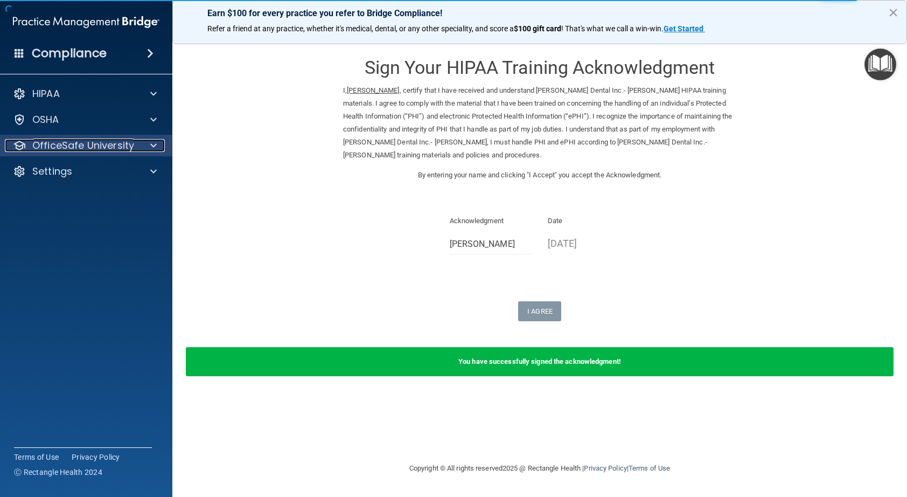
click at [154, 150] on span at bounding box center [153, 145] width 6 height 13
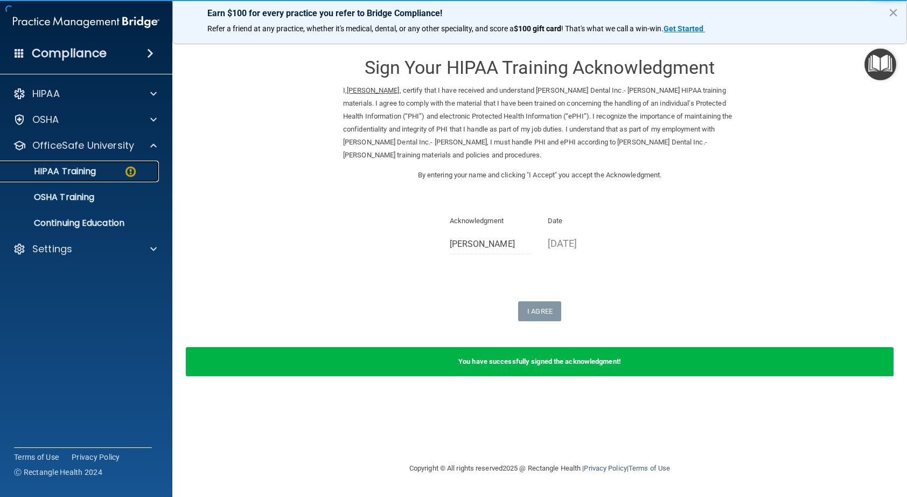
click at [129, 169] on img at bounding box center [130, 171] width 13 height 13
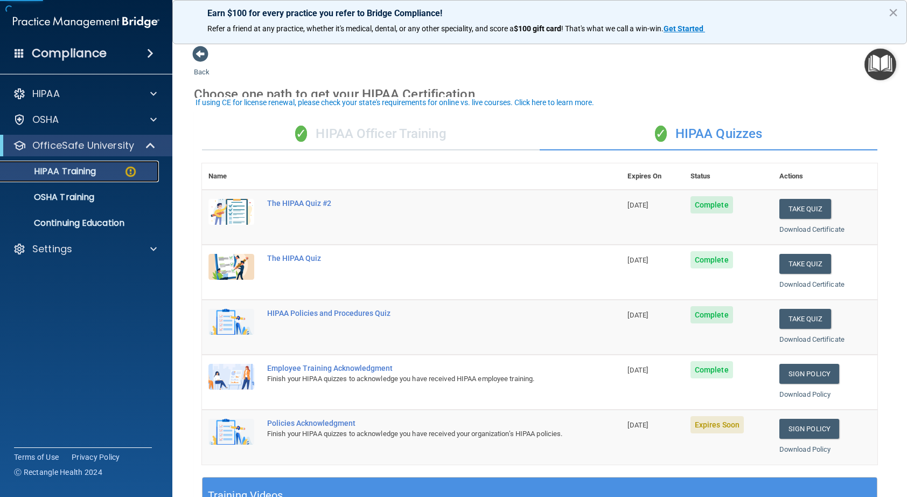
scroll to position [54, 0]
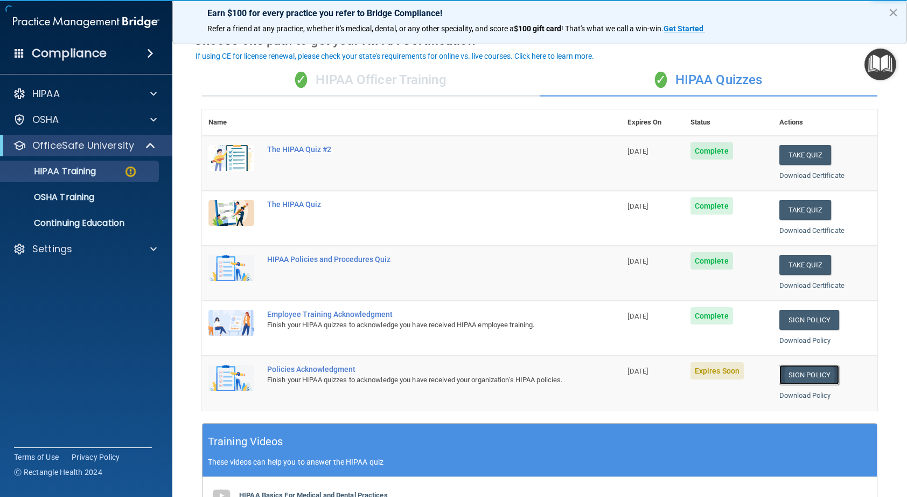
click at [792, 374] on link "Sign Policy" at bounding box center [810, 375] width 60 height 20
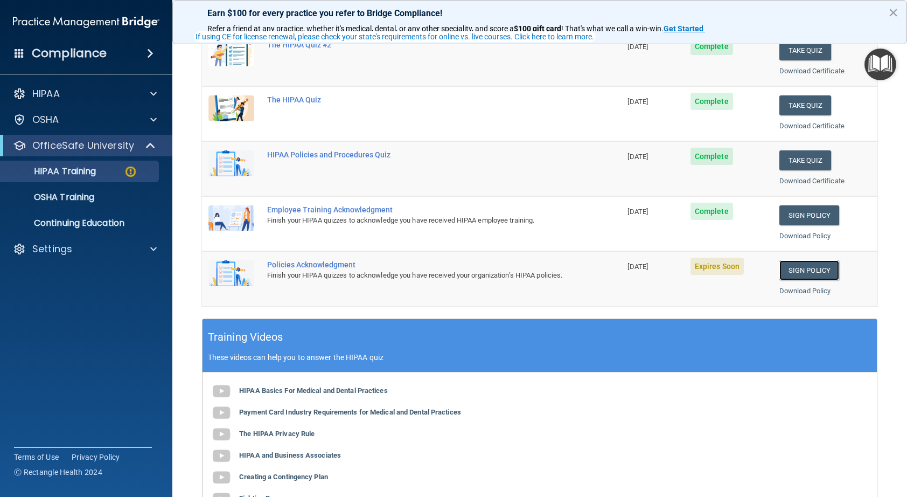
scroll to position [162, 0]
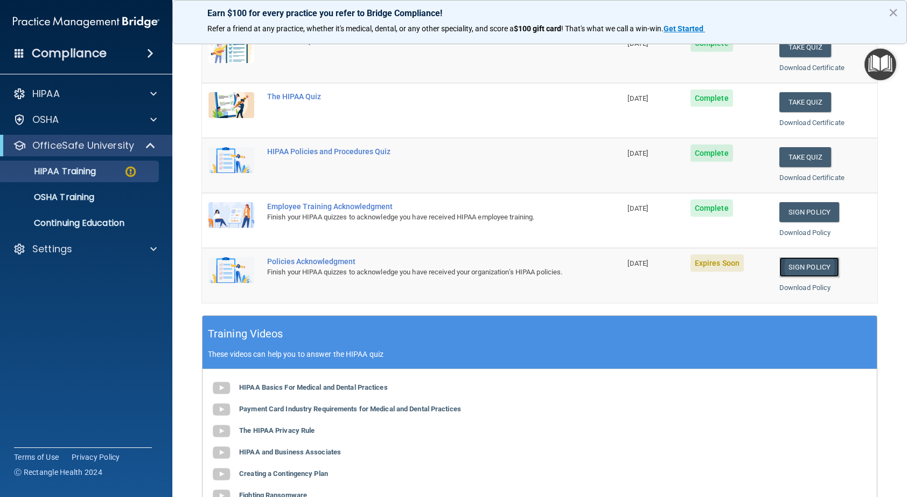
click at [803, 272] on link "Sign Policy" at bounding box center [810, 267] width 60 height 20
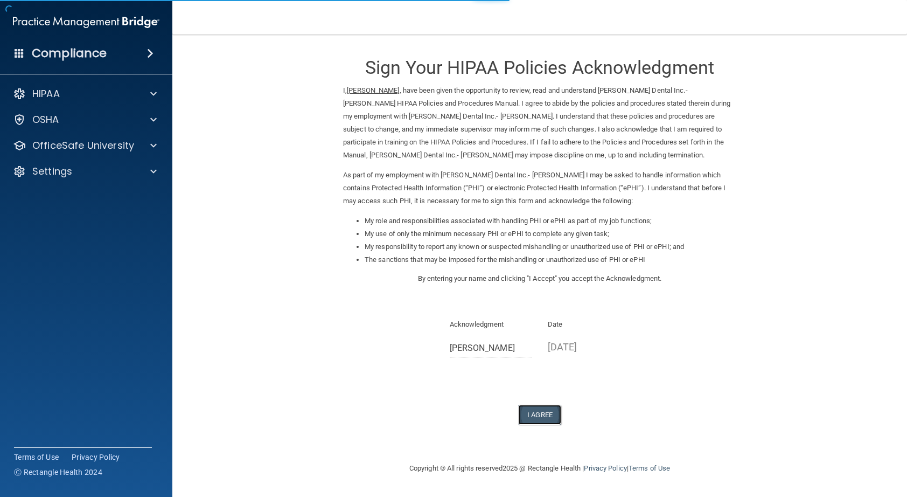
click at [543, 415] on button "I Agree" at bounding box center [539, 415] width 43 height 20
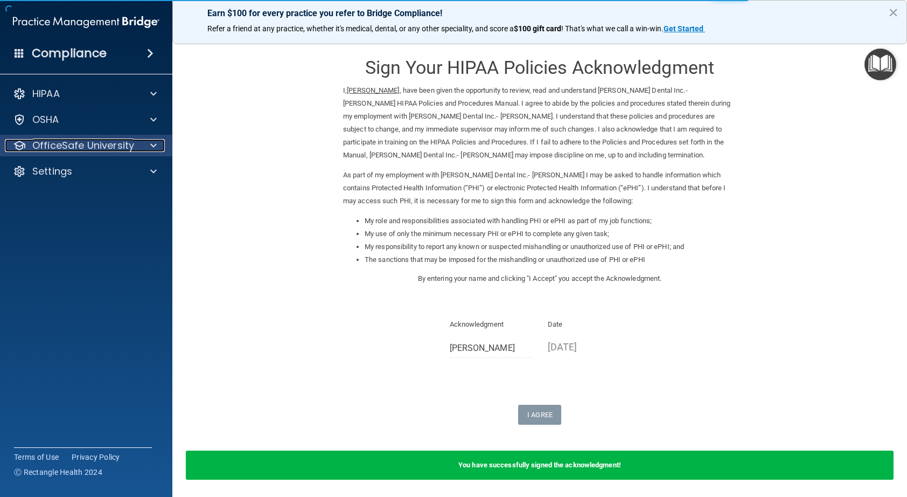
click at [105, 141] on p "OfficeSafe University" at bounding box center [83, 145] width 102 height 13
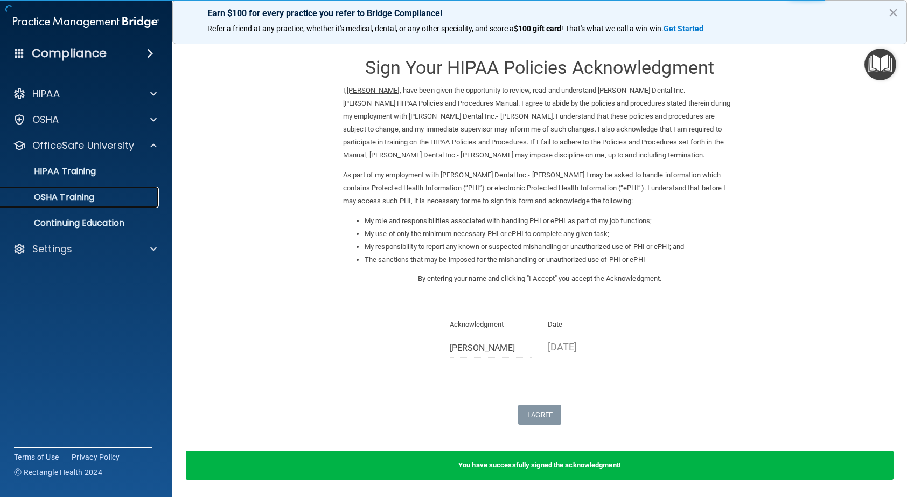
click at [107, 192] on div "OSHA Training" at bounding box center [80, 197] width 147 height 11
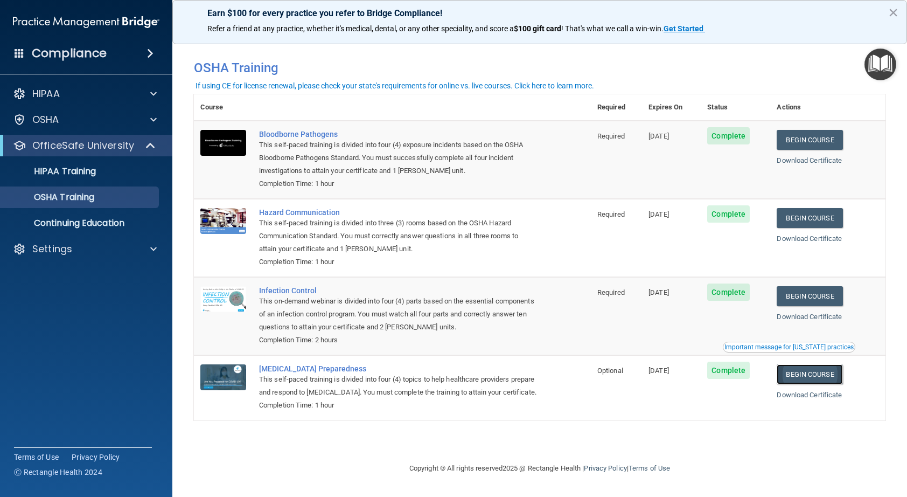
click at [812, 378] on link "Begin Course" at bounding box center [810, 374] width 66 height 20
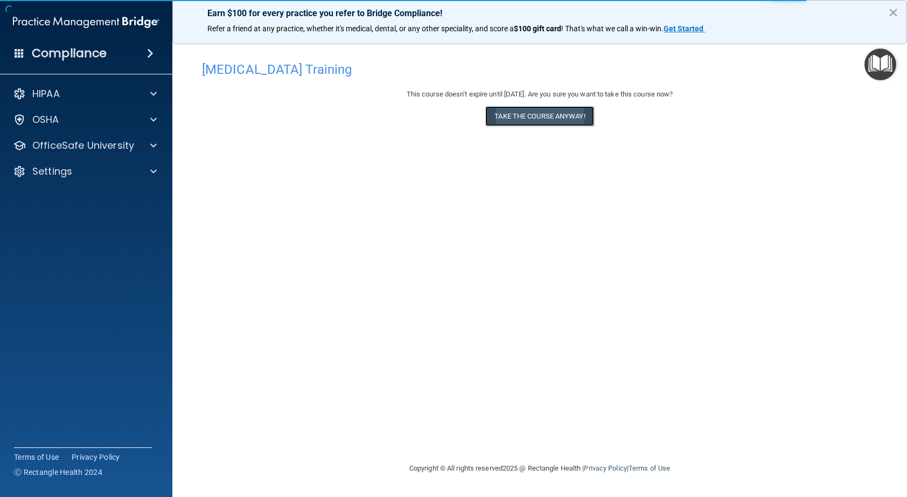
click at [564, 115] on button "Take the course anyway!" at bounding box center [539, 116] width 108 height 20
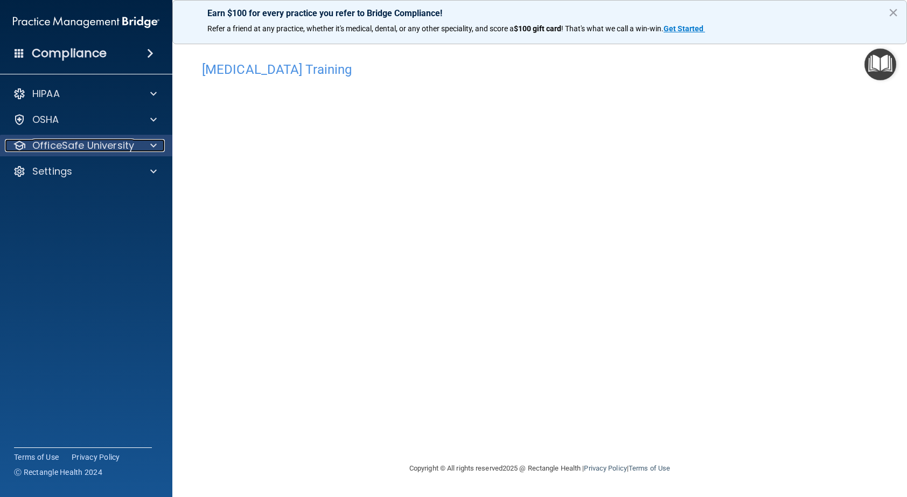
click at [143, 145] on div at bounding box center [151, 145] width 27 height 13
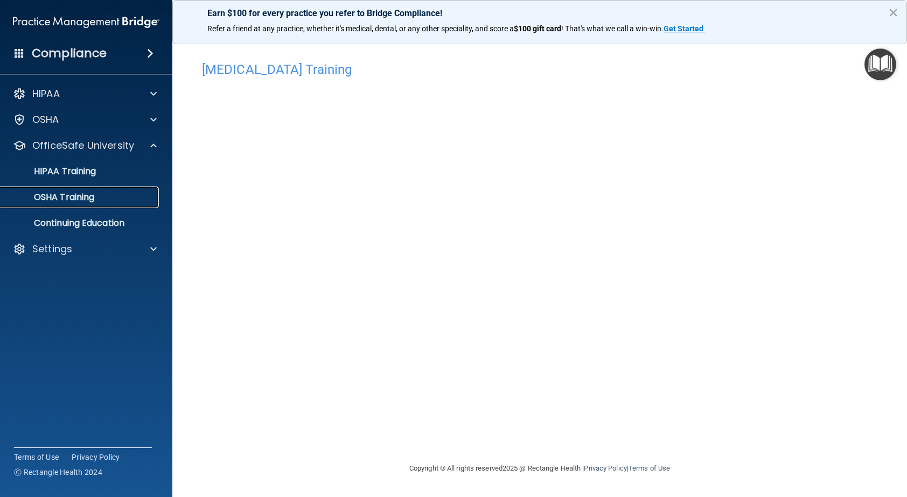
click at [100, 200] on div "OSHA Training" at bounding box center [80, 197] width 147 height 11
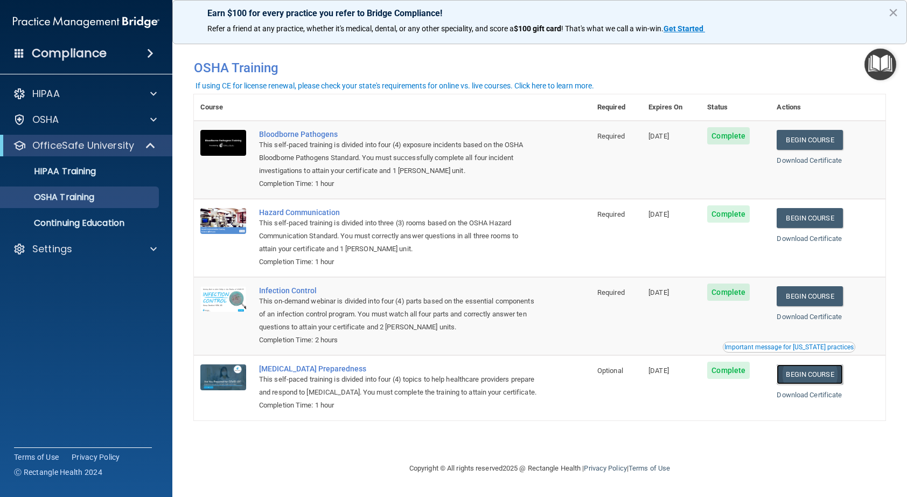
click at [808, 375] on link "Begin Course" at bounding box center [810, 374] width 66 height 20
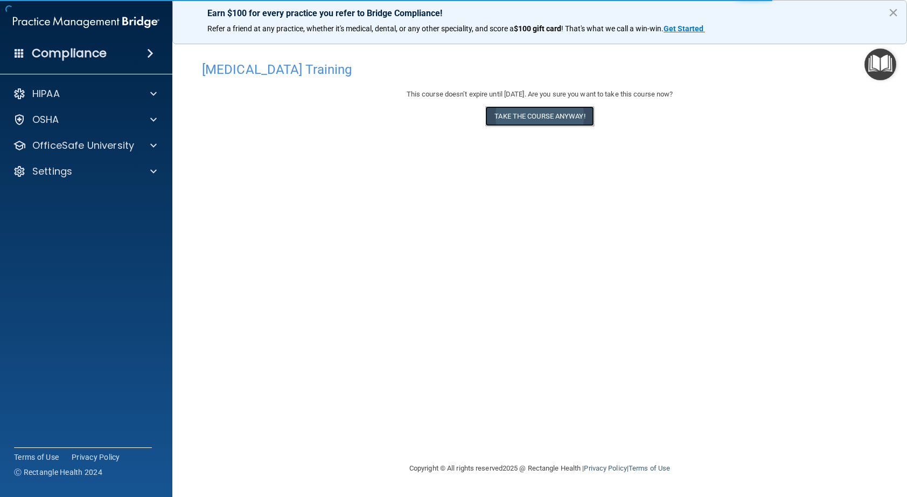
click at [546, 119] on button "Take the course anyway!" at bounding box center [539, 116] width 108 height 20
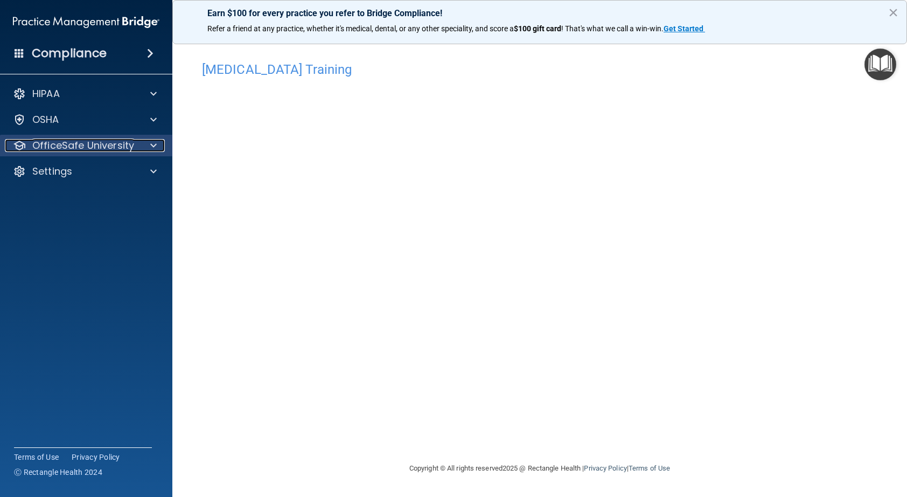
click at [151, 148] on span at bounding box center [153, 145] width 6 height 13
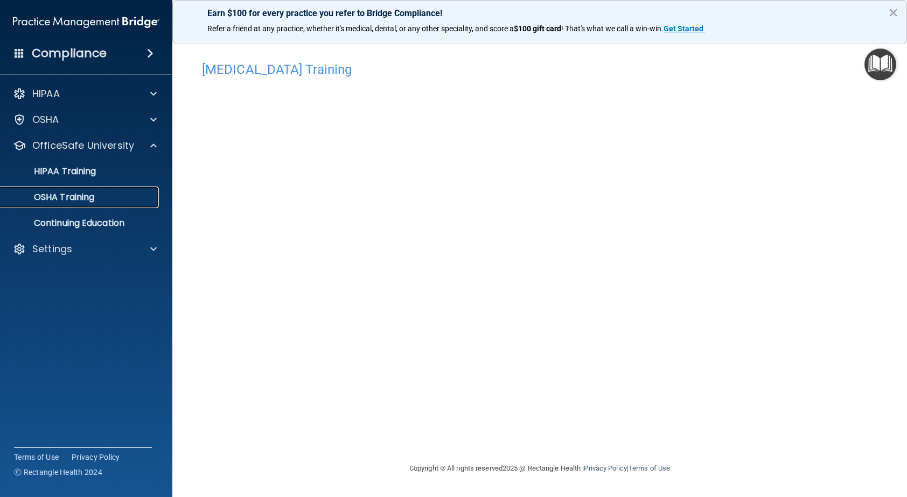
click at [111, 197] on div "OSHA Training" at bounding box center [80, 197] width 147 height 11
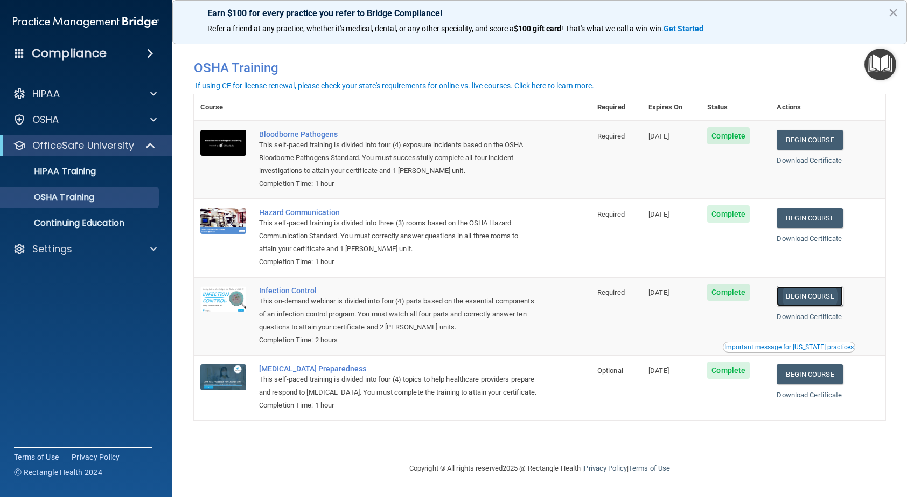
click at [817, 293] on link "Begin Course" at bounding box center [810, 296] width 66 height 20
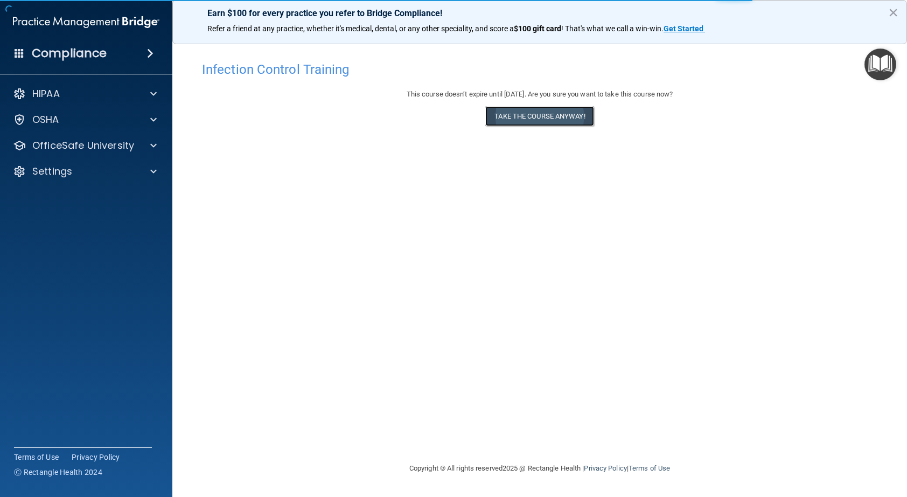
click at [559, 121] on button "Take the course anyway!" at bounding box center [539, 116] width 108 height 20
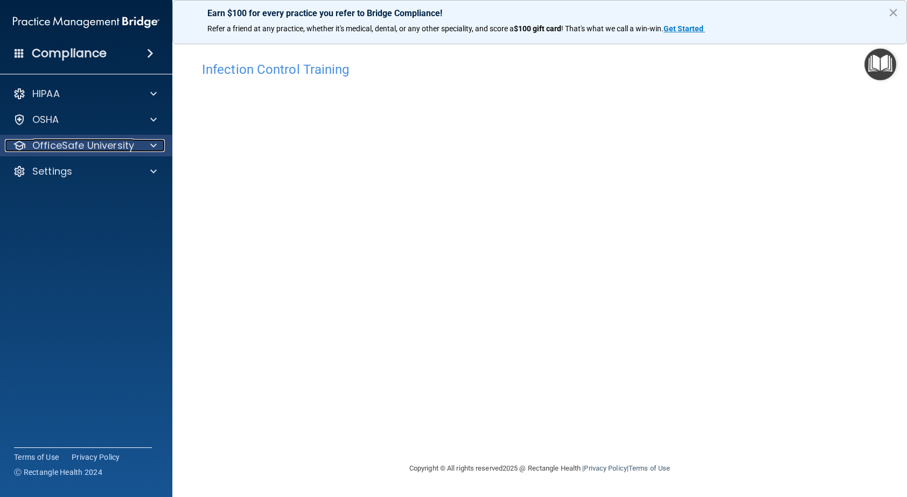
click at [147, 144] on div at bounding box center [151, 145] width 27 height 13
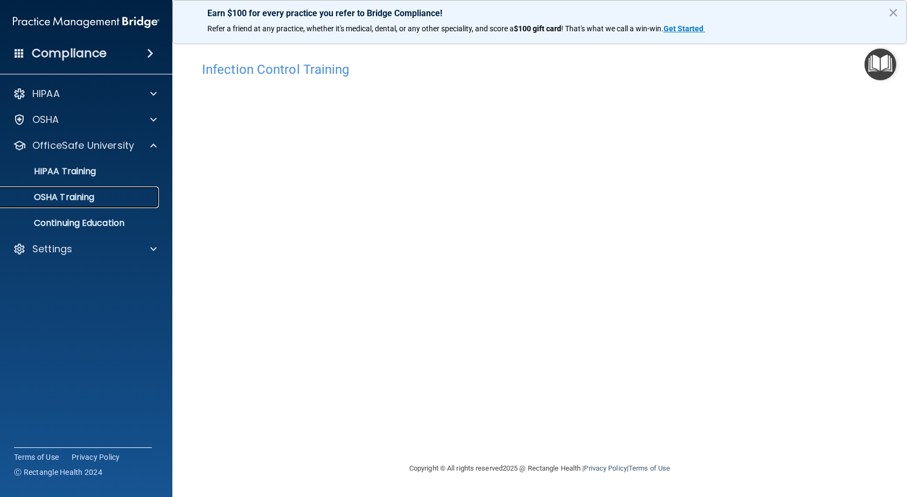
click at [119, 197] on div "OSHA Training" at bounding box center [80, 197] width 147 height 11
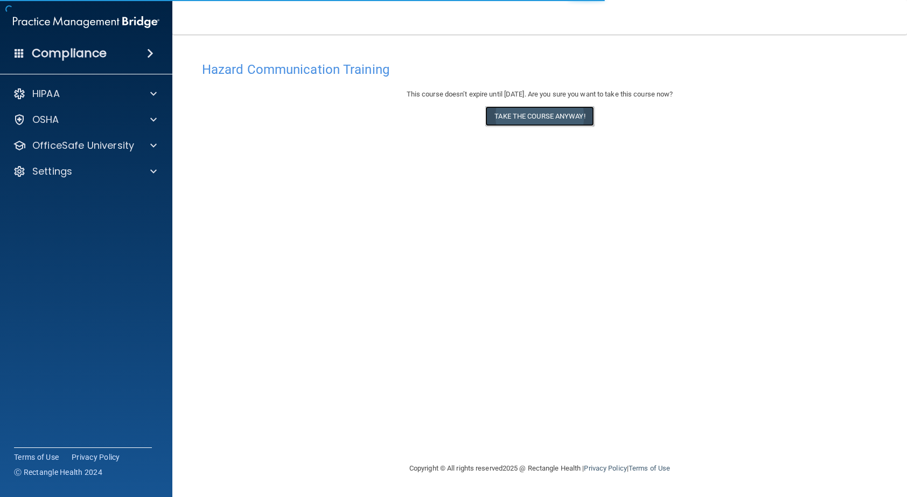
click at [567, 124] on button "Take the course anyway!" at bounding box center [539, 116] width 108 height 20
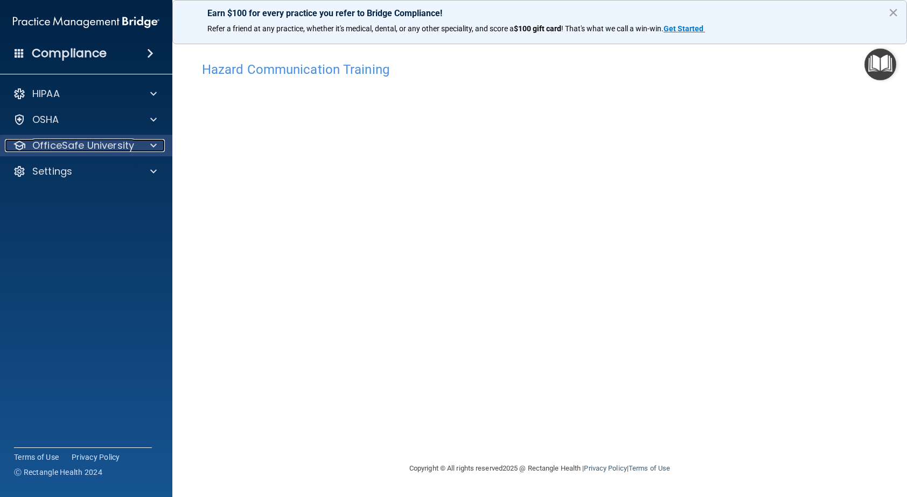
click at [107, 148] on p "OfficeSafe University" at bounding box center [83, 145] width 102 height 13
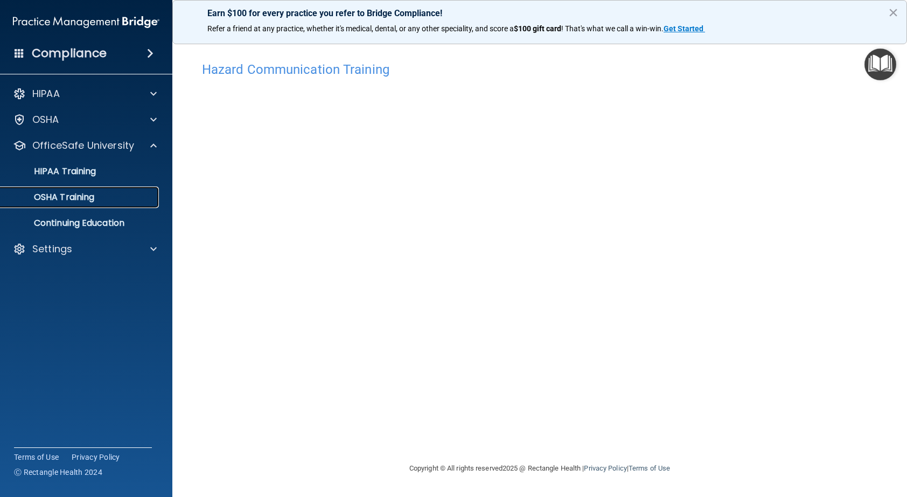
click at [88, 198] on p "OSHA Training" at bounding box center [50, 197] width 87 height 11
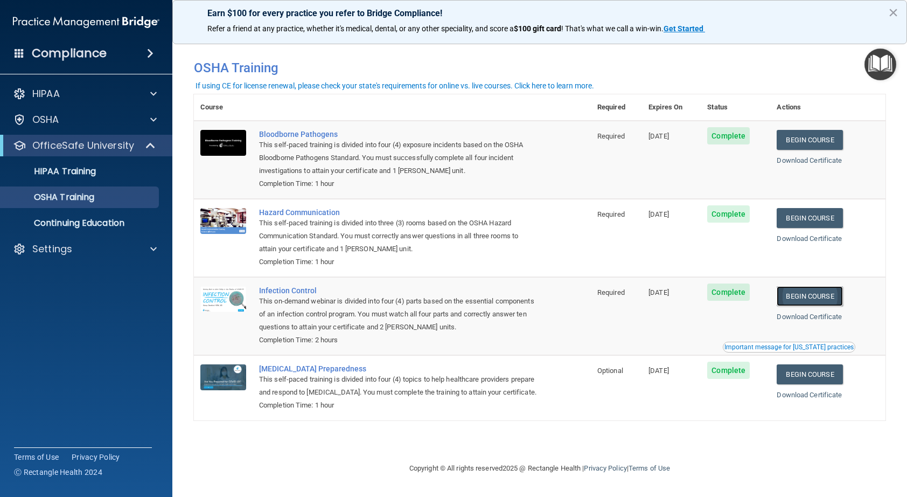
click at [829, 300] on link "Begin Course" at bounding box center [810, 296] width 66 height 20
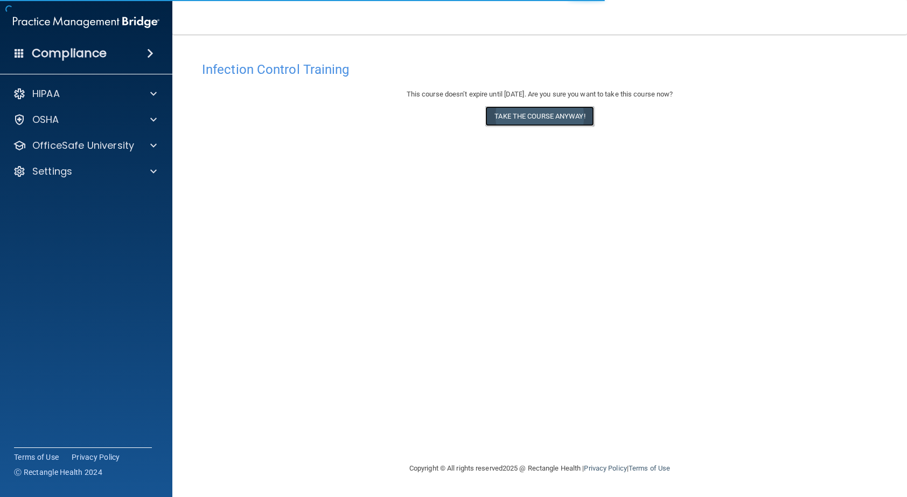
click at [557, 119] on button "Take the course anyway!" at bounding box center [539, 116] width 108 height 20
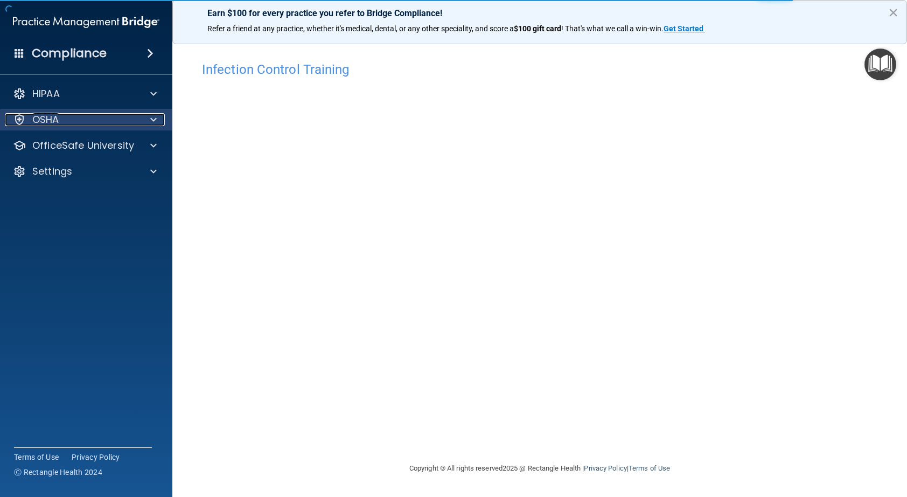
click at [140, 120] on div at bounding box center [151, 119] width 27 height 13
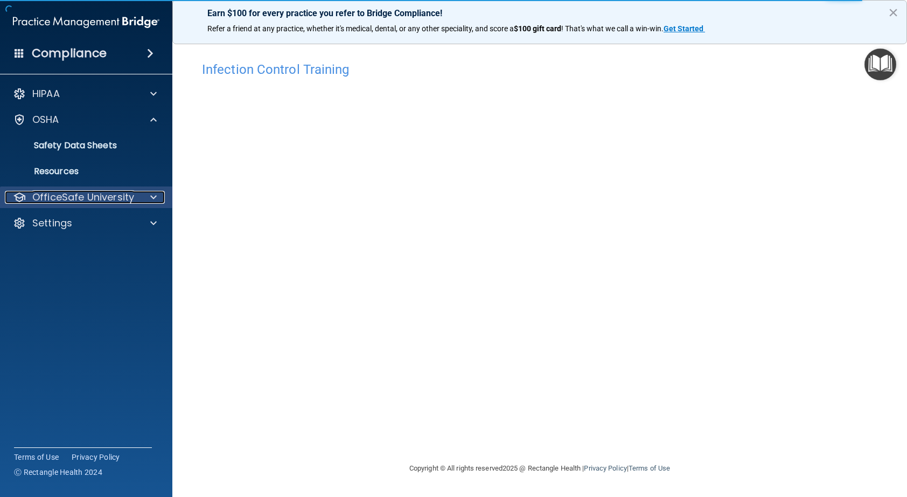
click at [139, 194] on div at bounding box center [151, 197] width 27 height 13
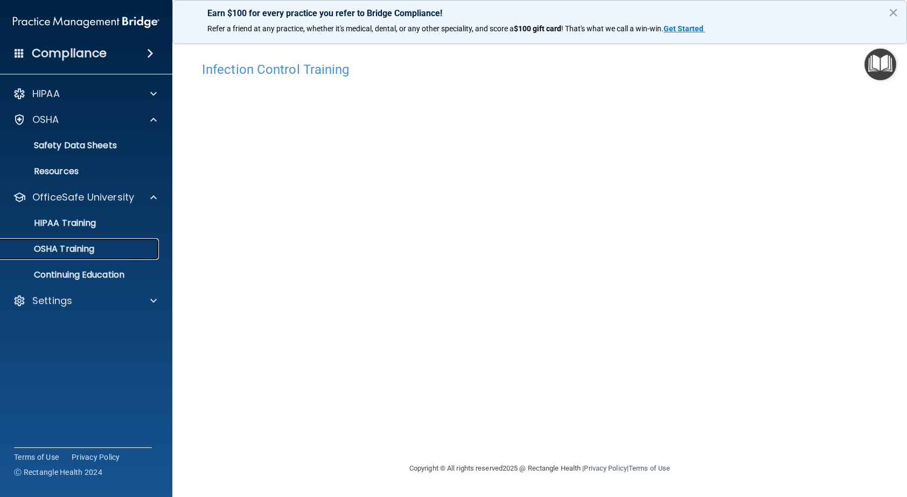
click at [99, 252] on div "OSHA Training" at bounding box center [80, 249] width 147 height 11
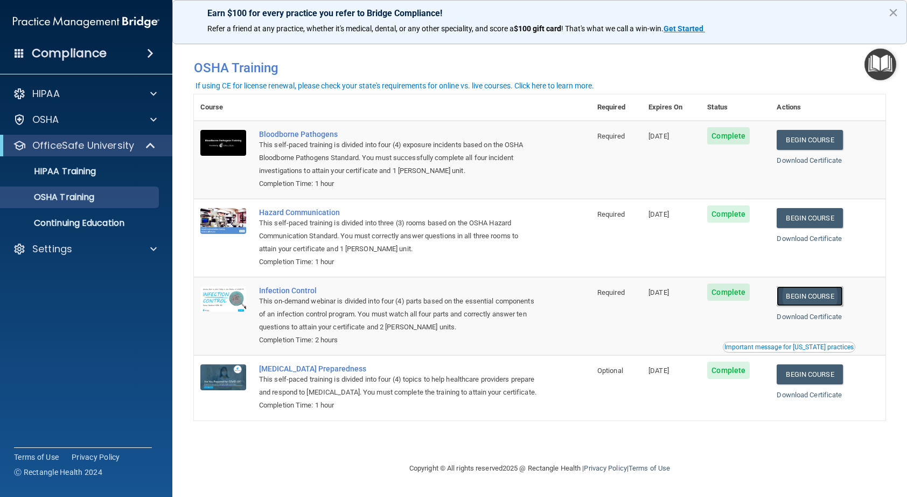
click at [826, 297] on link "Begin Course" at bounding box center [810, 296] width 66 height 20
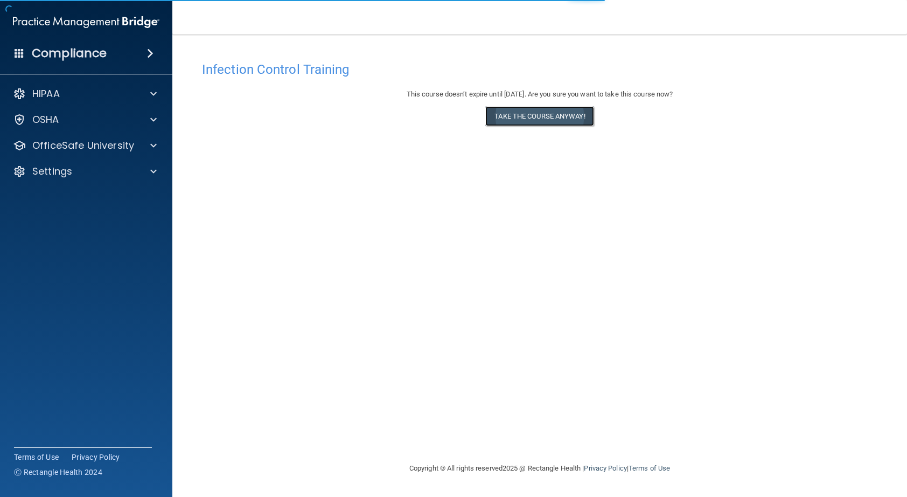
click at [555, 120] on button "Take the course anyway!" at bounding box center [539, 116] width 108 height 20
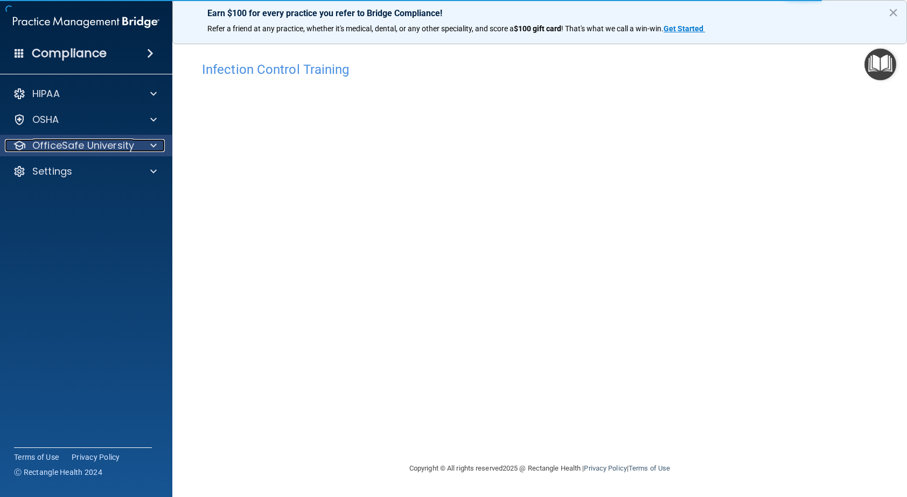
click at [144, 144] on div at bounding box center [151, 145] width 27 height 13
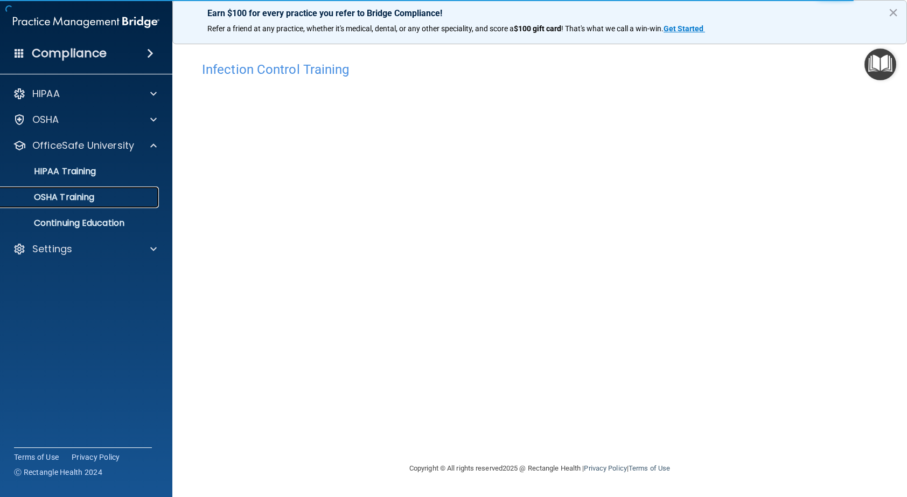
click at [146, 202] on div "OSHA Training" at bounding box center [80, 197] width 147 height 11
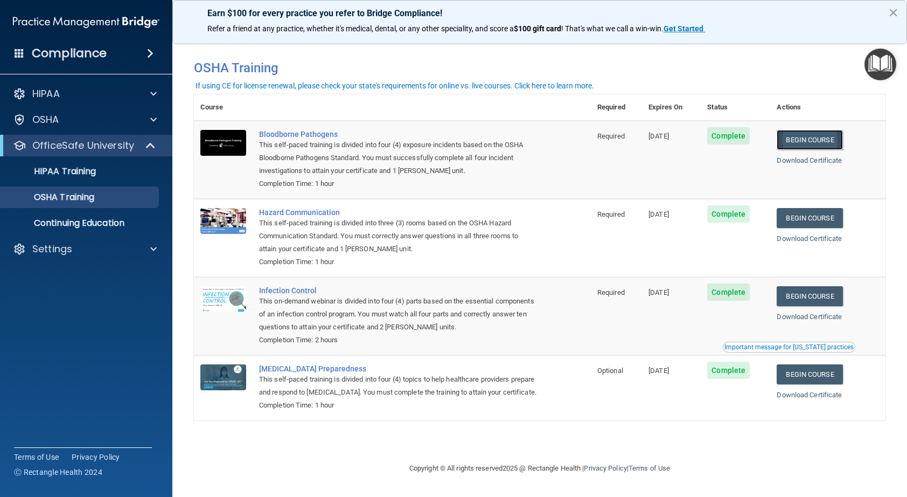
click at [832, 143] on link "Begin Course" at bounding box center [810, 140] width 66 height 20
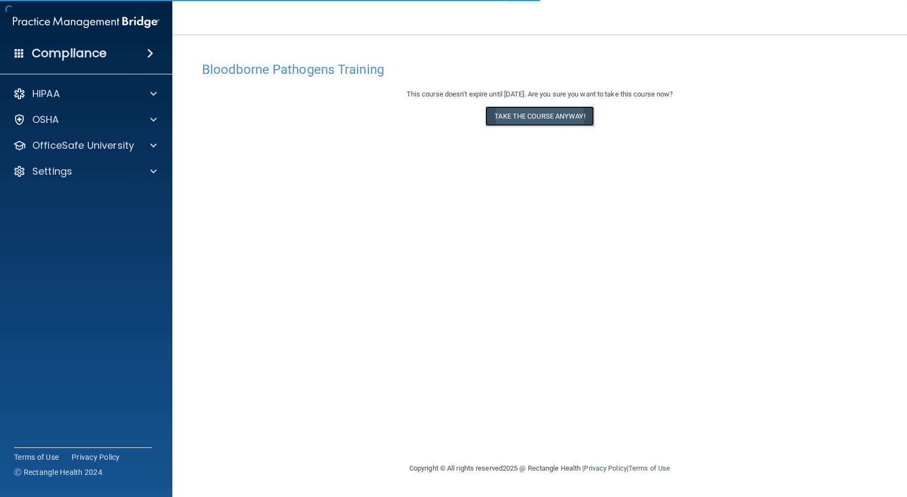
click at [589, 119] on button "Take the course anyway!" at bounding box center [539, 116] width 108 height 20
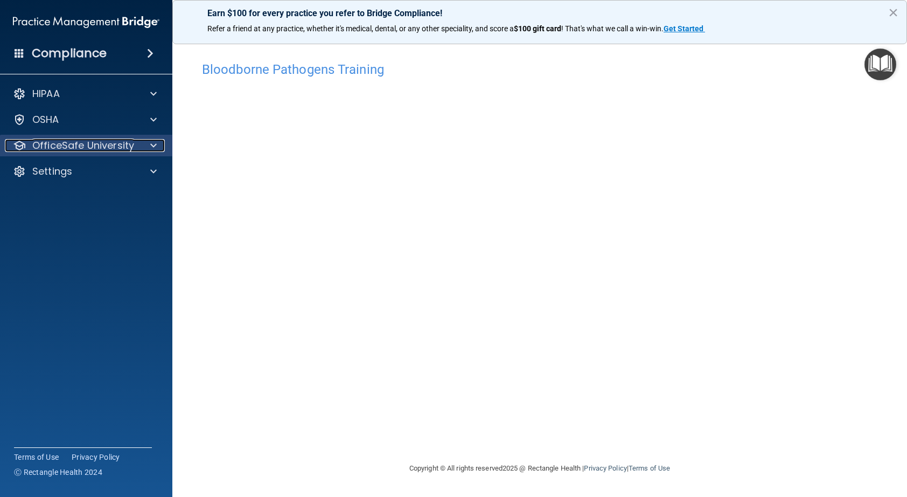
click at [141, 141] on div at bounding box center [151, 145] width 27 height 13
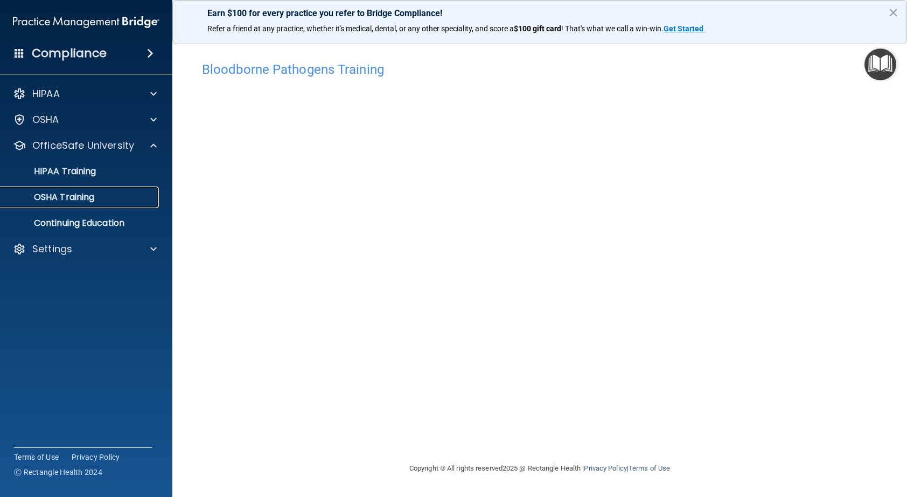
click at [113, 191] on link "OSHA Training" at bounding box center [74, 197] width 170 height 22
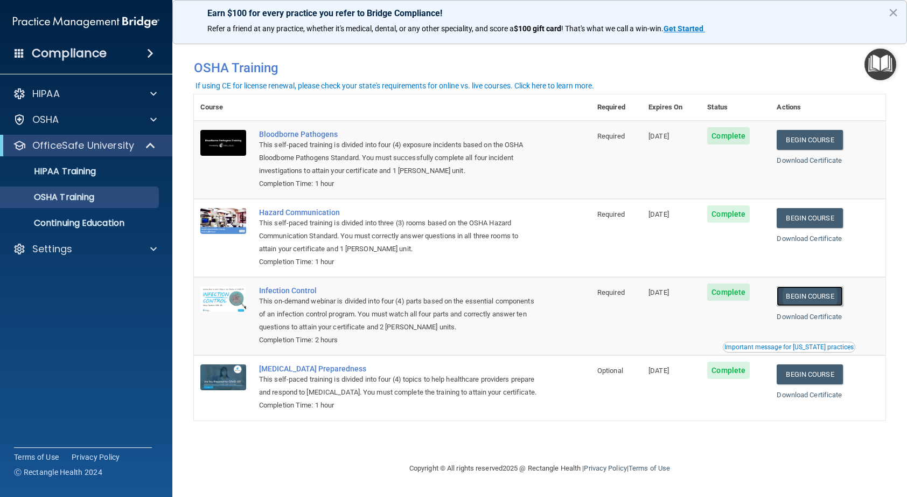
click at [816, 295] on link "Begin Course" at bounding box center [810, 296] width 66 height 20
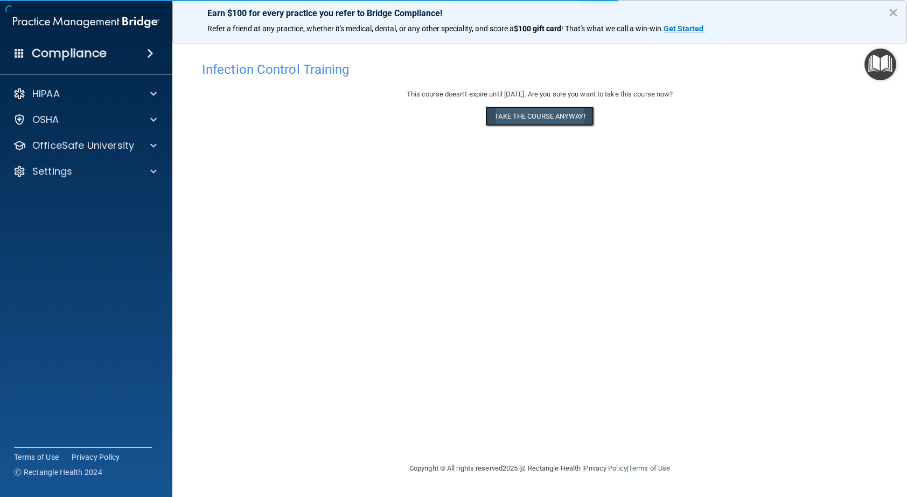
click at [511, 119] on button "Take the course anyway!" at bounding box center [539, 116] width 108 height 20
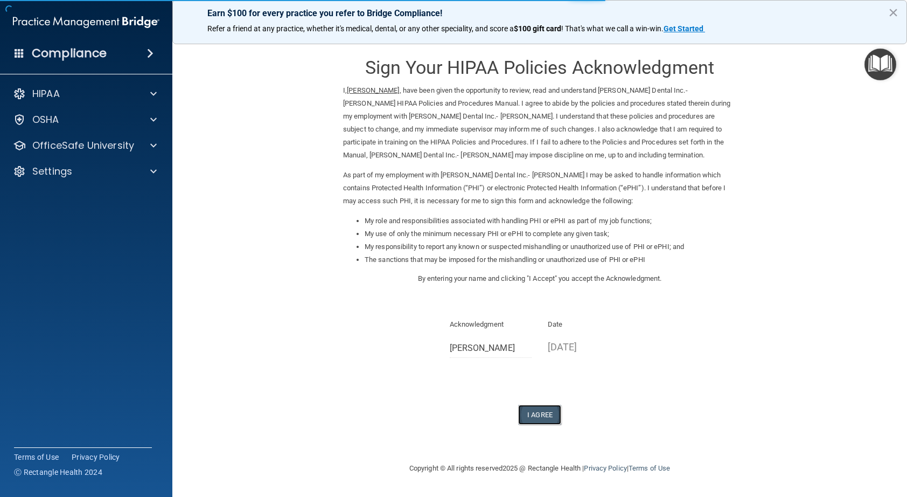
click at [523, 415] on button "I Agree" at bounding box center [539, 415] width 43 height 20
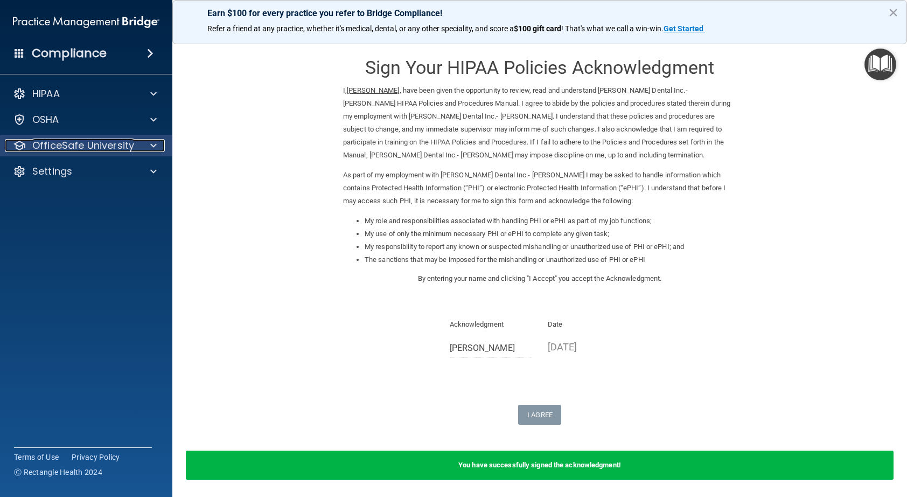
click at [152, 144] on span at bounding box center [153, 145] width 6 height 13
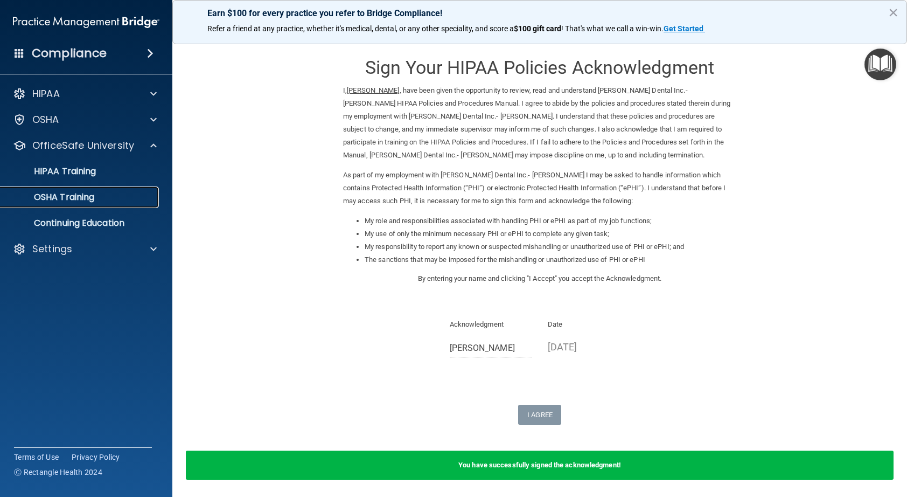
click at [107, 196] on div "OSHA Training" at bounding box center [80, 197] width 147 height 11
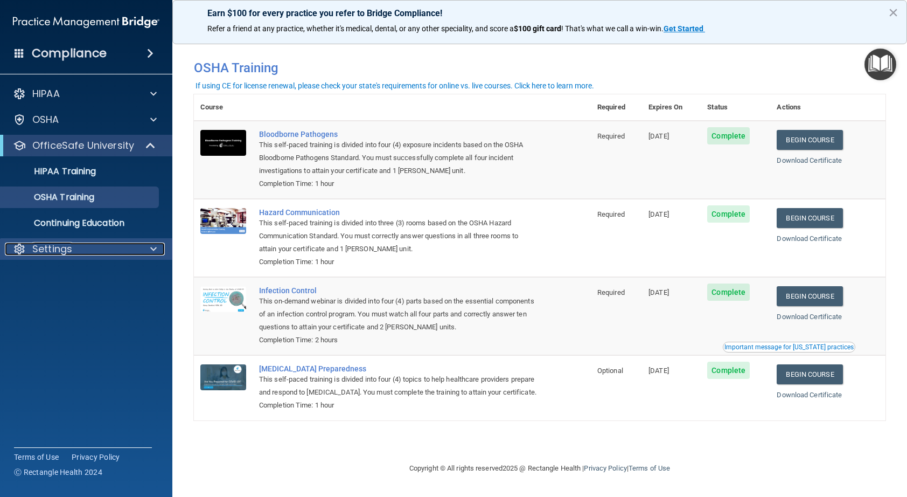
click at [155, 253] on span at bounding box center [153, 248] width 6 height 13
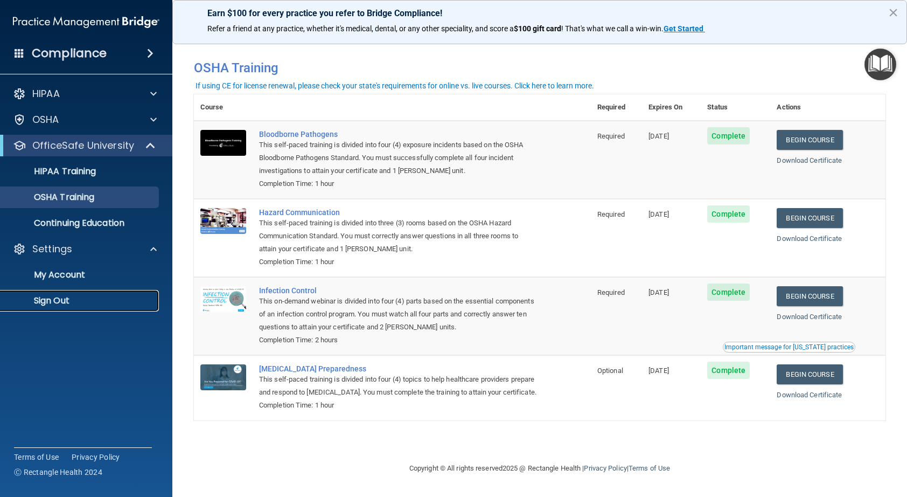
click at [89, 298] on p "Sign Out" at bounding box center [80, 300] width 147 height 11
